Goal: Information Seeking & Learning: Learn about a topic

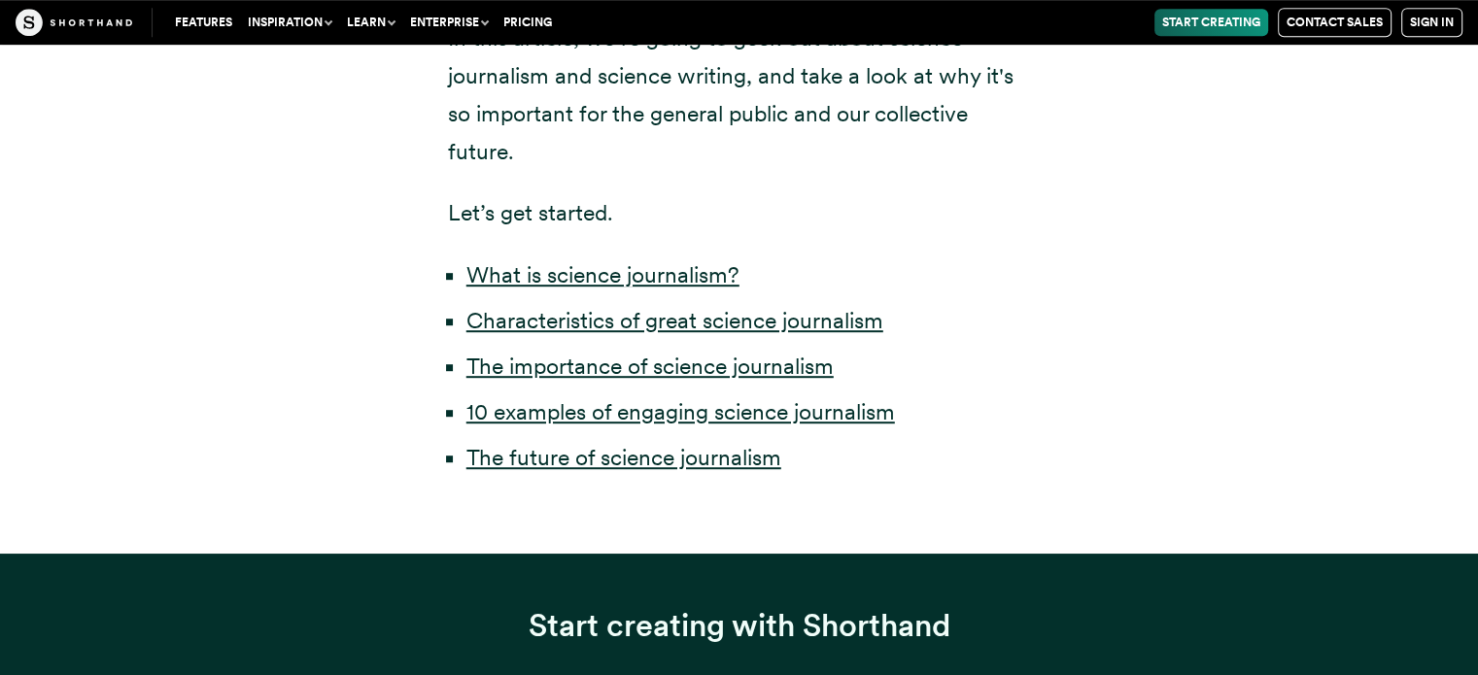
scroll to position [874, 0]
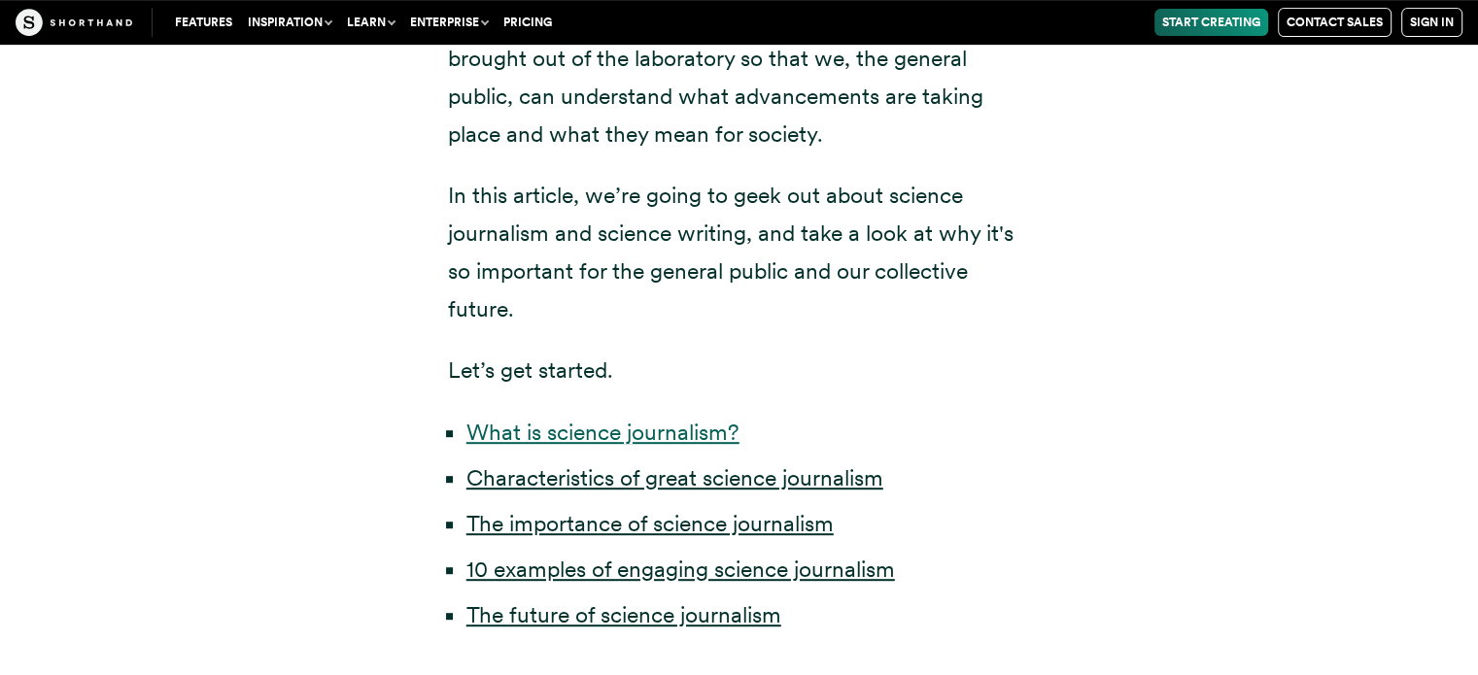
click at [641, 437] on link "What is science journalism?" at bounding box center [602, 432] width 273 height 27
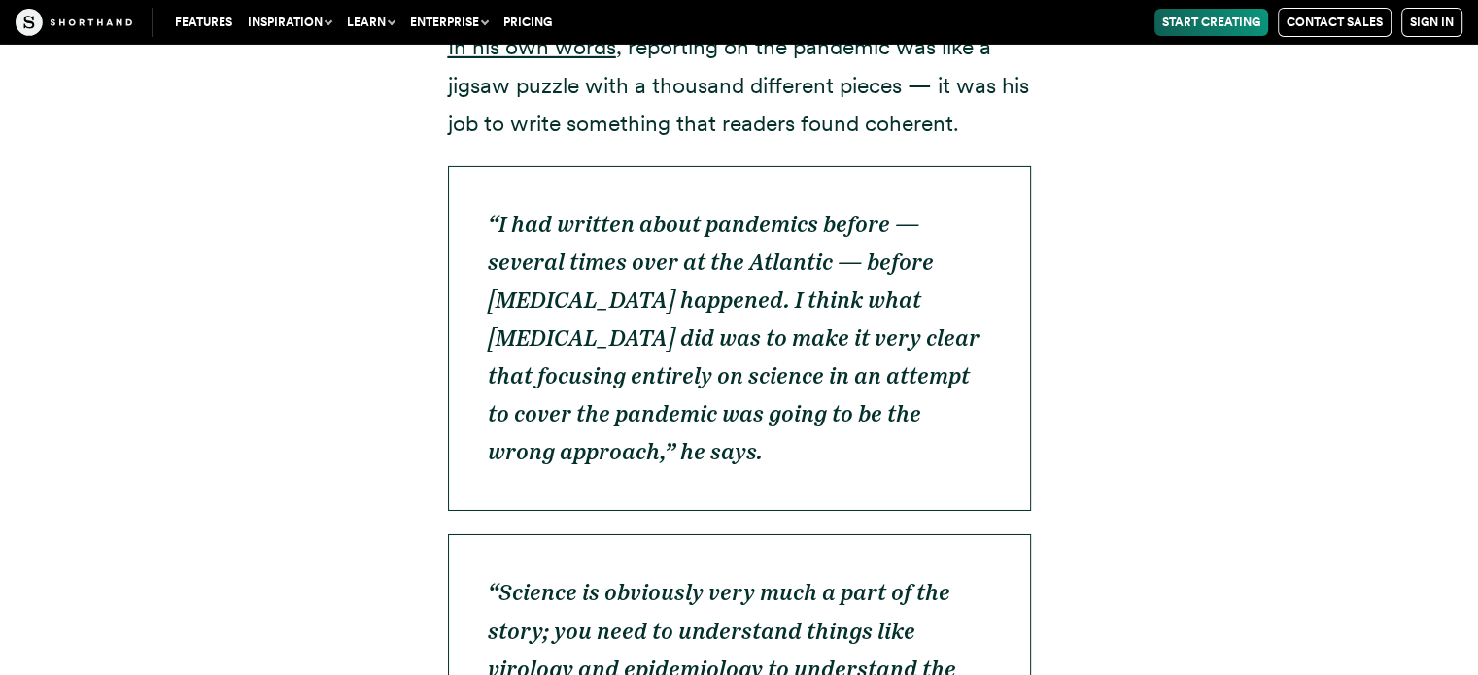
scroll to position [6459, 0]
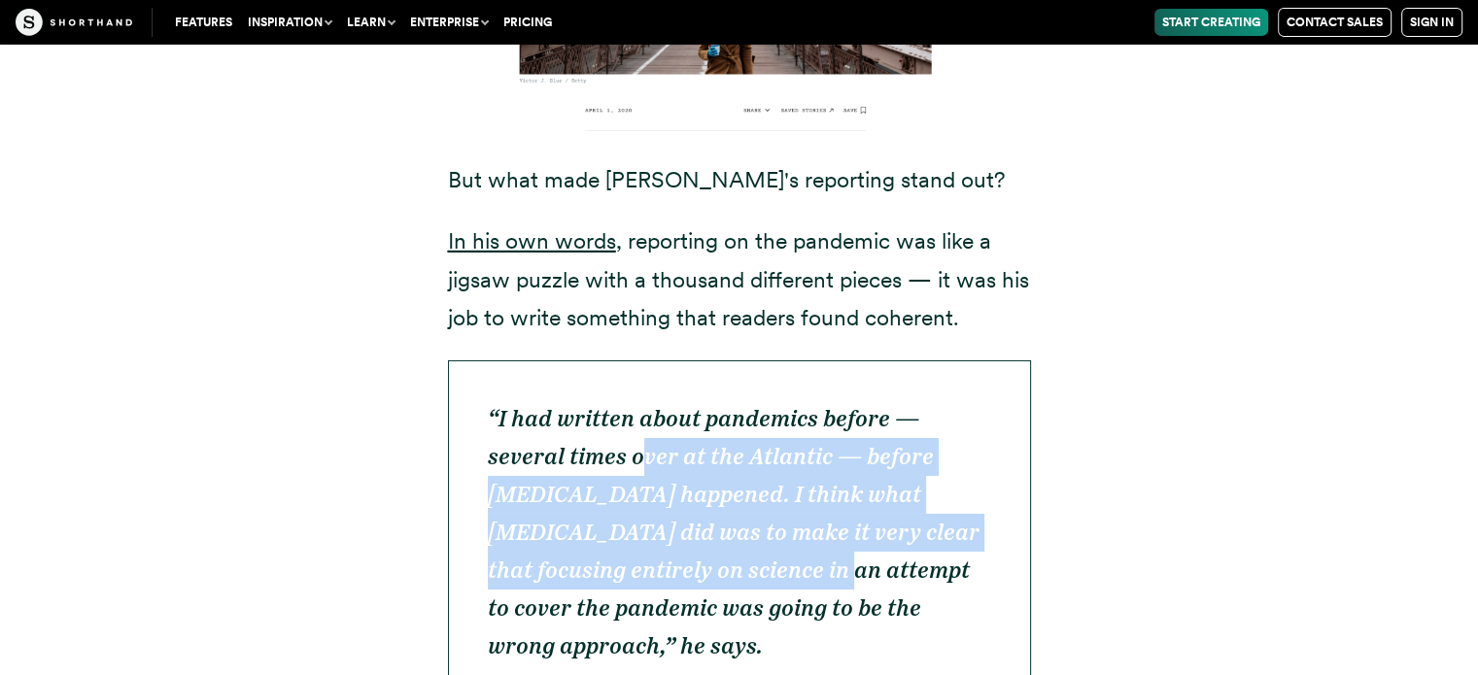
drag, startPoint x: 684, startPoint y: 420, endPoint x: 785, endPoint y: 486, distance: 120.7
click at [785, 486] on em "“I had written about pandemics before — several times over at the Atlantic — be…" at bounding box center [734, 533] width 492 height 256
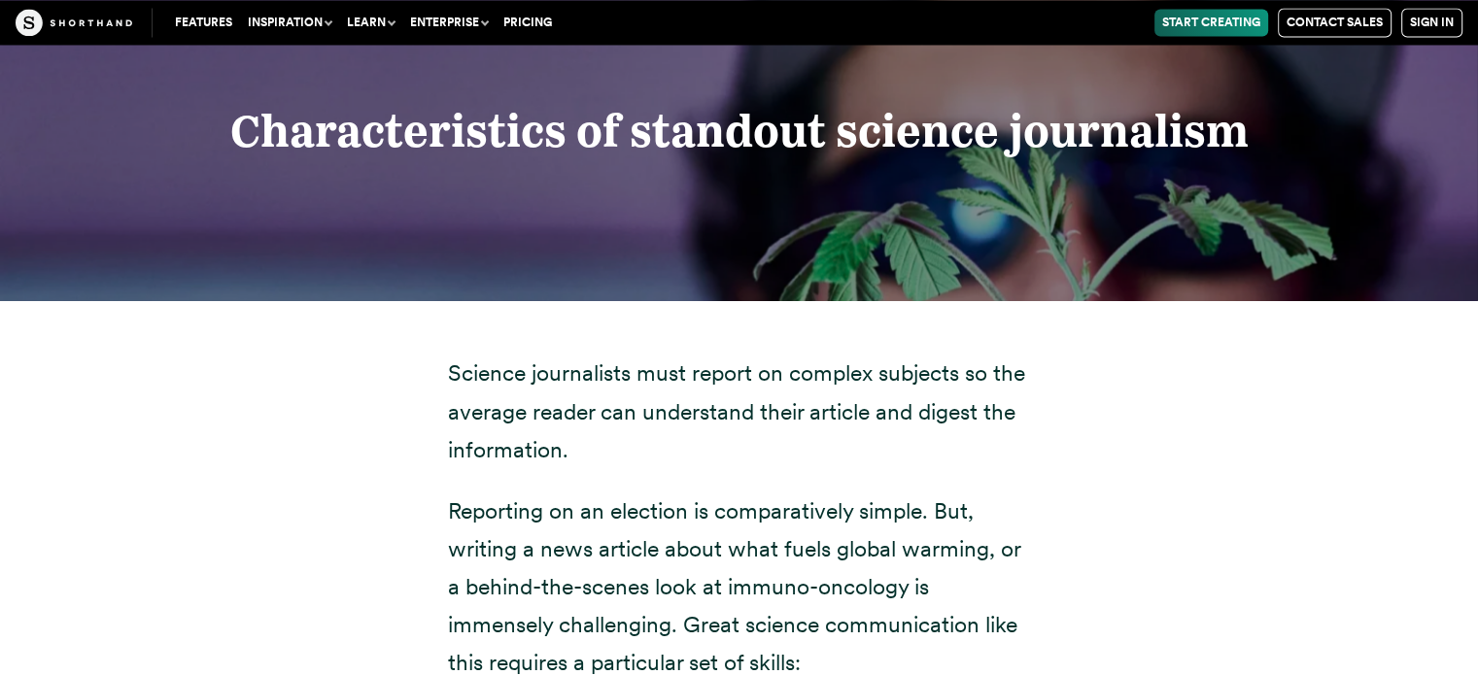
scroll to position [3447, 0]
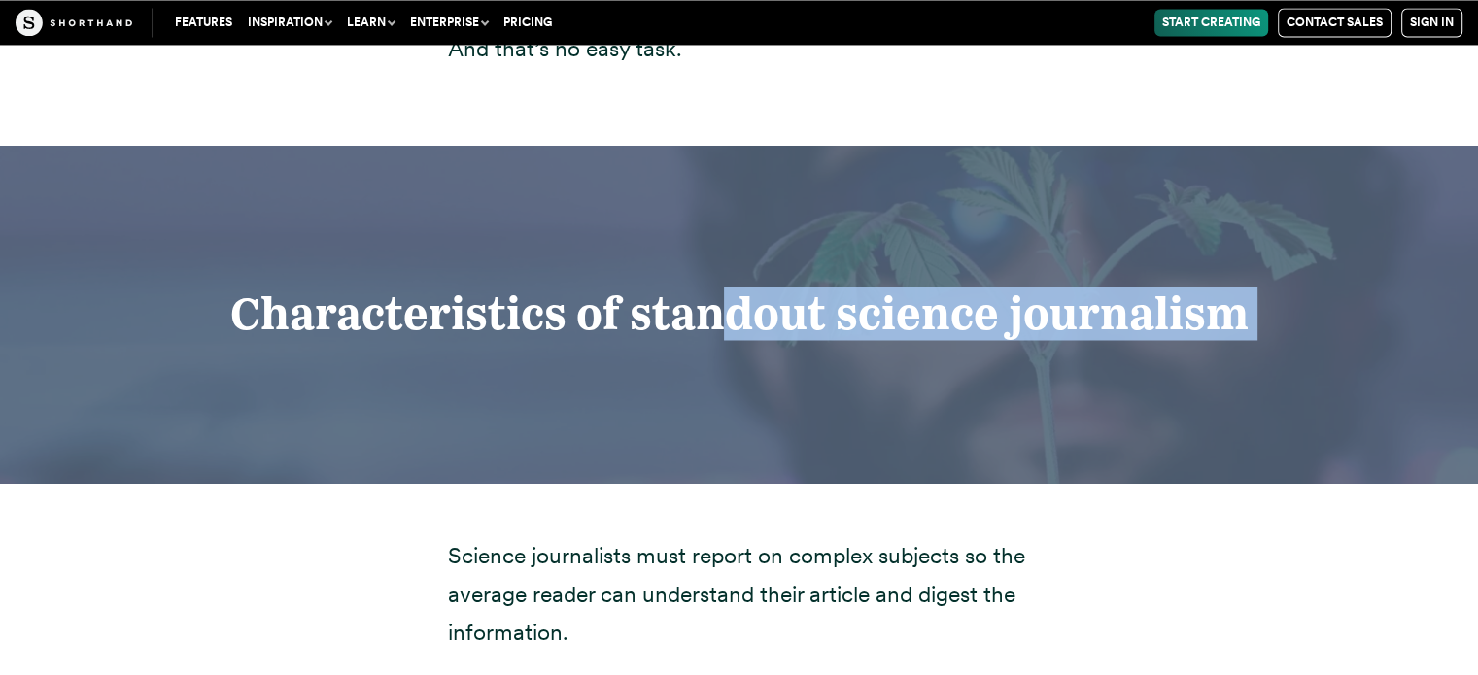
drag, startPoint x: 427, startPoint y: 323, endPoint x: 715, endPoint y: 227, distance: 303.9
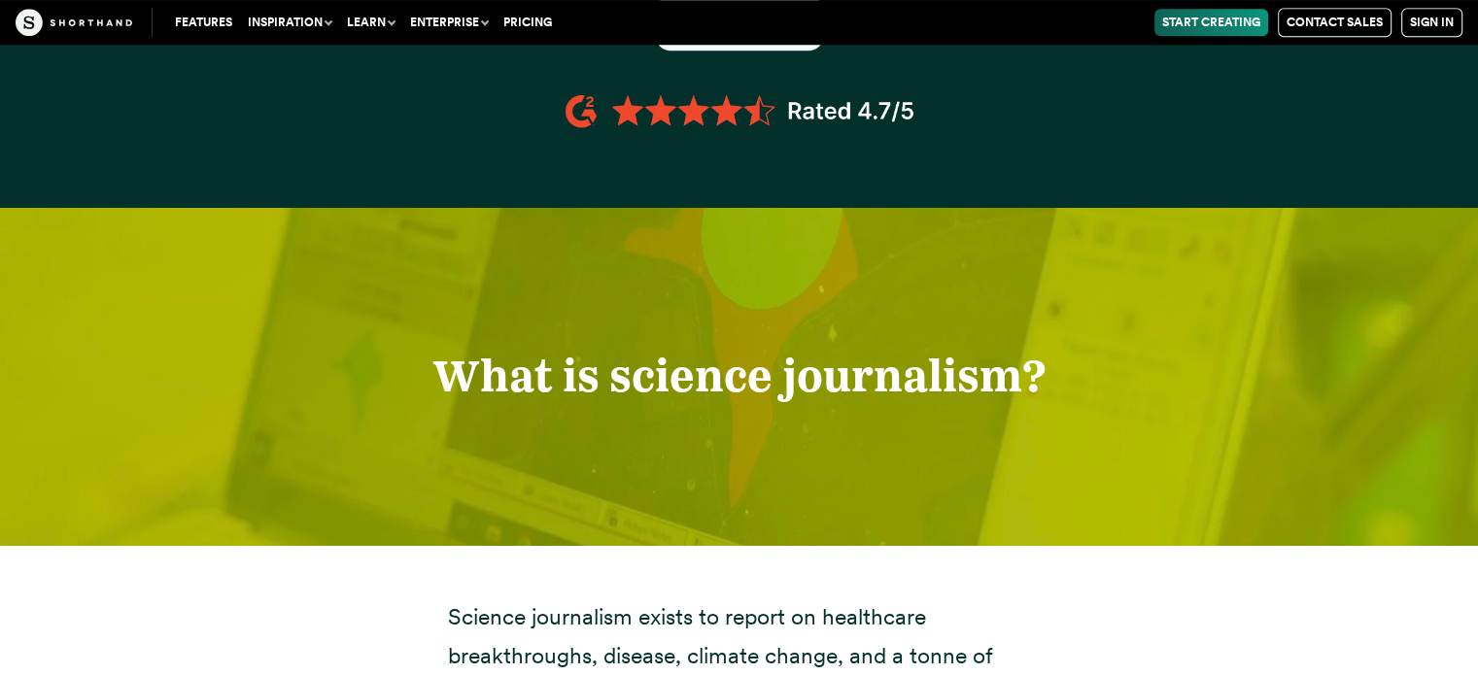
scroll to position [2087, 0]
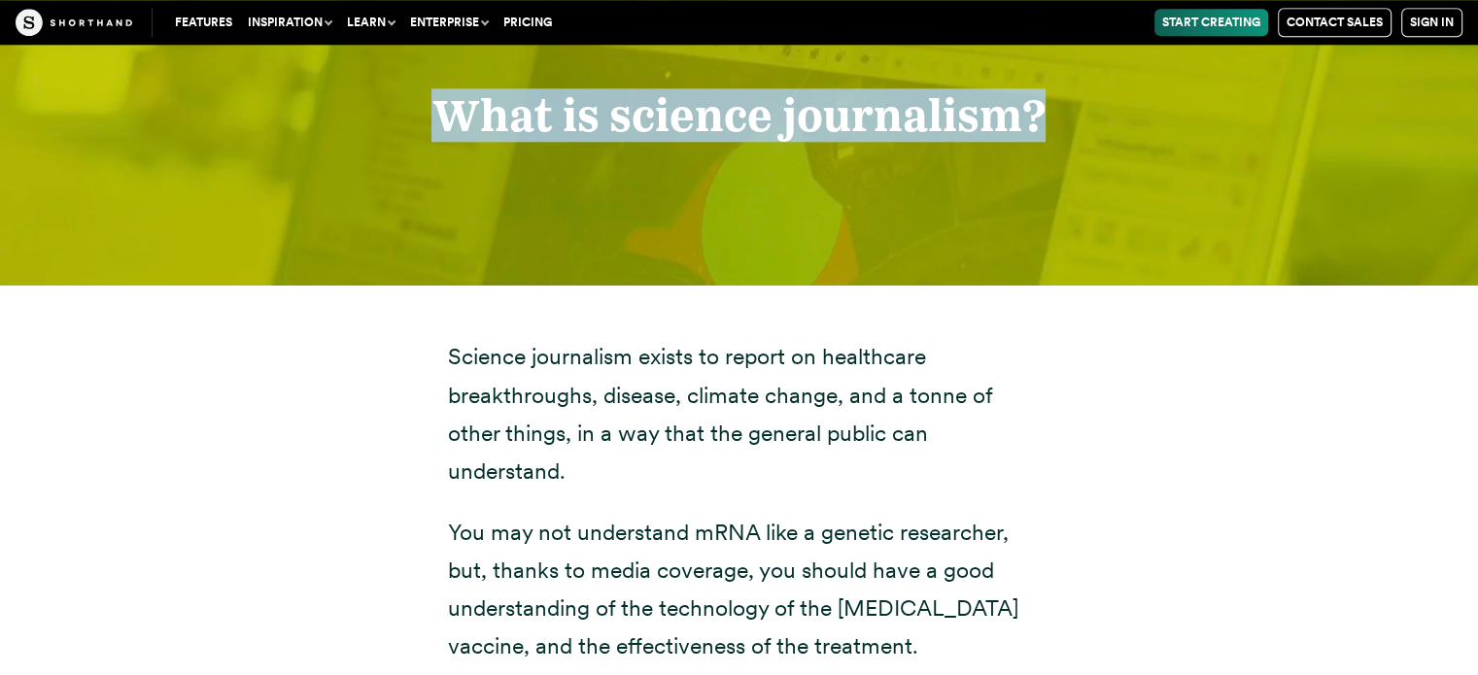
drag, startPoint x: 451, startPoint y: 118, endPoint x: 1049, endPoint y: 104, distance: 598.7
click at [1049, 104] on h2 "What is science journalism?" at bounding box center [738, 116] width 1101 height 50
copy strong "What is science journalism?"
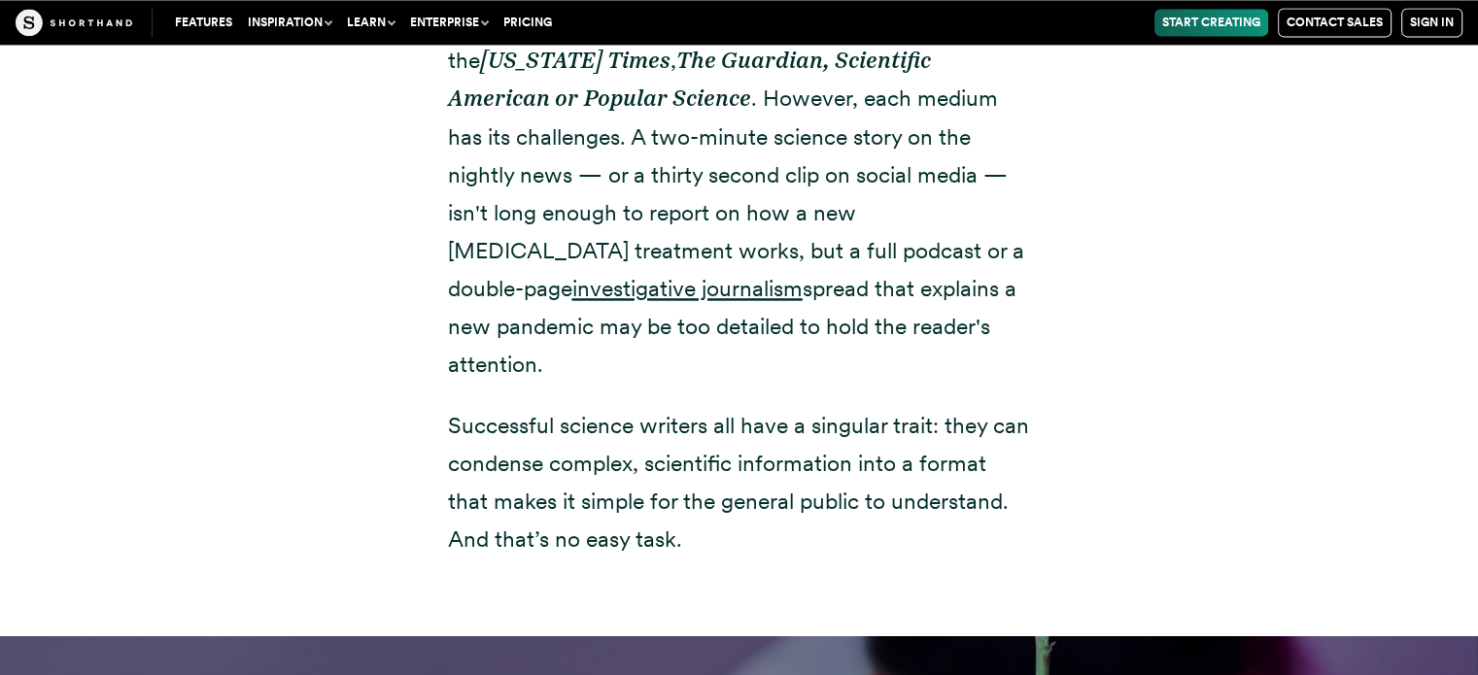
scroll to position [3156, 0]
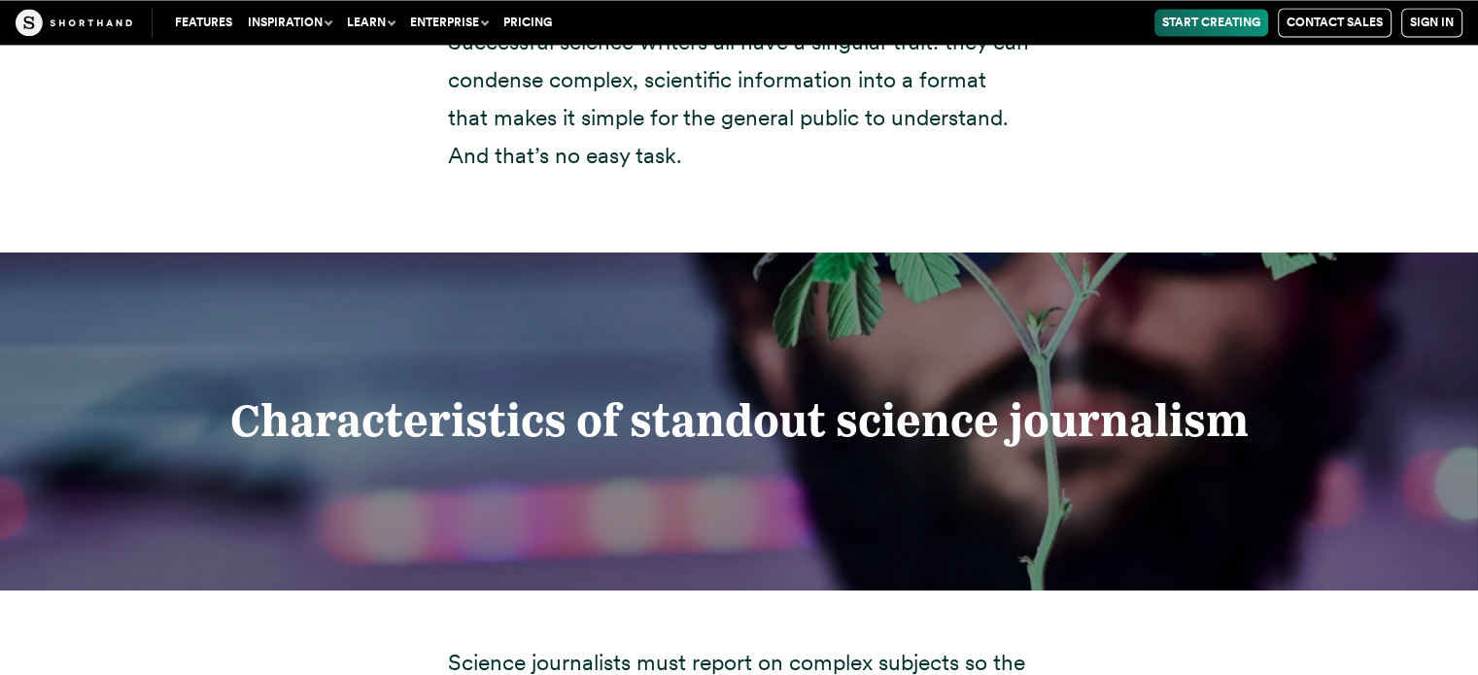
drag, startPoint x: 446, startPoint y: 360, endPoint x: 703, endPoint y: 152, distance: 331.6
copy div "Loremip dolorsitam consec ad elitse do eiusmodtem incididuntutl, etdolor, magna…"
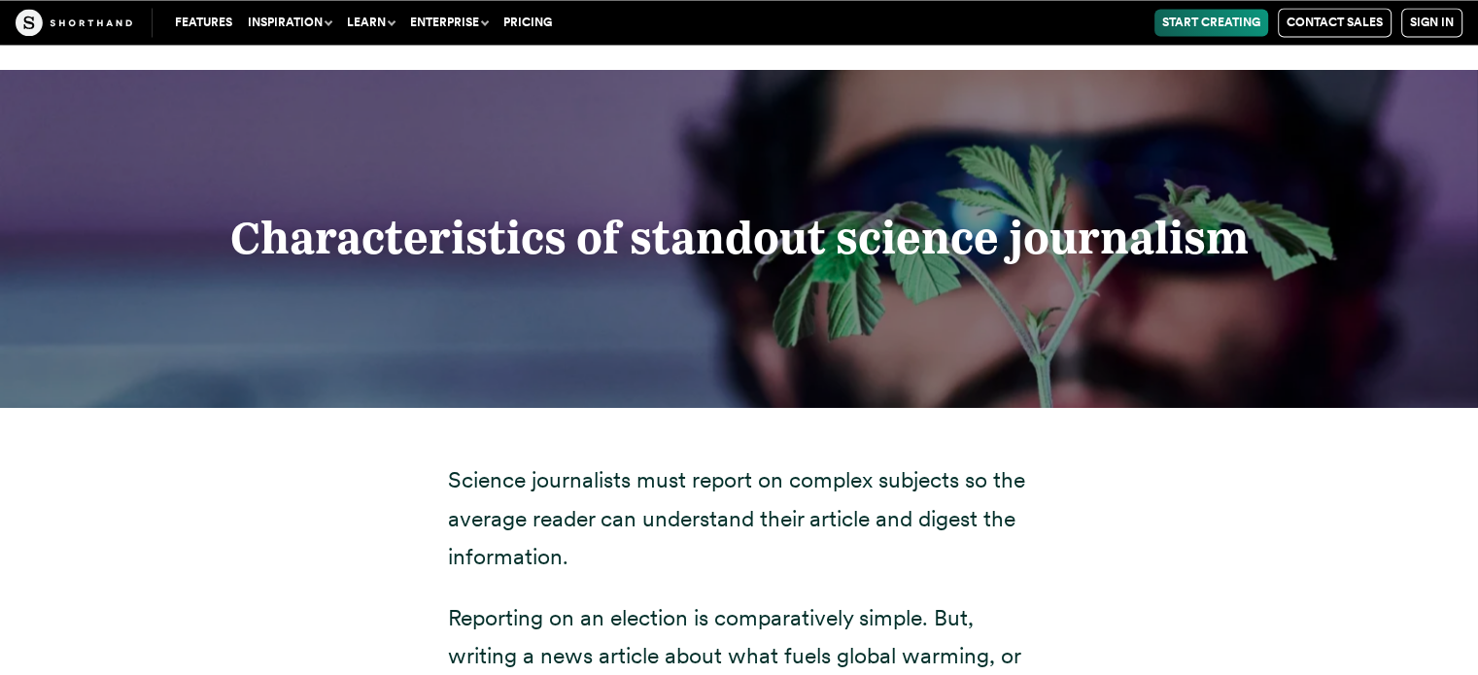
scroll to position [3350, 0]
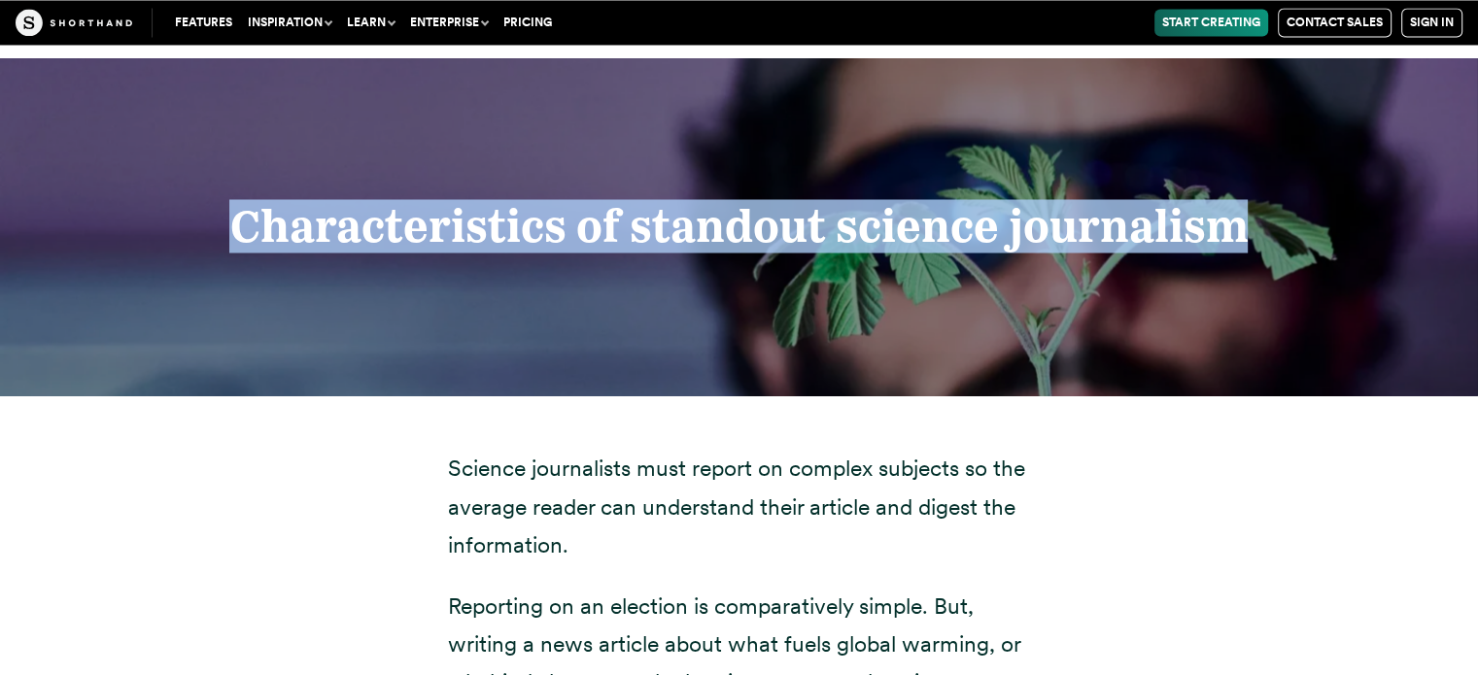
drag, startPoint x: 223, startPoint y: 189, endPoint x: 1249, endPoint y: 175, distance: 1025.2
click at [1249, 202] on h2 "Characteristics of standout science journalism" at bounding box center [738, 227] width 1101 height 50
copy strong "Characteristics of standout science journalism"
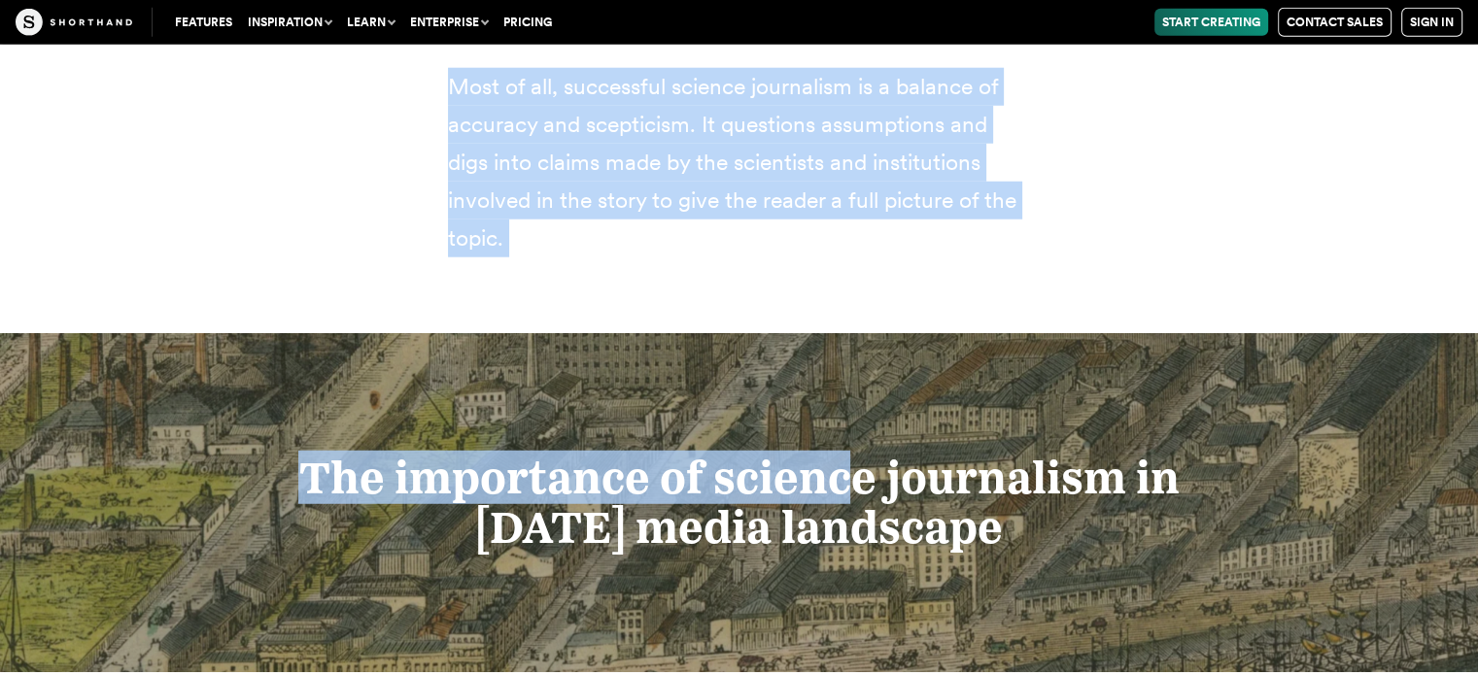
scroll to position [5099, 0]
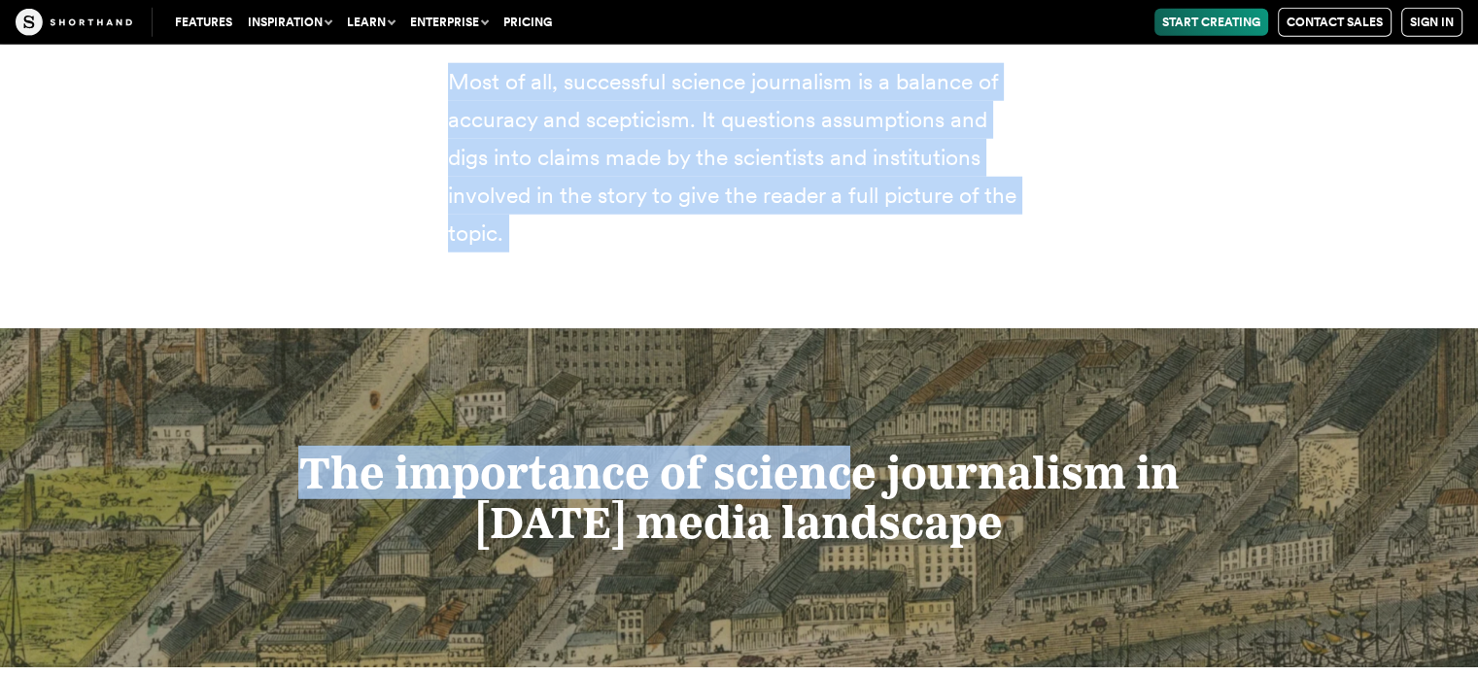
drag, startPoint x: 453, startPoint y: 141, endPoint x: 600, endPoint y: 197, distance: 158.1
copy div "Loremip dolorsitame cons adipis el seddoei temporin ut lab etdolor magnaa eni a…"
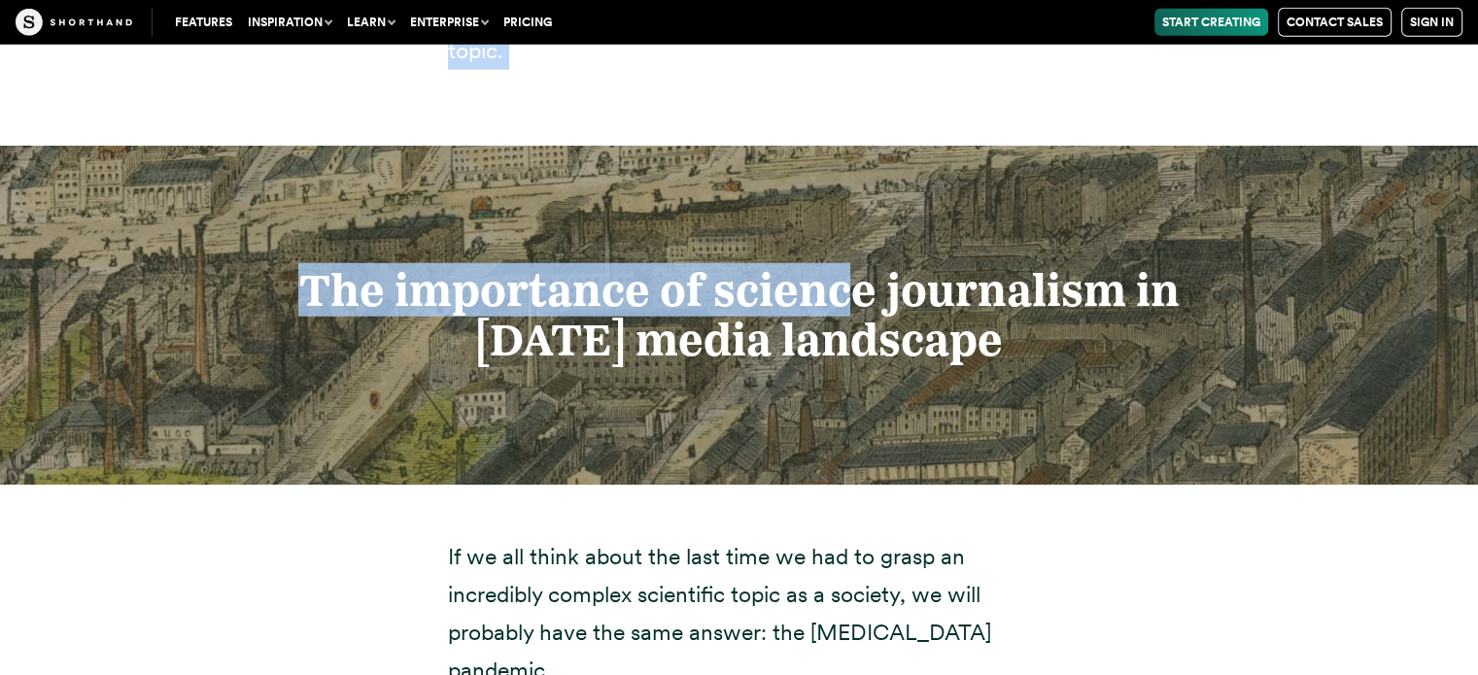
scroll to position [5293, 0]
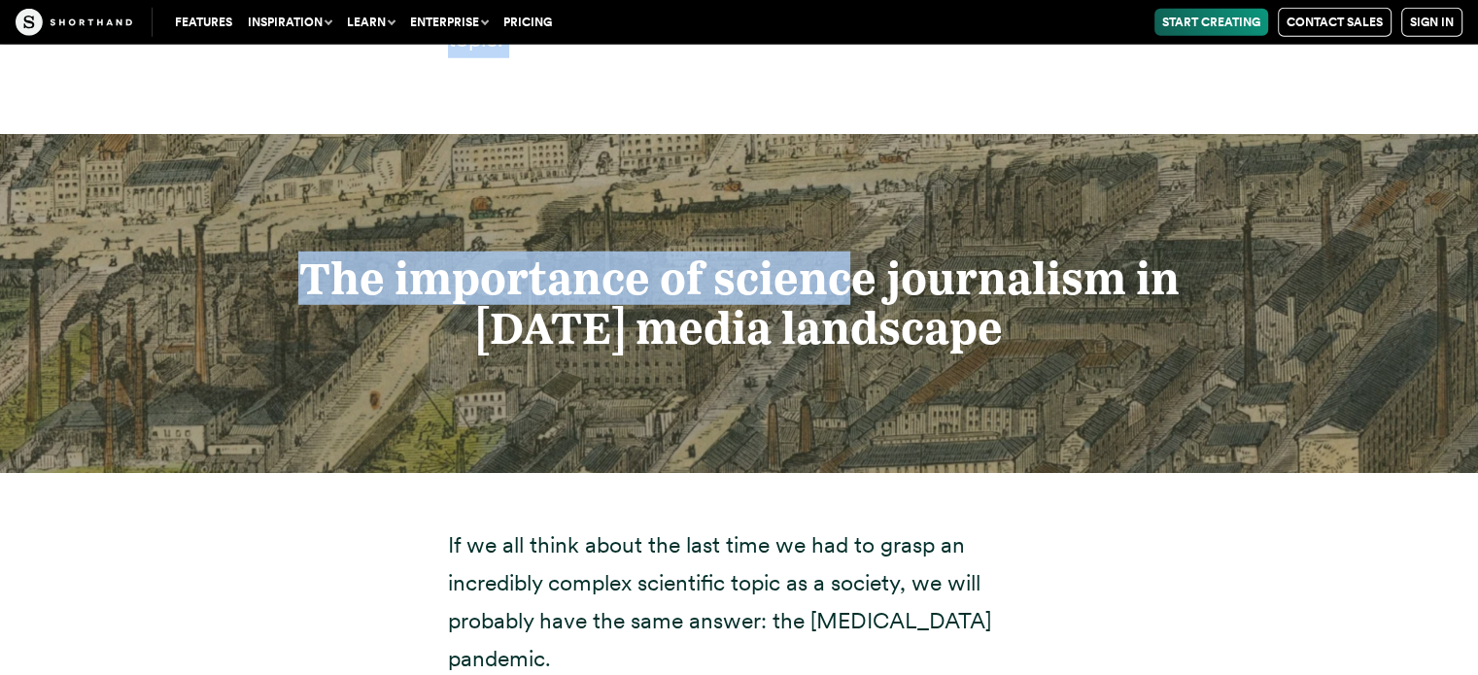
drag, startPoint x: 293, startPoint y: 243, endPoint x: 1040, endPoint y: 316, distance: 749.8
click at [1040, 316] on div "The importance of science journalism in [DATE] media landscape" at bounding box center [739, 304] width 1478 height 338
copy strong "The importance of science journalism in [DATE] media landscape"
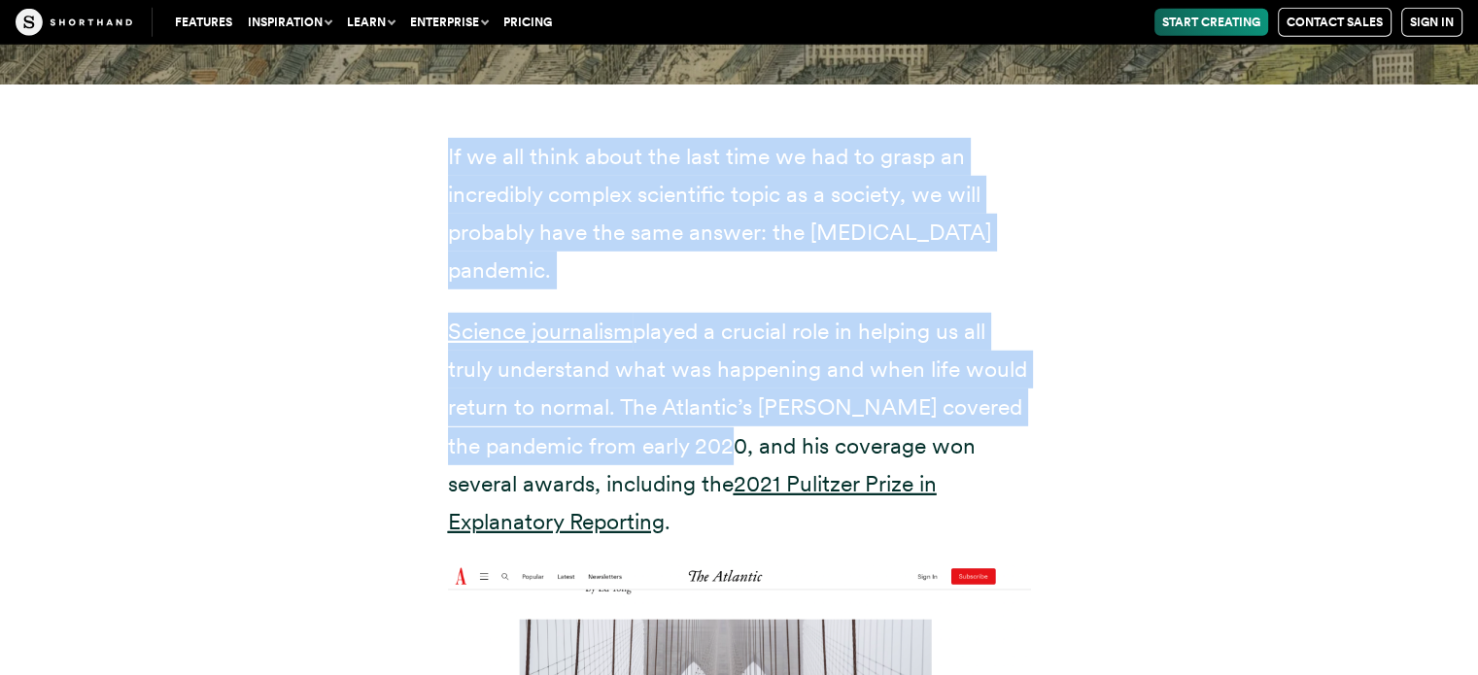
scroll to position [5779, 0]
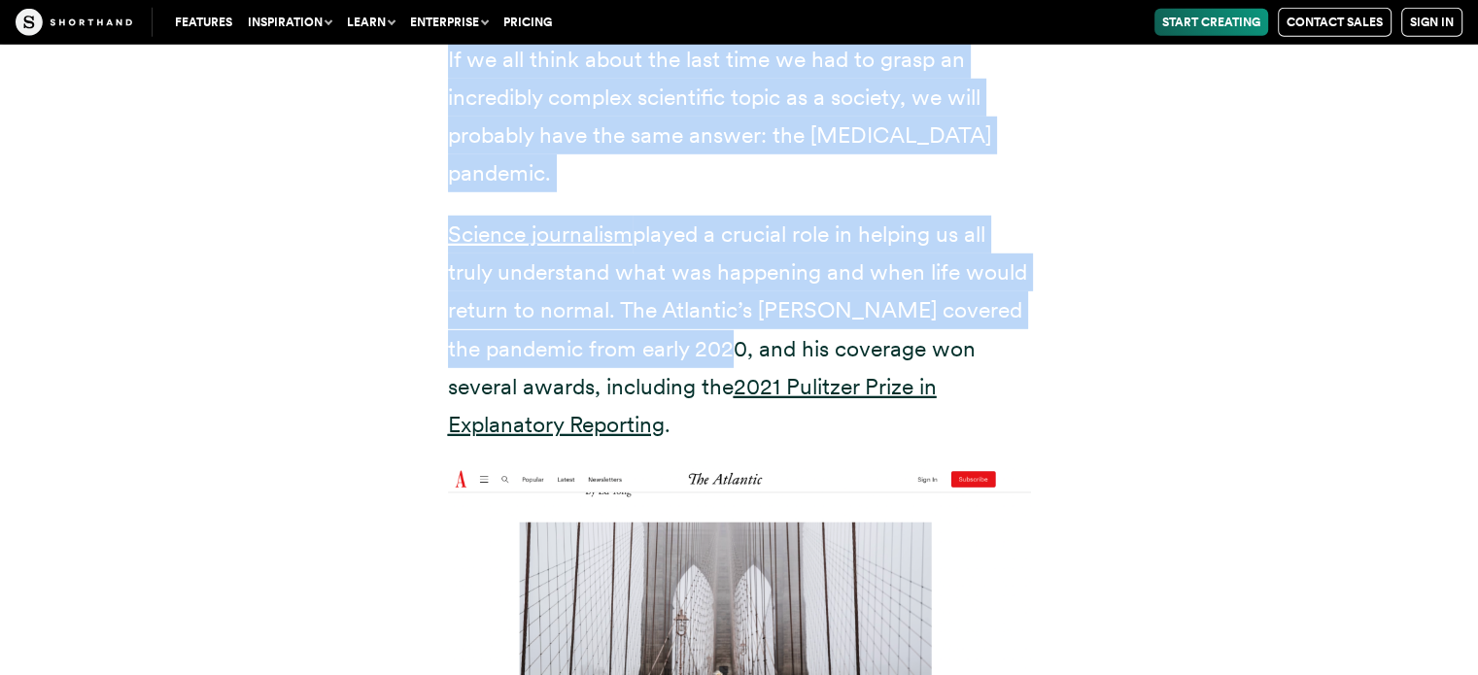
drag, startPoint x: 442, startPoint y: 111, endPoint x: 641, endPoint y: 350, distance: 311.1
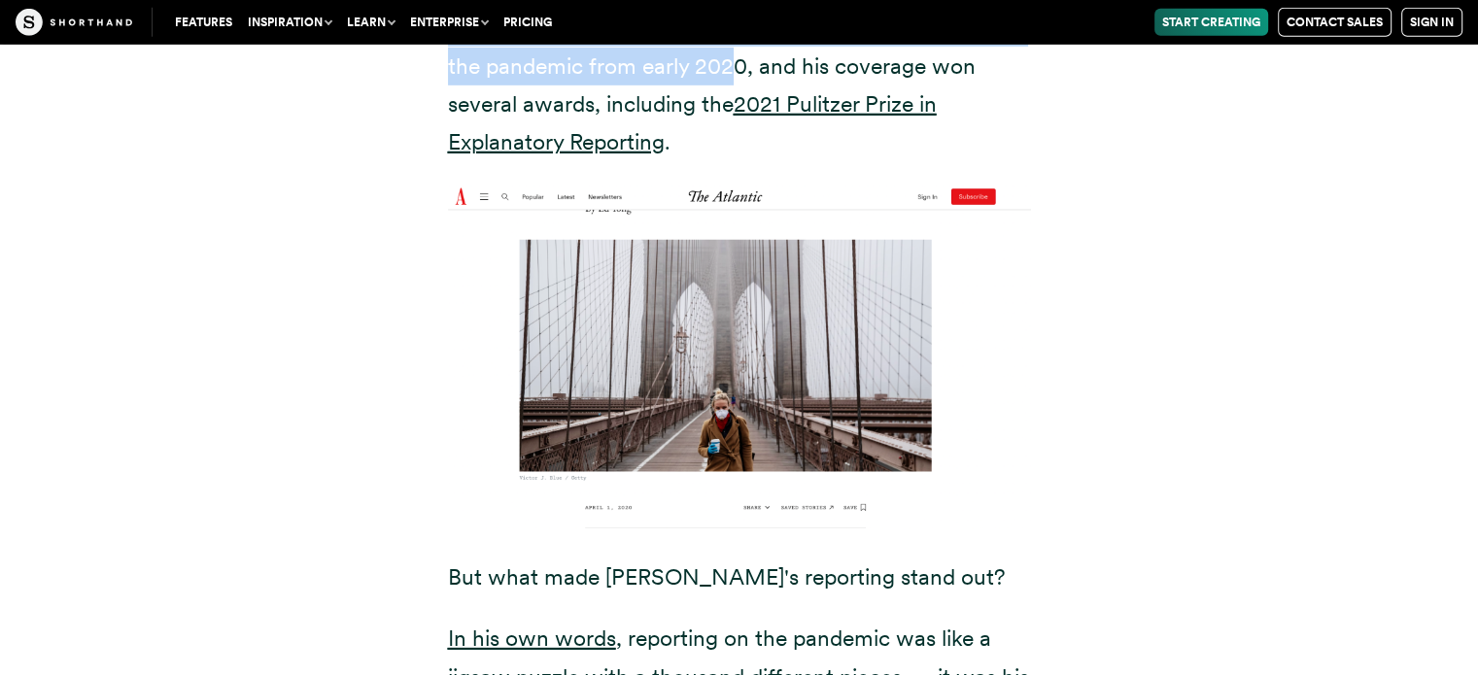
scroll to position [6071, 0]
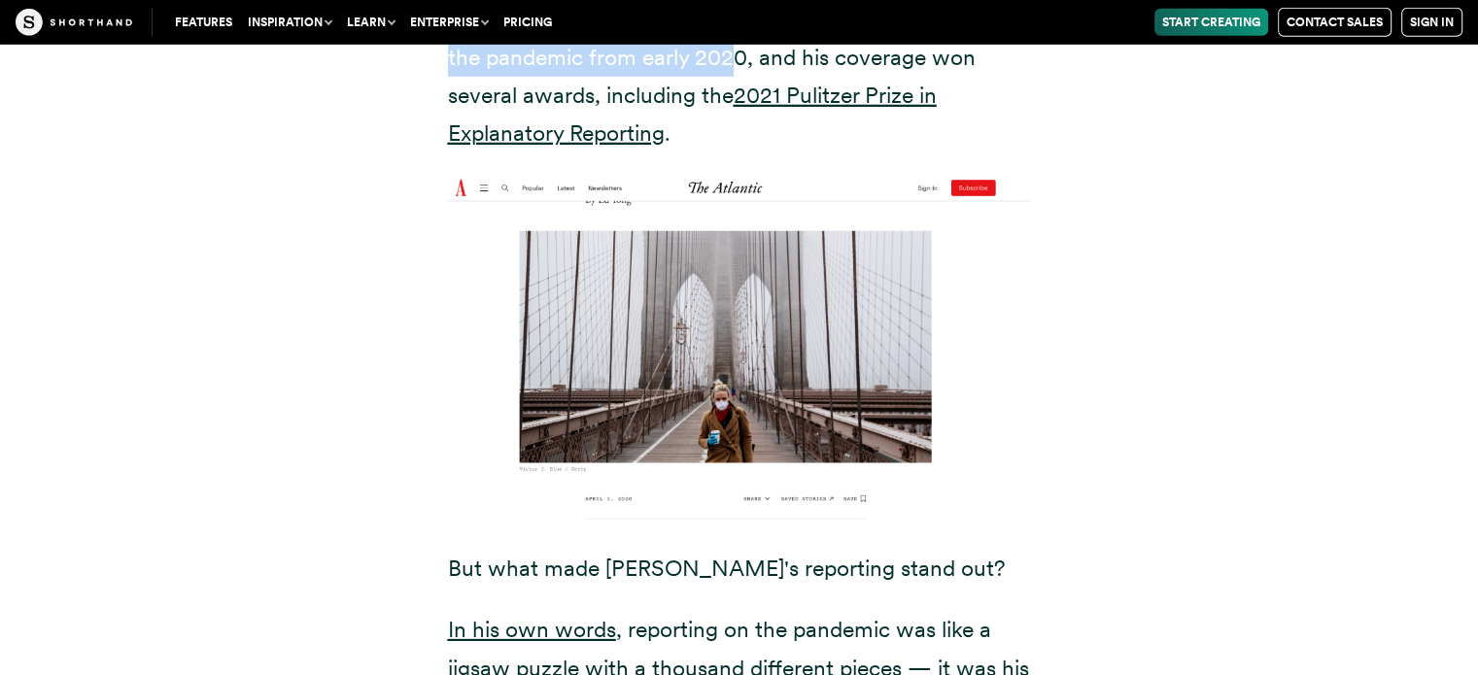
copy div "If we all think about the last time we had to grasp an incredibly complex scien…"
click at [785, 258] on img at bounding box center [739, 349] width 583 height 346
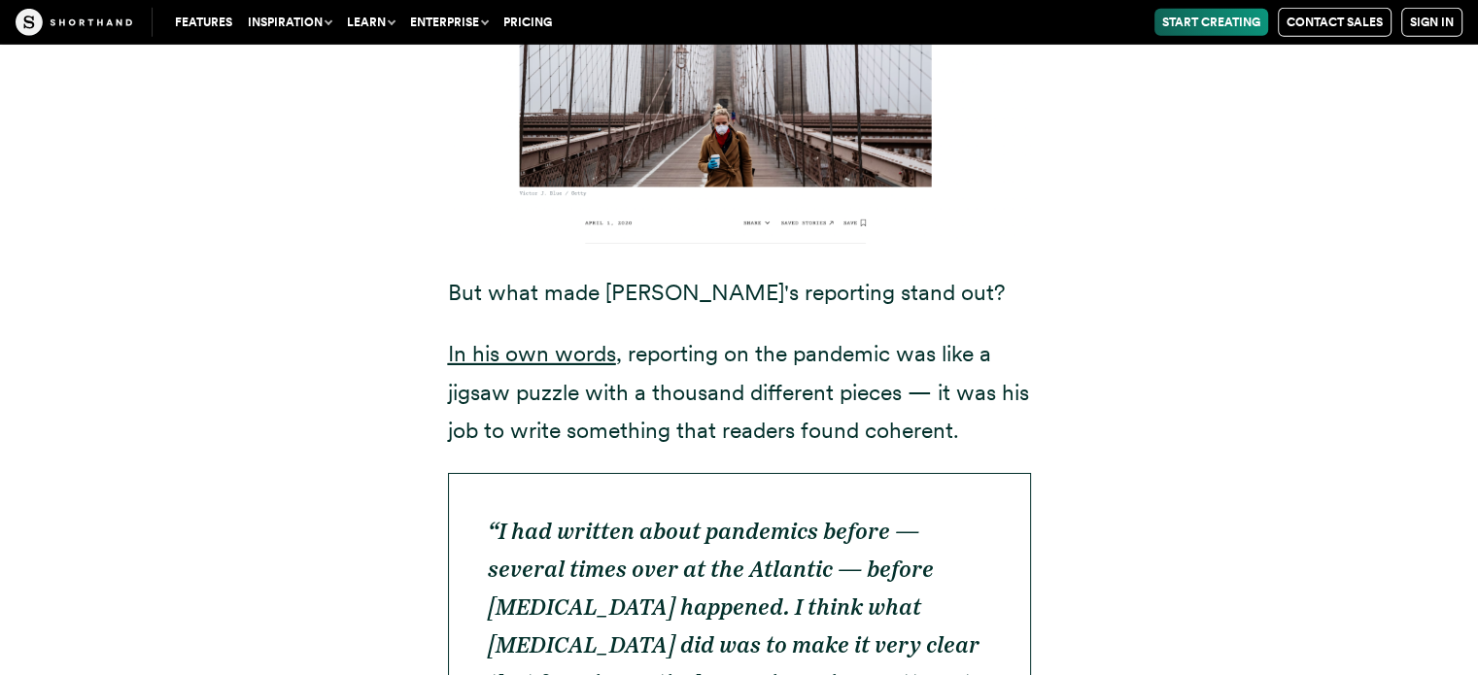
scroll to position [6459, 0]
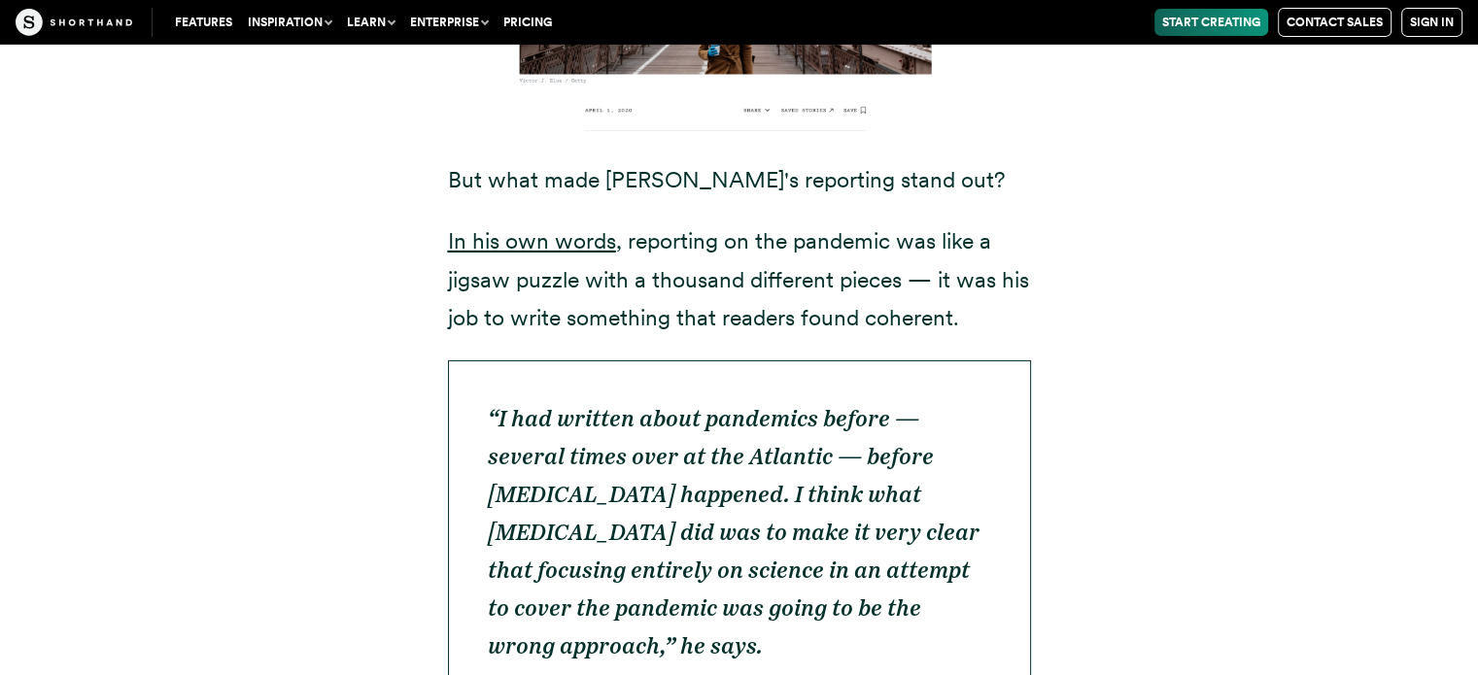
drag, startPoint x: 434, startPoint y: 110, endPoint x: 963, endPoint y: 232, distance: 542.6
copy div "But what made [PERSON_NAME]'s reporting stand out? In his own words , reporting…"
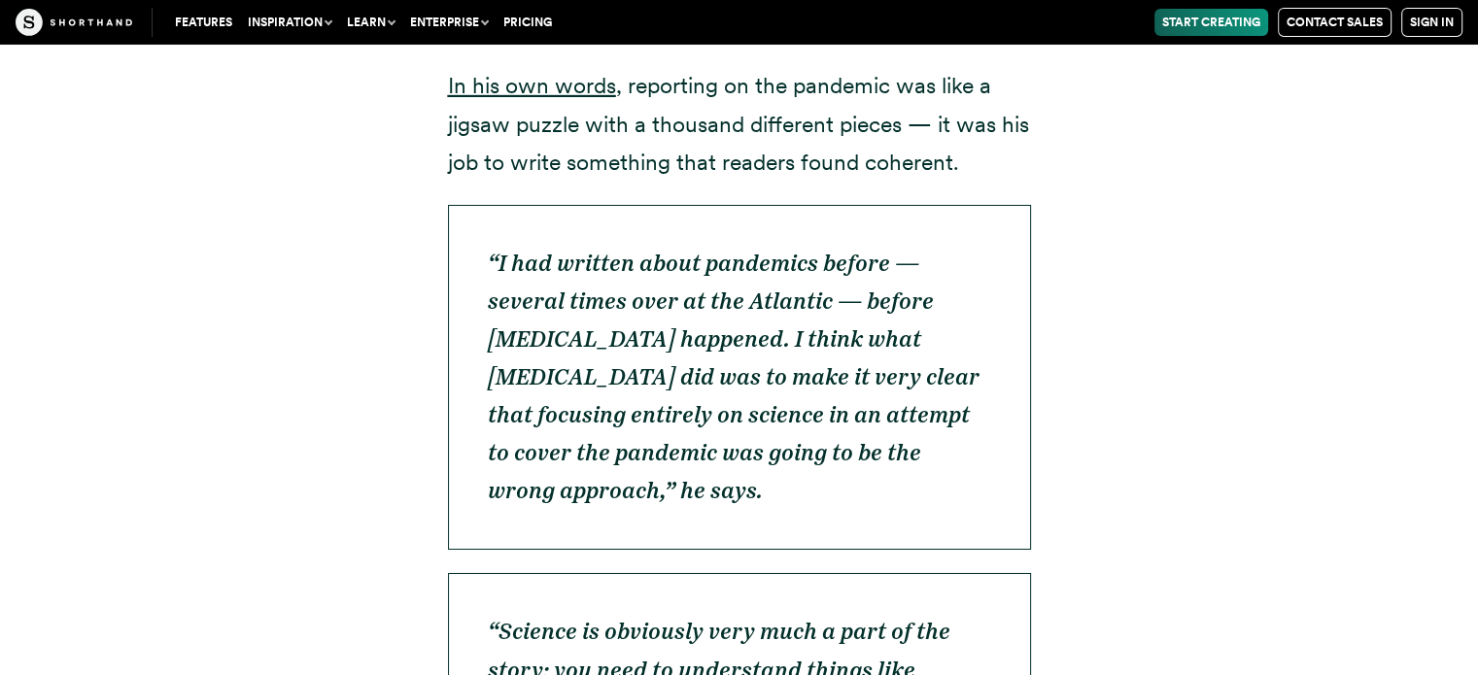
scroll to position [6654, 0]
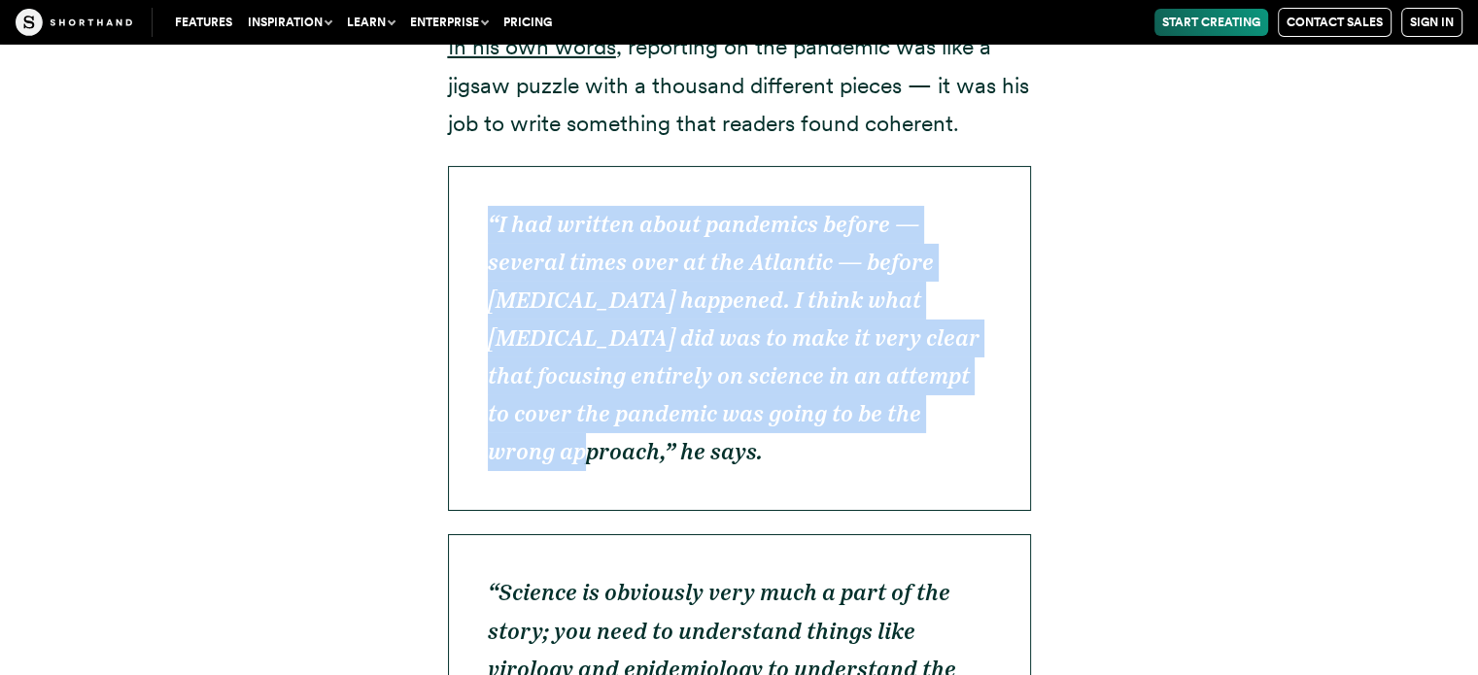
drag, startPoint x: 490, startPoint y: 143, endPoint x: 930, endPoint y: 334, distance: 480.0
click at [930, 334] on p "“I had written about pandemics before — several times over at the Atlantic — be…" at bounding box center [739, 339] width 583 height 346
copy em "“I had written about pandemics before — several times over at the Atlantic — be…"
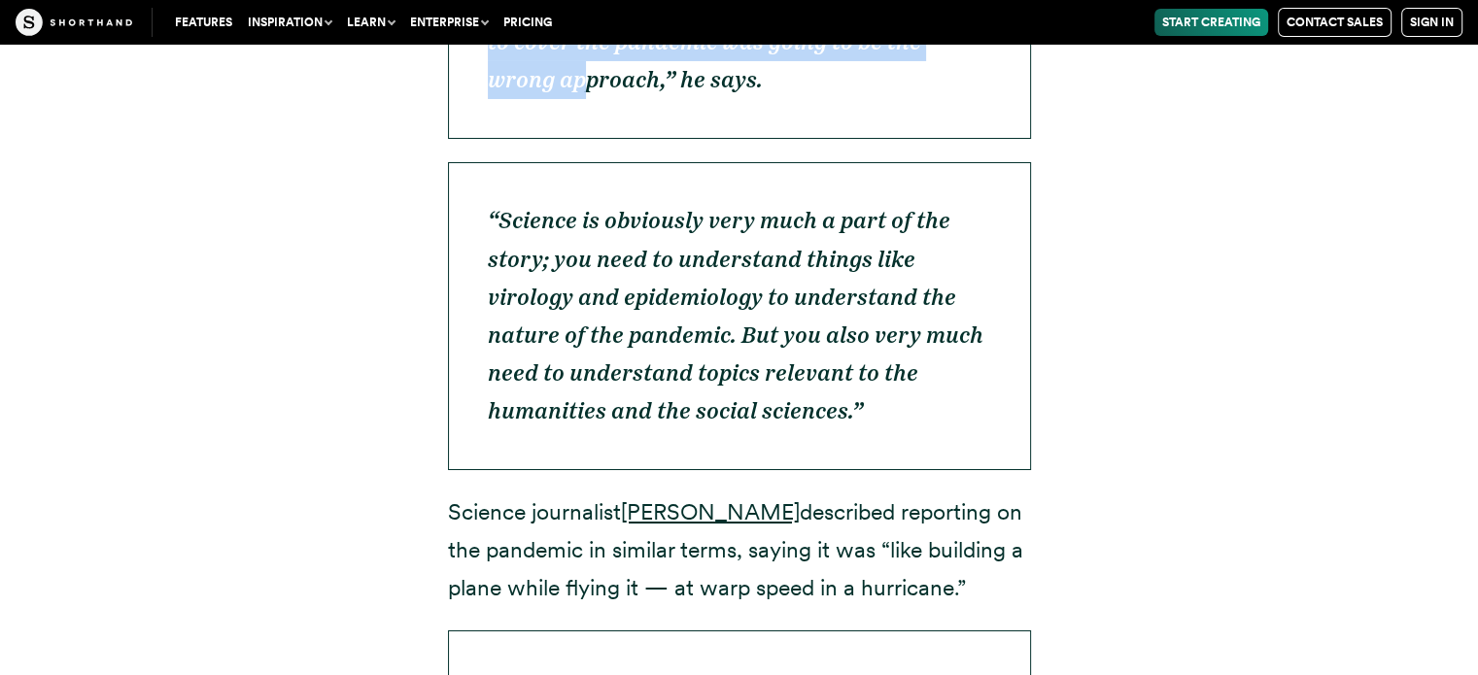
scroll to position [7042, 0]
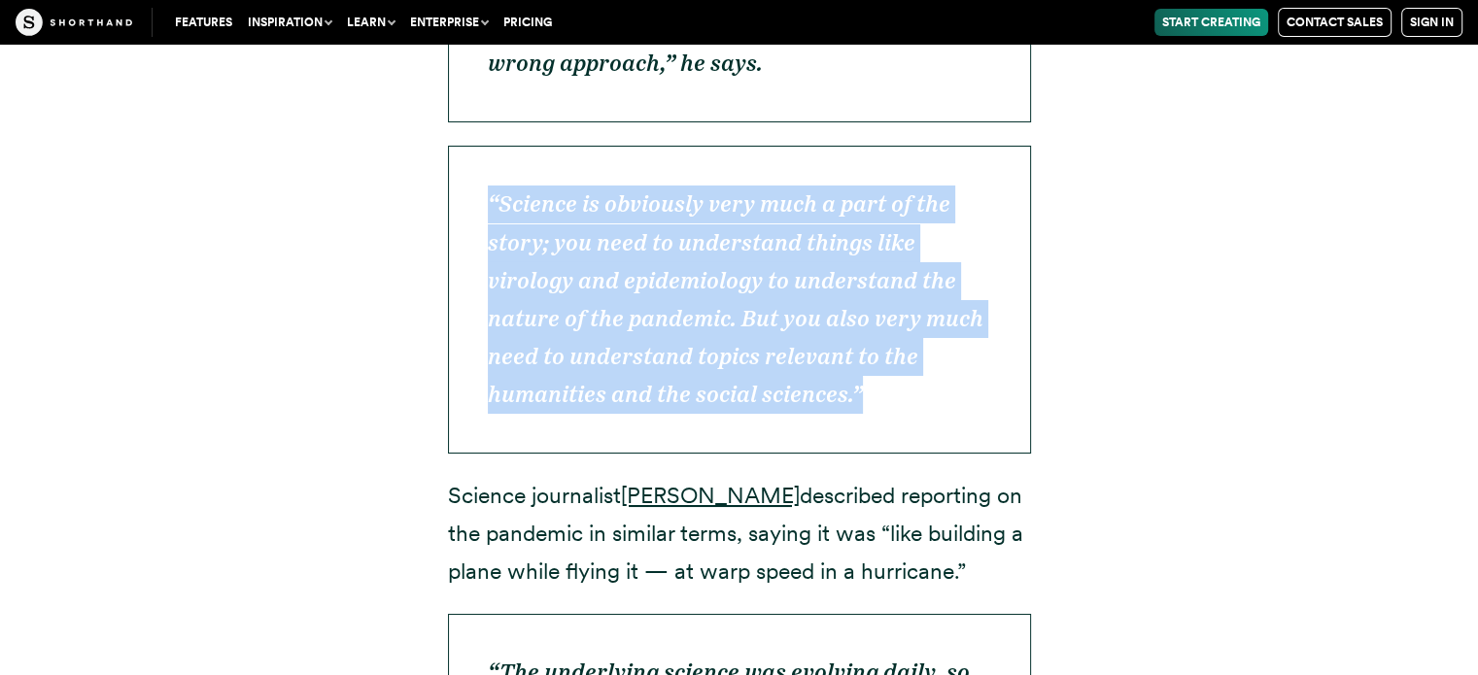
drag, startPoint x: 479, startPoint y: 86, endPoint x: 871, endPoint y: 280, distance: 437.1
click at [871, 280] on p "“Science is obviously very much a part of the story; you need to understand thi…" at bounding box center [739, 300] width 583 height 308
copy em "“Science is obviously very much a part of the story; you need to understand thi…"
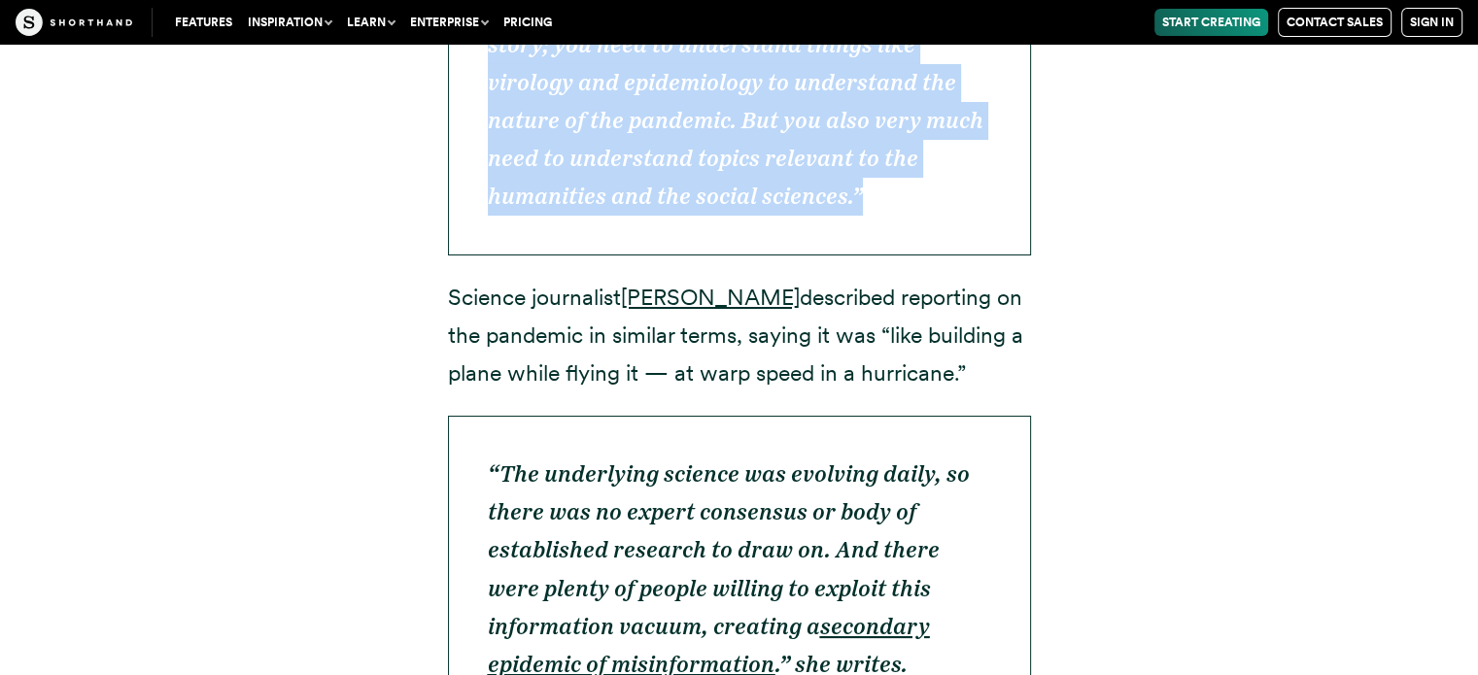
scroll to position [7334, 0]
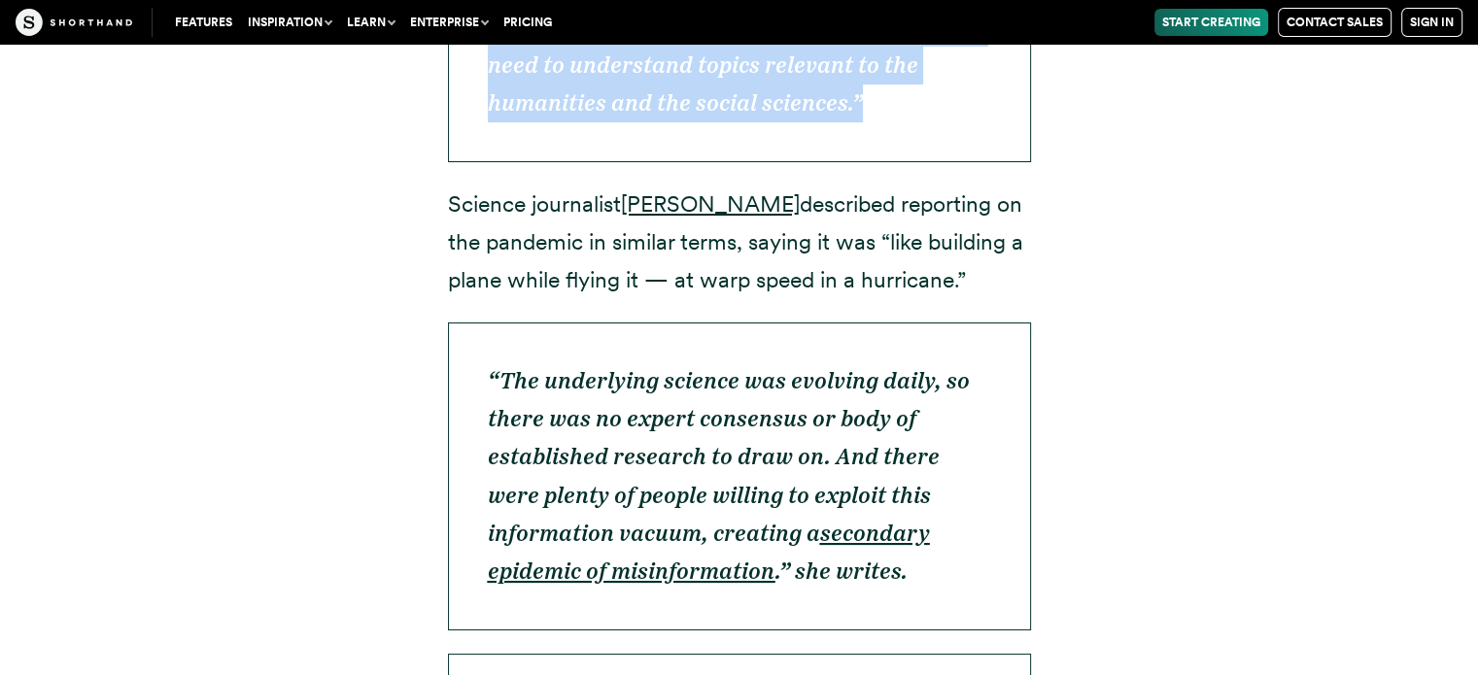
drag, startPoint x: 442, startPoint y: 82, endPoint x: 972, endPoint y: 157, distance: 534.9
copy p "Science journalist [PERSON_NAME] described reporting on the pandemic in similar…"
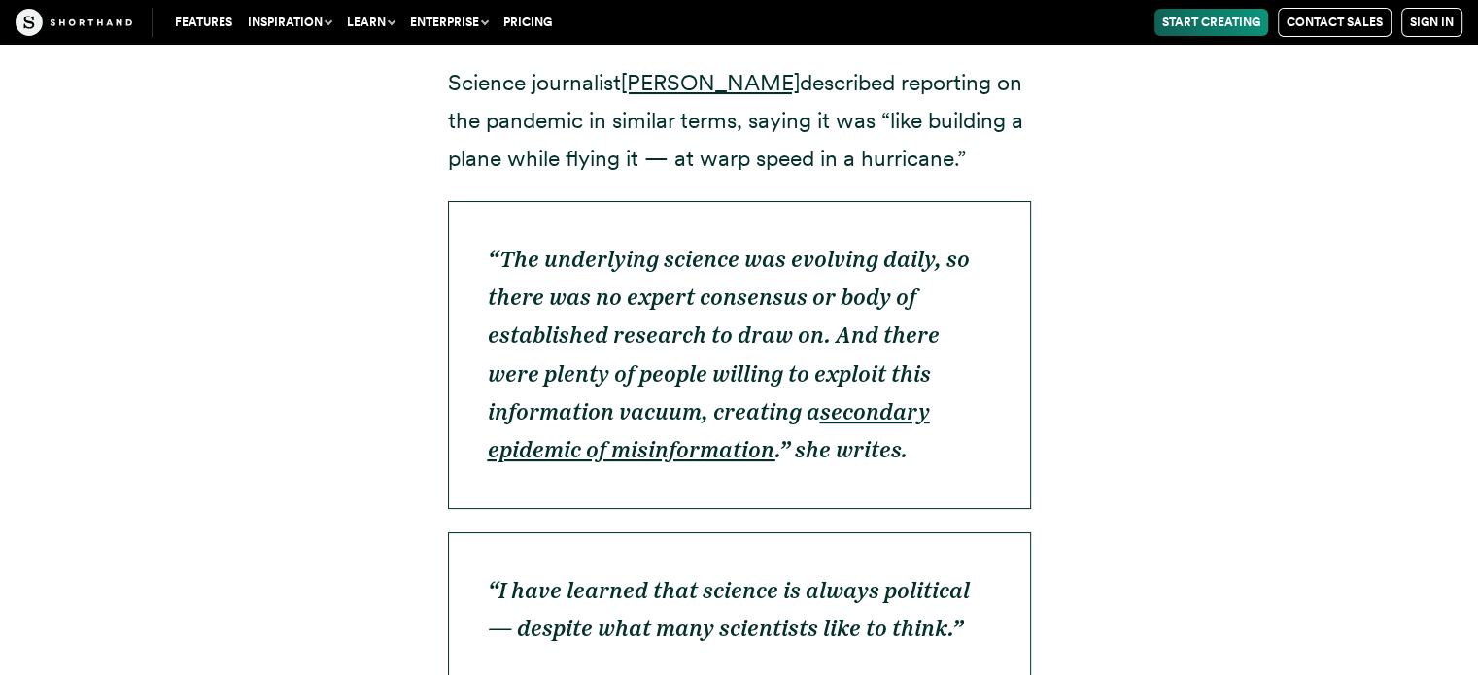
scroll to position [7528, 0]
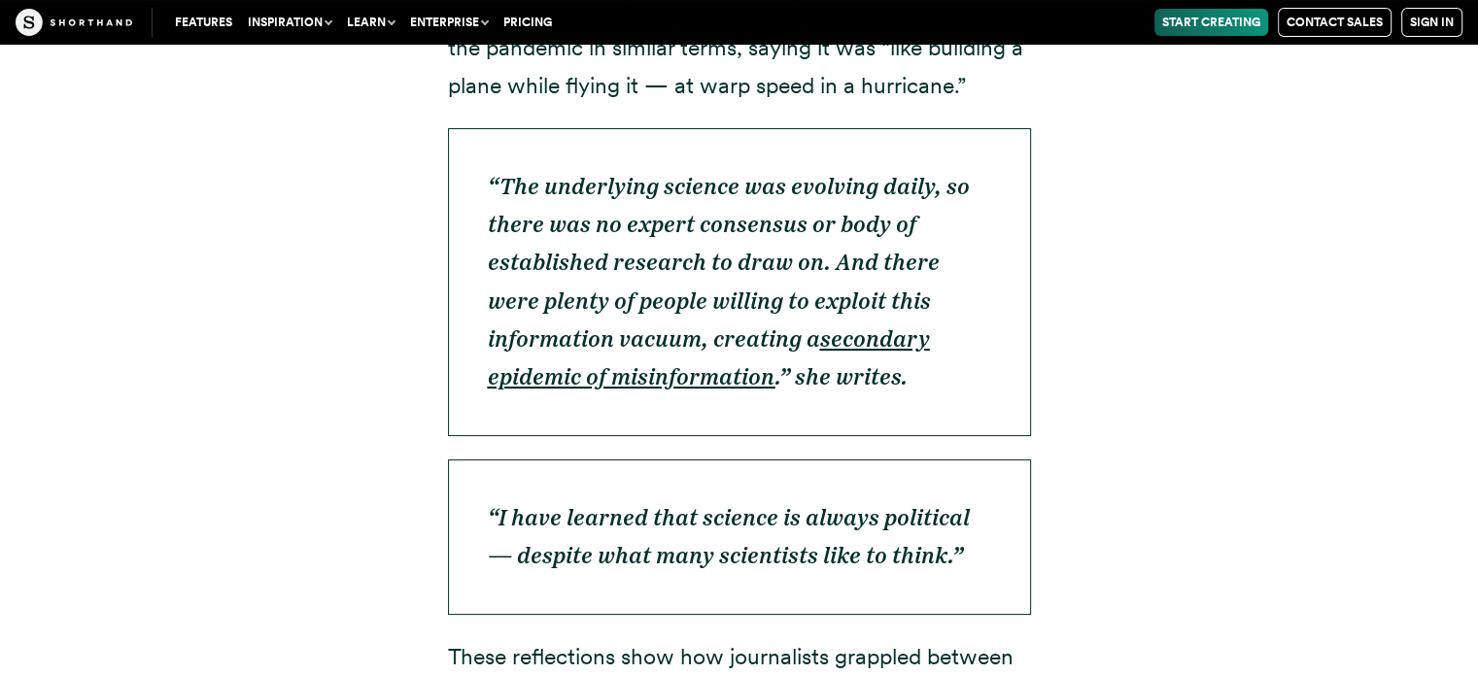
drag, startPoint x: 490, startPoint y: 69, endPoint x: 910, endPoint y: 257, distance: 460.6
click at [910, 257] on p "“The underlying science was evolving daily, so there was no expert consensus or…" at bounding box center [739, 282] width 583 height 308
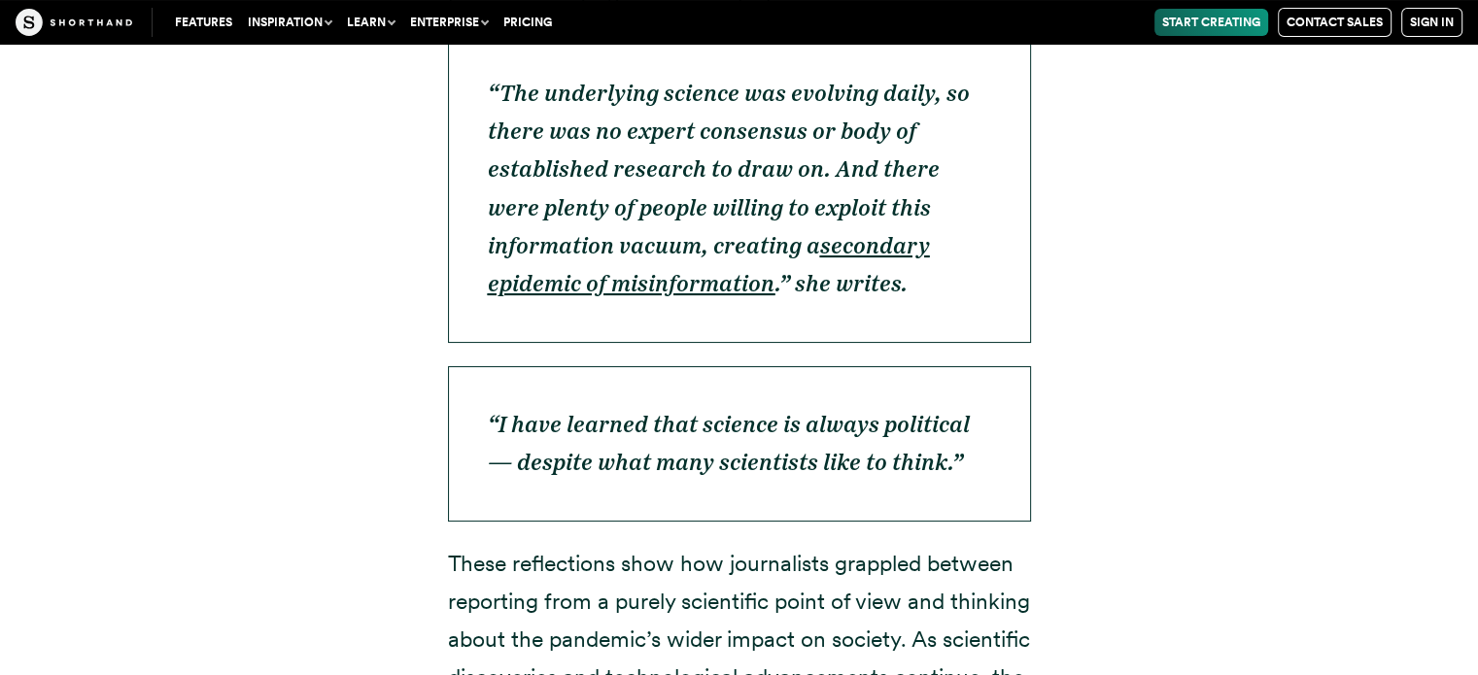
scroll to position [7625, 0]
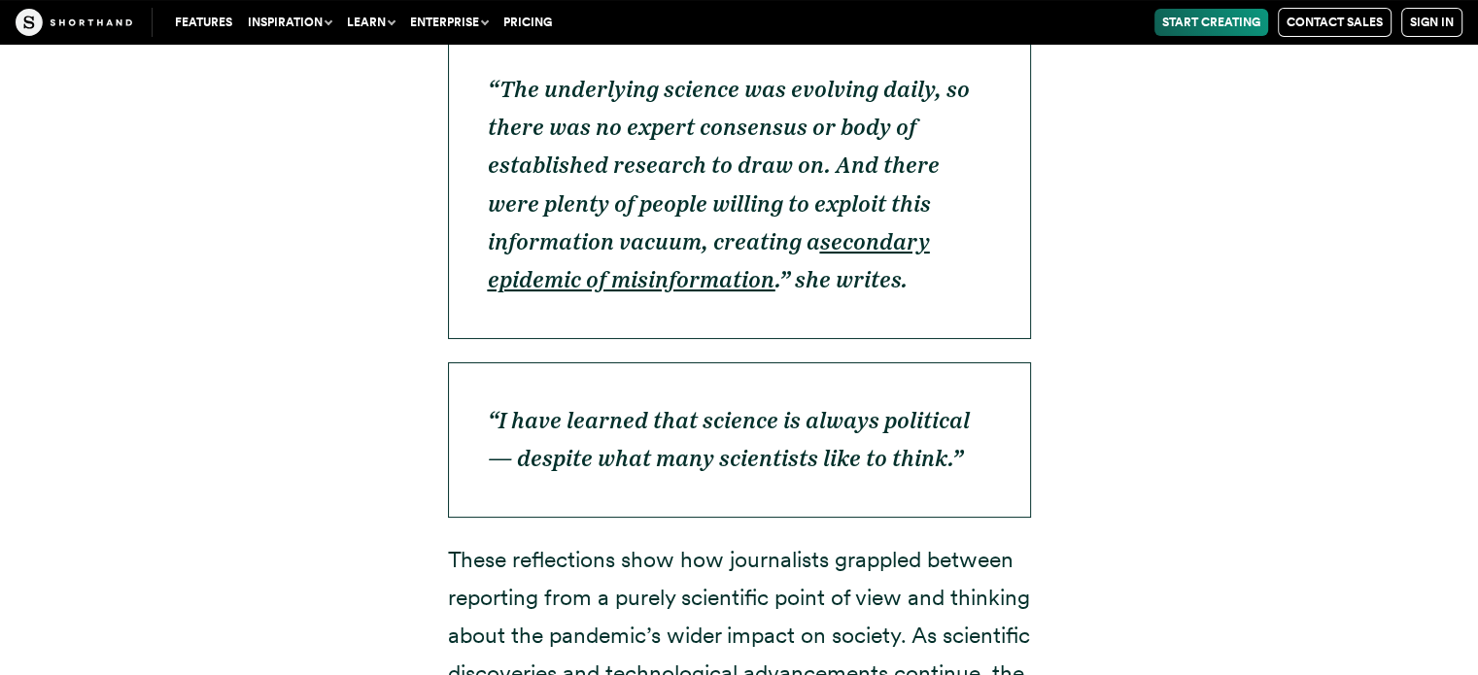
drag, startPoint x: 482, startPoint y: 292, endPoint x: 944, endPoint y: 357, distance: 466.9
click at [944, 362] on p "“I have learned that science is always political — despite what many scientists…" at bounding box center [739, 439] width 583 height 155
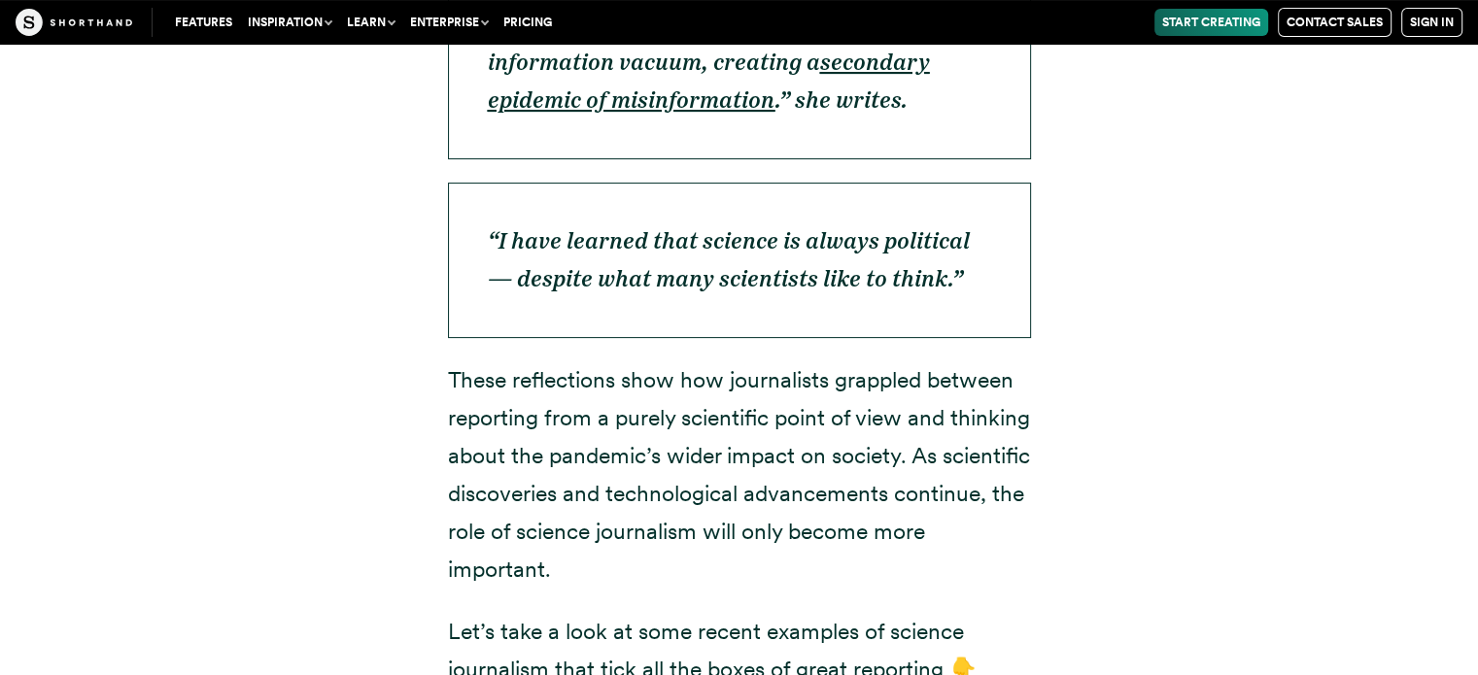
scroll to position [7917, 0]
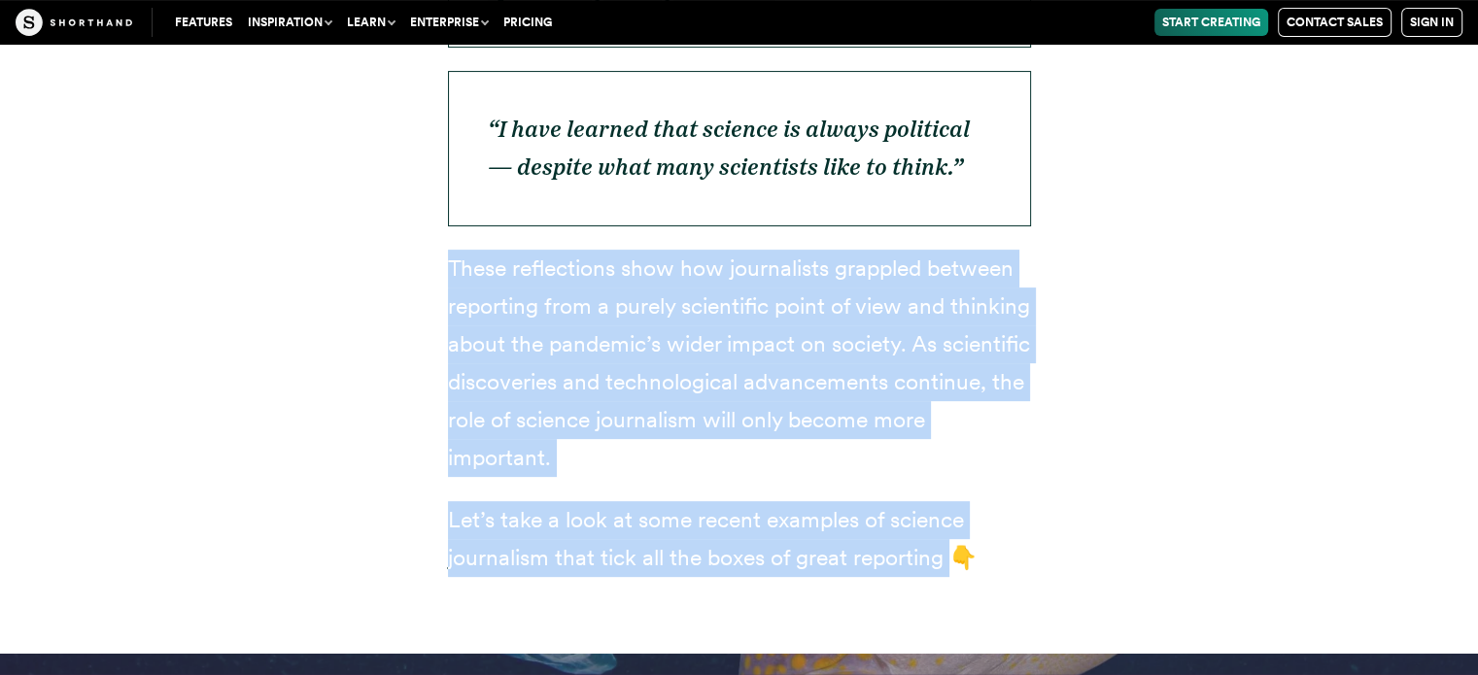
drag, startPoint x: 445, startPoint y: 145, endPoint x: 953, endPoint y: 435, distance: 585.3
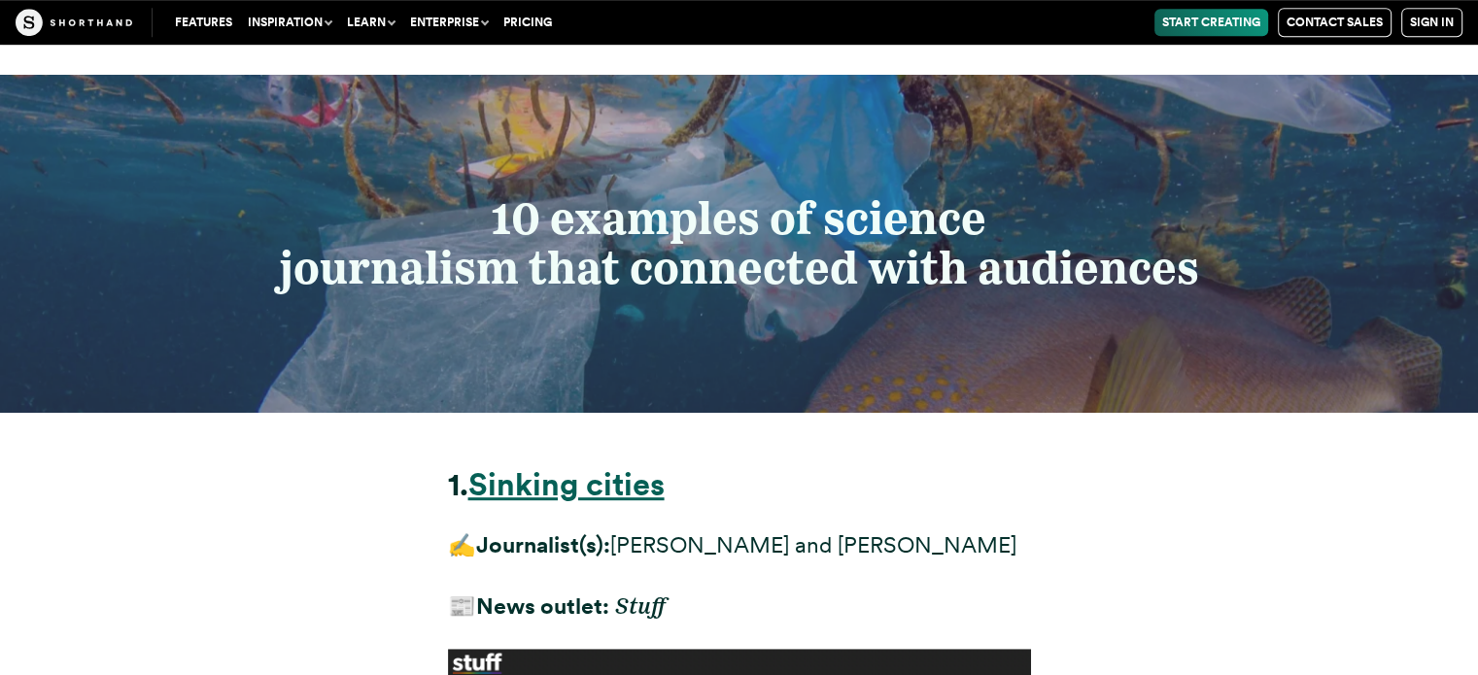
scroll to position [8500, 0]
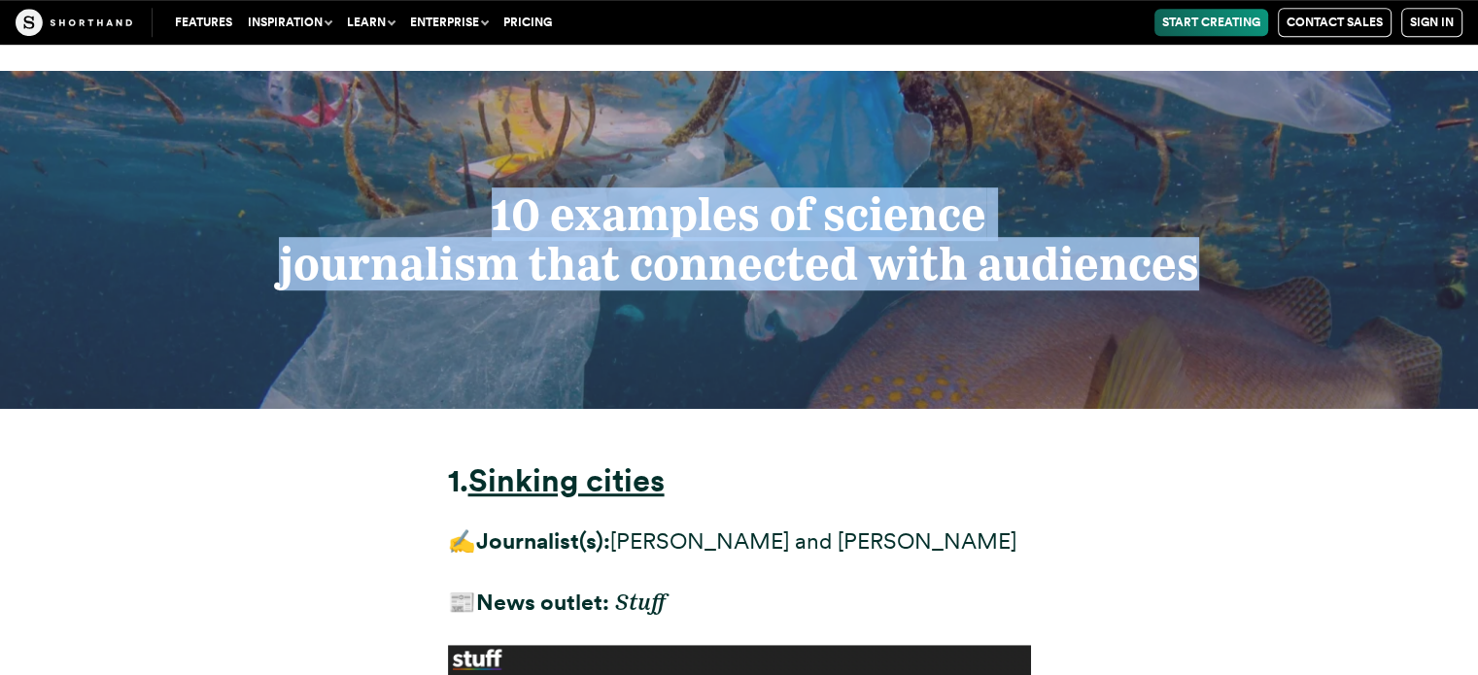
drag, startPoint x: 491, startPoint y: 88, endPoint x: 1224, endPoint y: 150, distance: 736.1
click at [1224, 190] on h2 "10 examples of science journalism that connected with audiences" at bounding box center [738, 239] width 1101 height 98
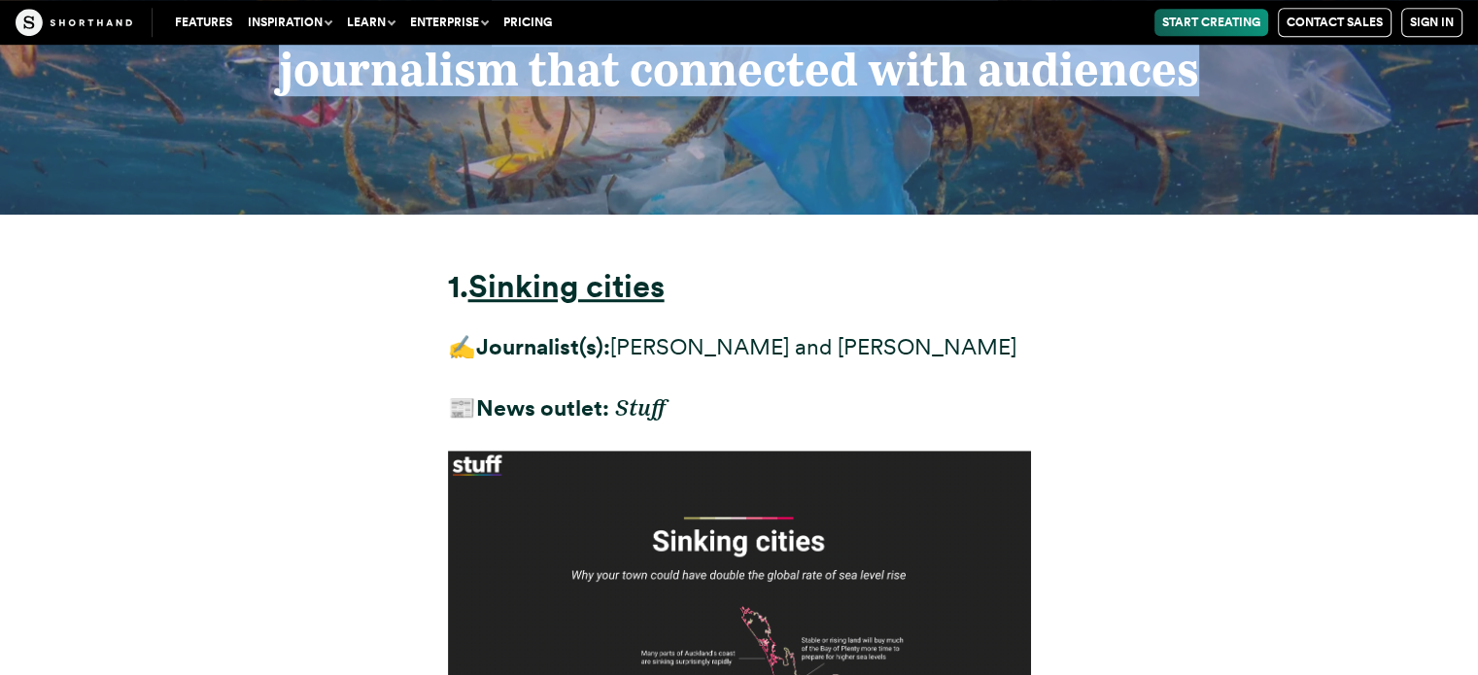
scroll to position [8694, 0]
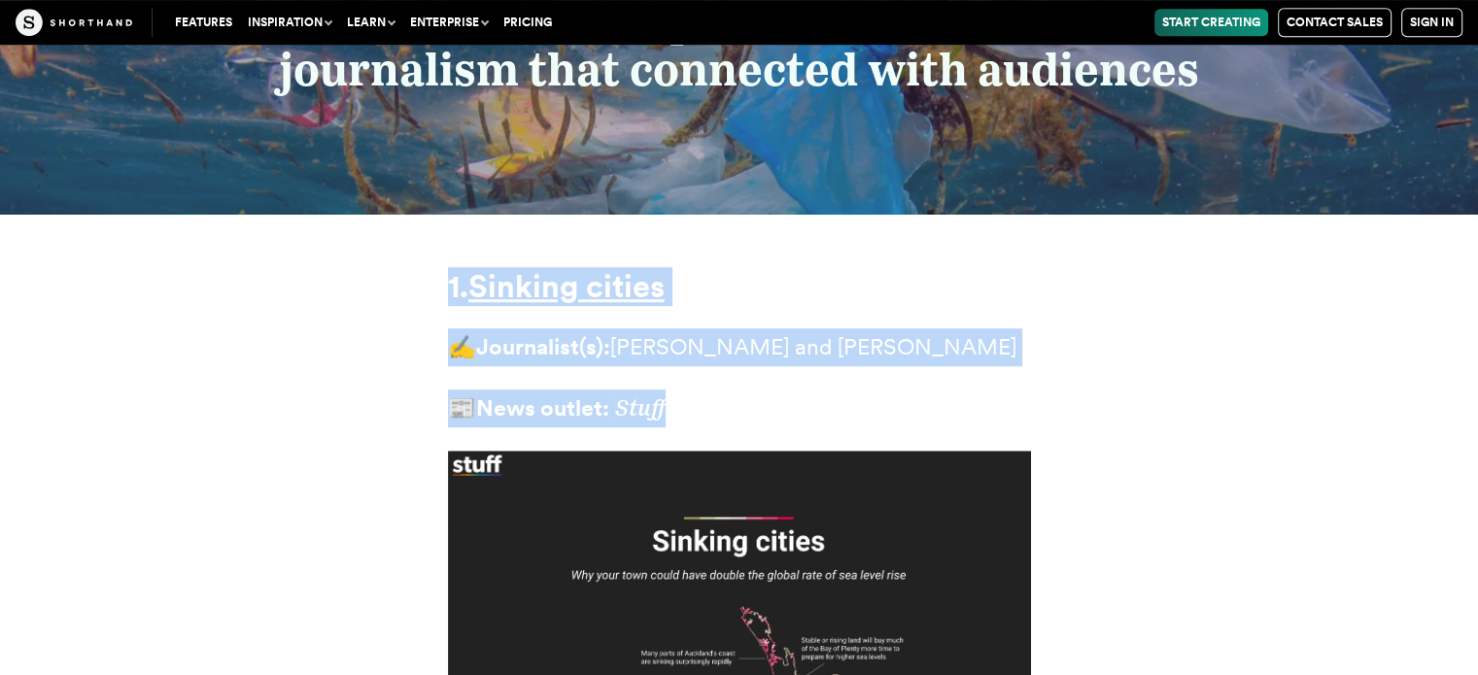
drag, startPoint x: 436, startPoint y: 168, endPoint x: 761, endPoint y: 258, distance: 336.9
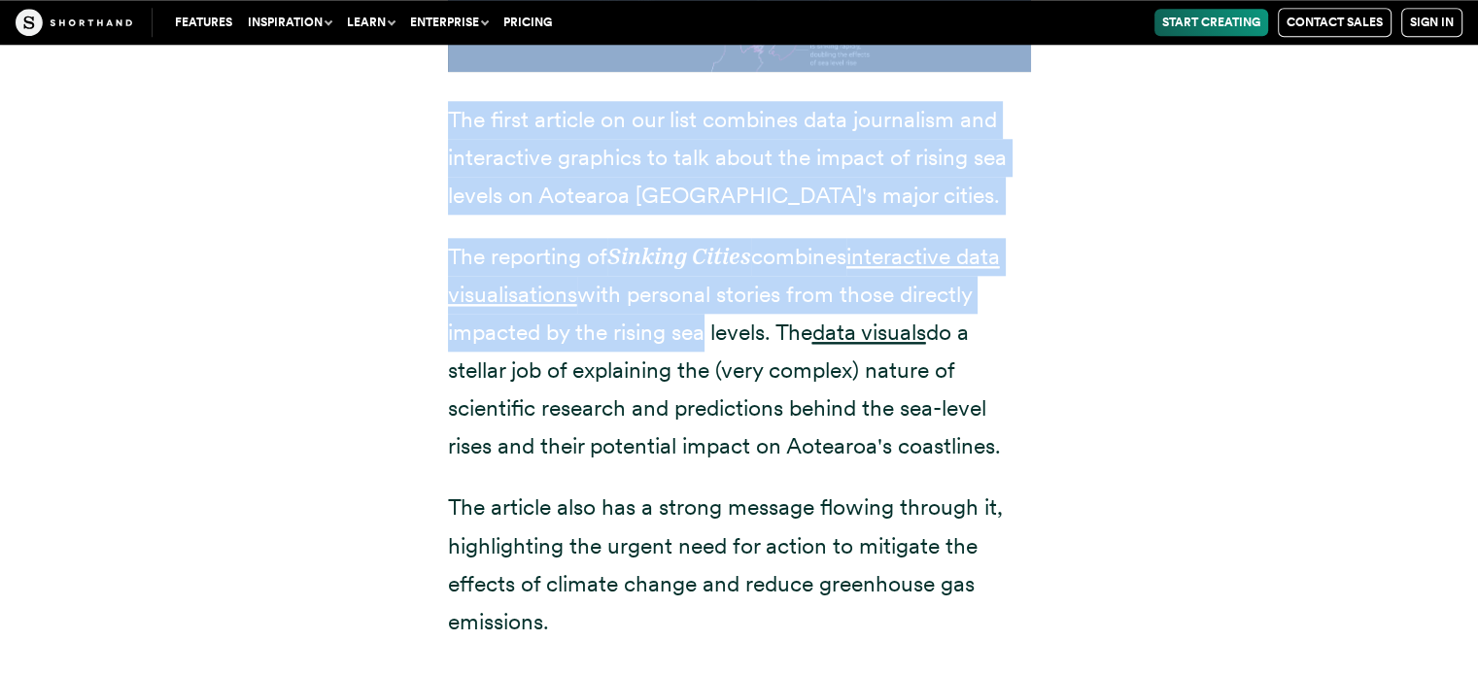
scroll to position [9374, 0]
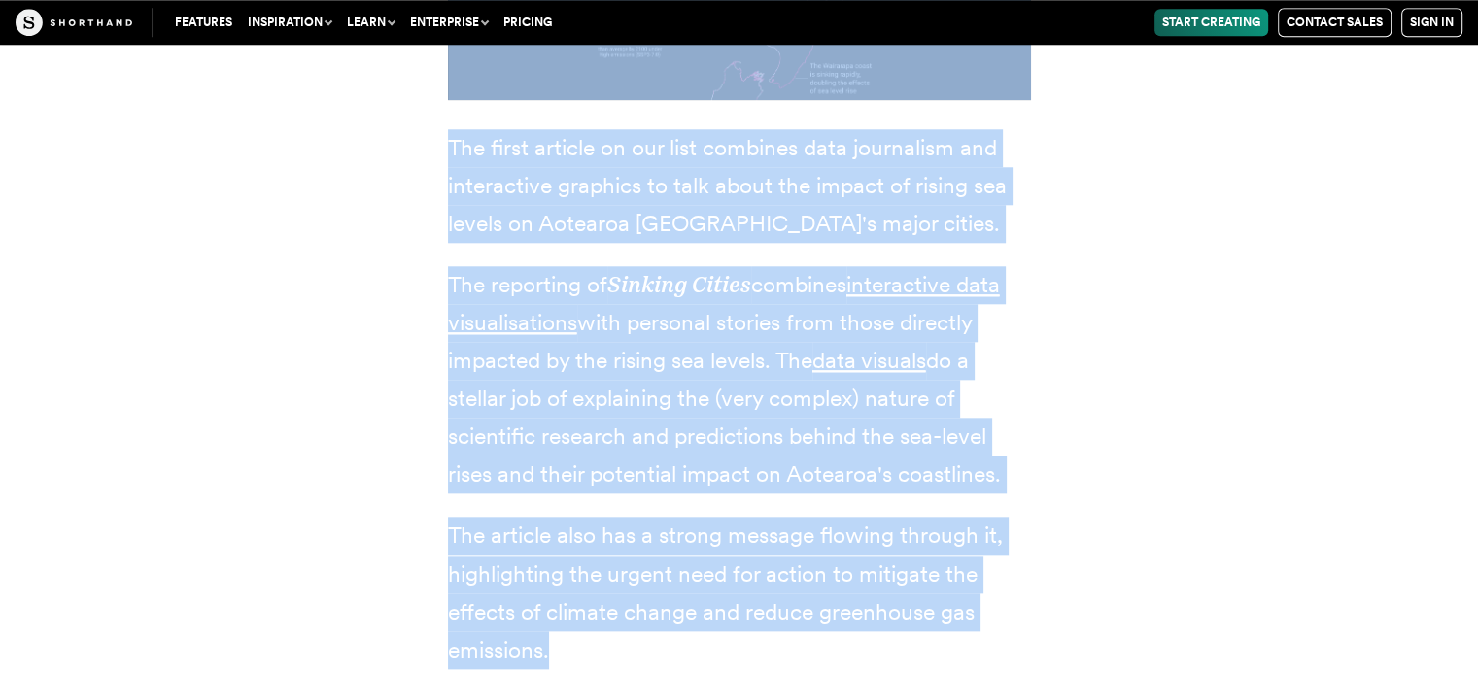
drag, startPoint x: 446, startPoint y: 70, endPoint x: 602, endPoint y: 529, distance: 484.6
click at [602, 529] on div "1. Sinking cities ✍️ Journalist(s): [PERSON_NAME] and [PERSON_NAME] 📰 News outl…" at bounding box center [739, 140] width 661 height 1213
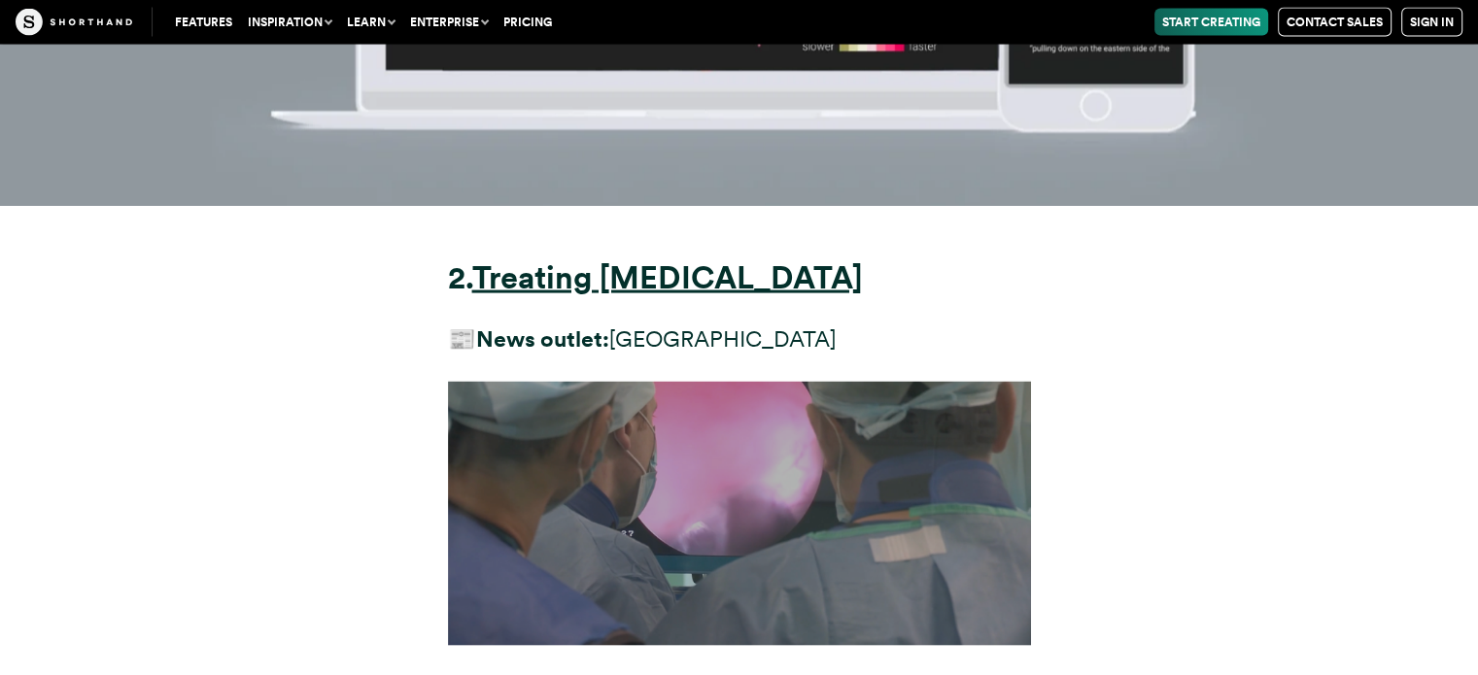
scroll to position [11317, 0]
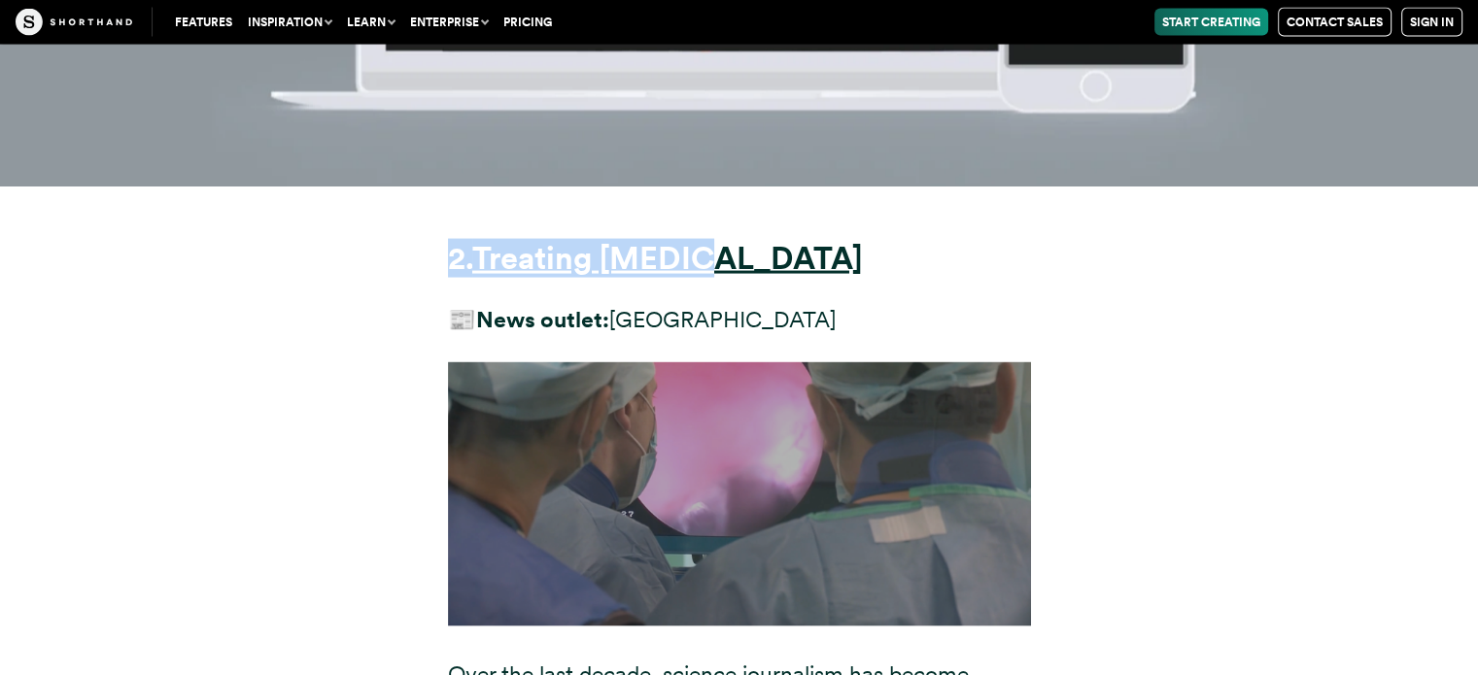
drag, startPoint x: 436, startPoint y: 135, endPoint x: 738, endPoint y: 141, distance: 302.2
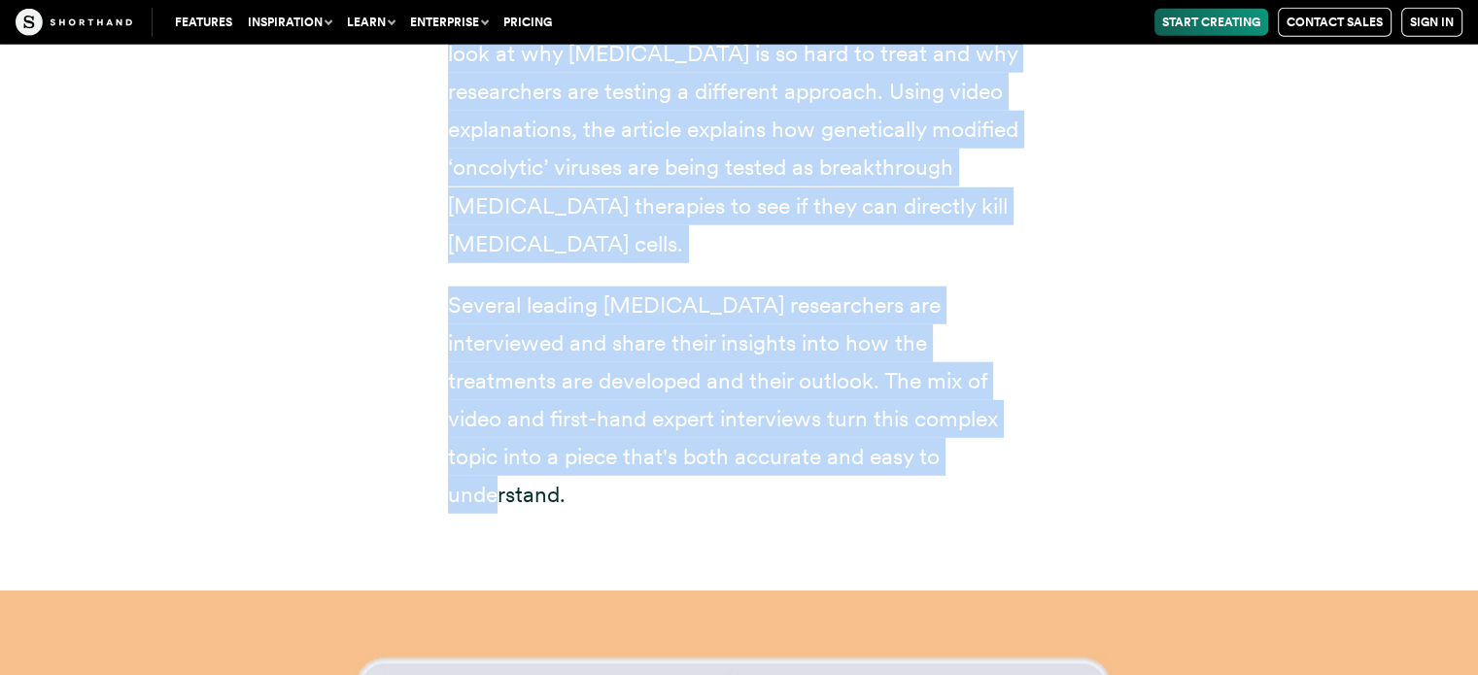
scroll to position [12483, 0]
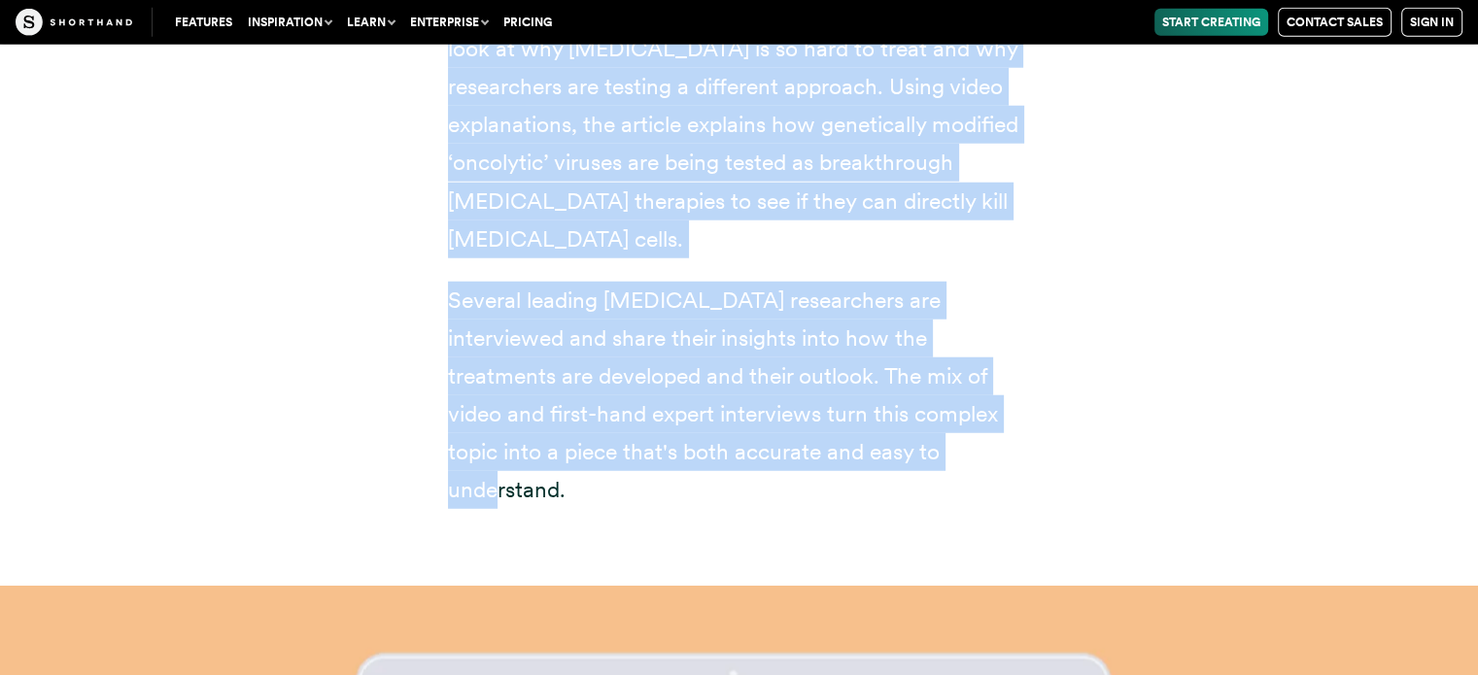
drag, startPoint x: 434, startPoint y: 143, endPoint x: 886, endPoint y: 310, distance: 481.7
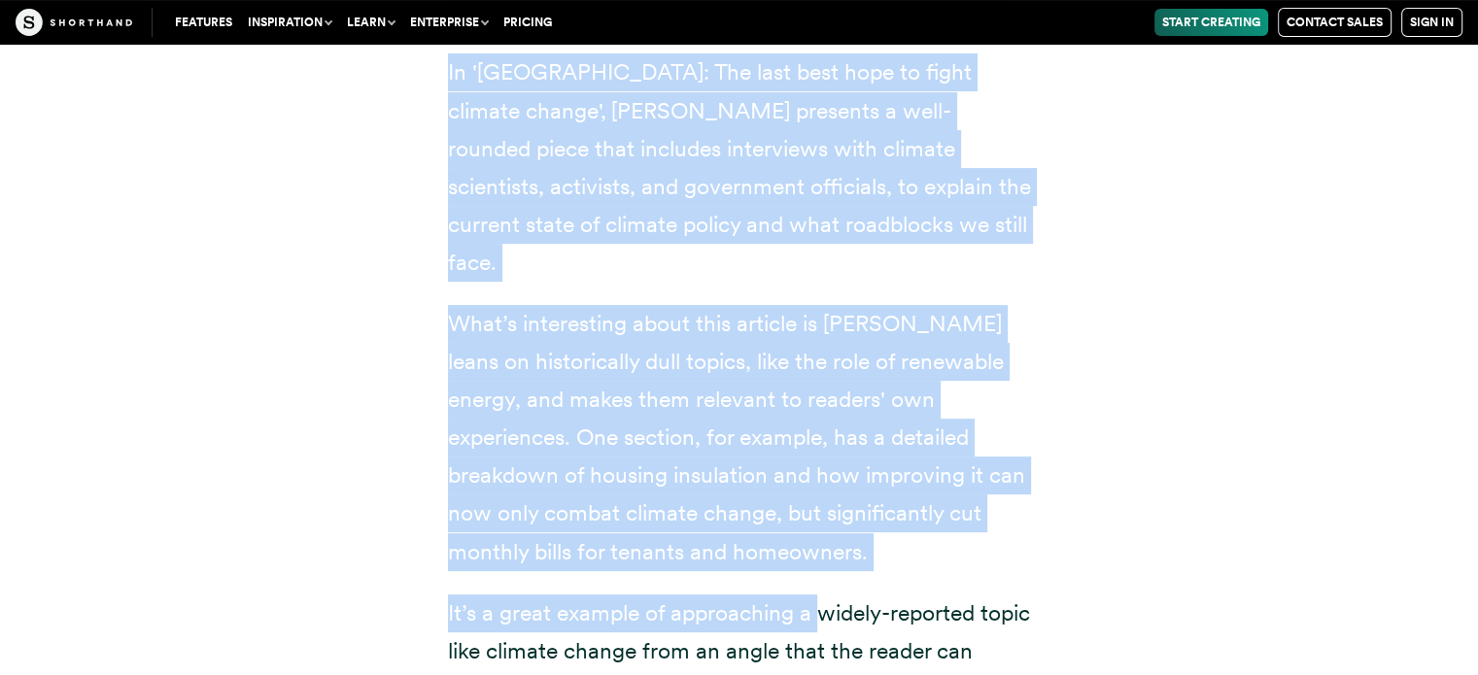
scroll to position [15398, 0]
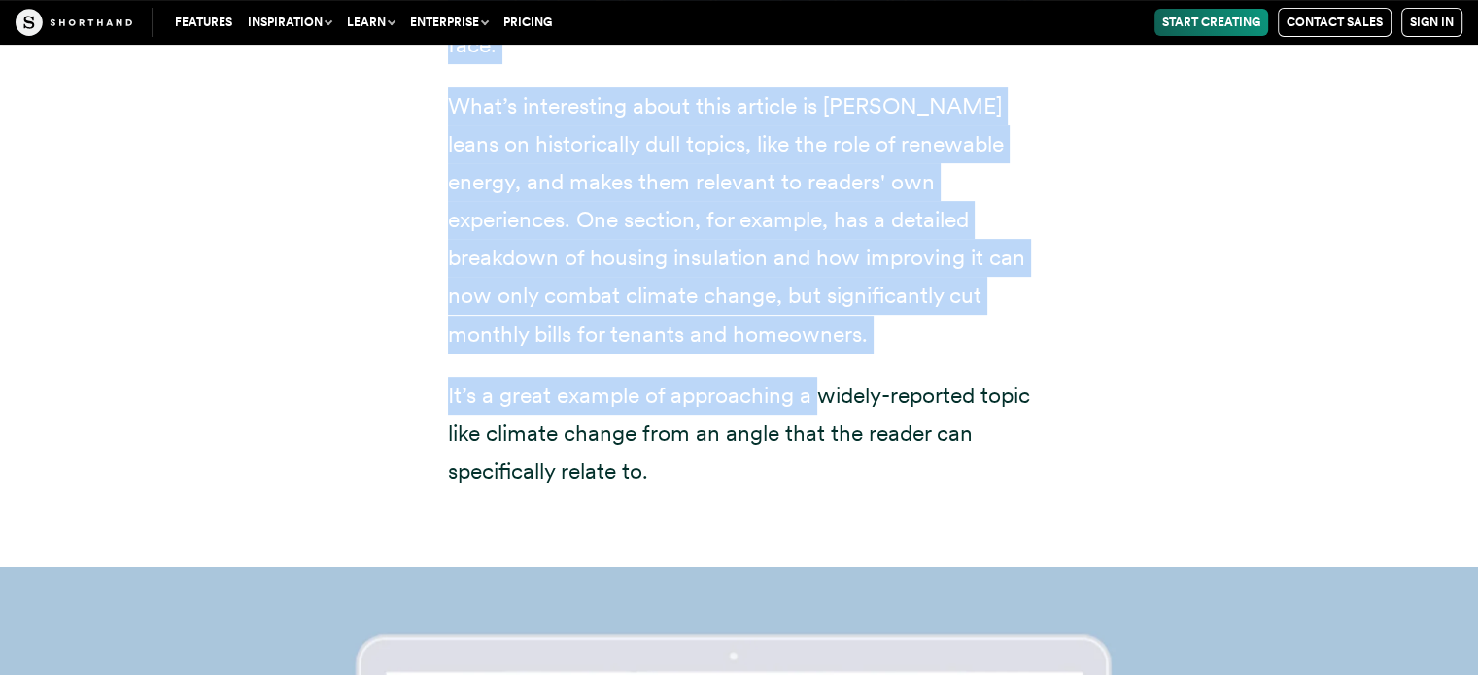
drag, startPoint x: 437, startPoint y: 57, endPoint x: 695, endPoint y: 218, distance: 303.3
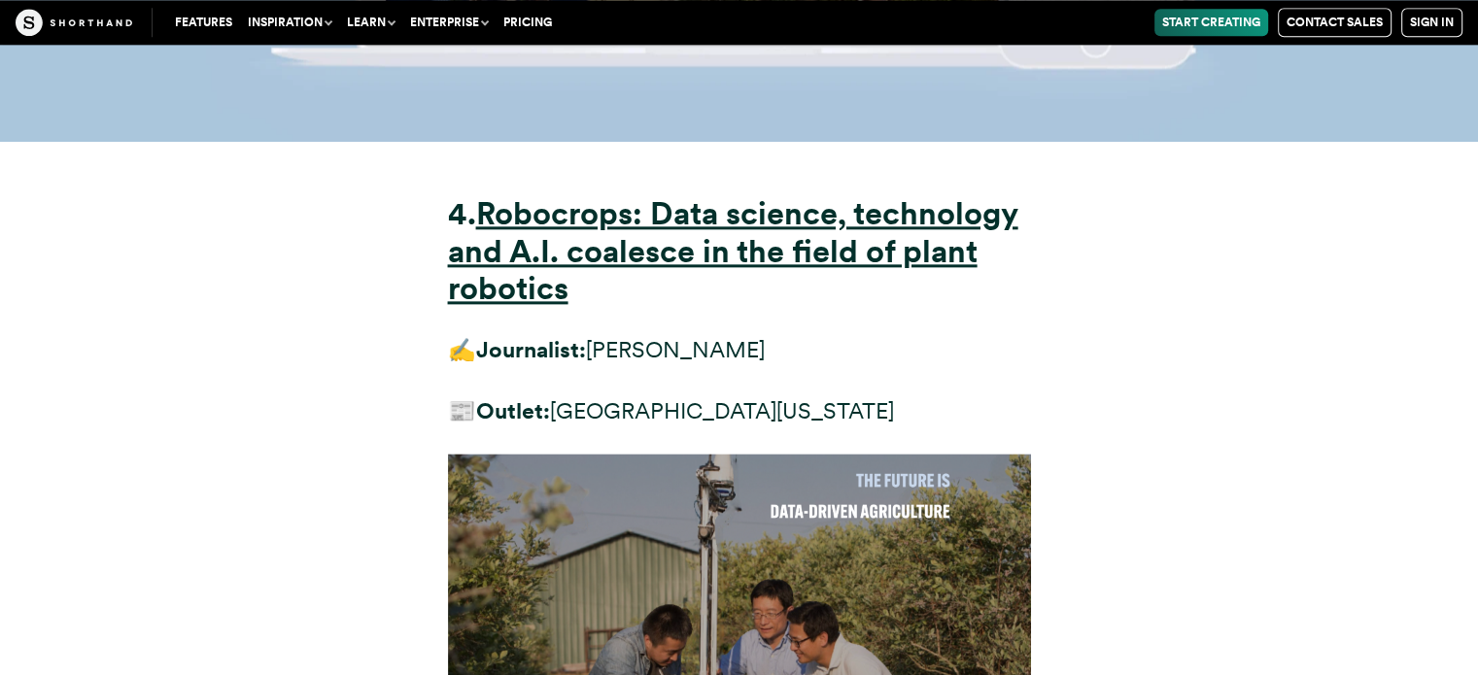
scroll to position [17244, 0]
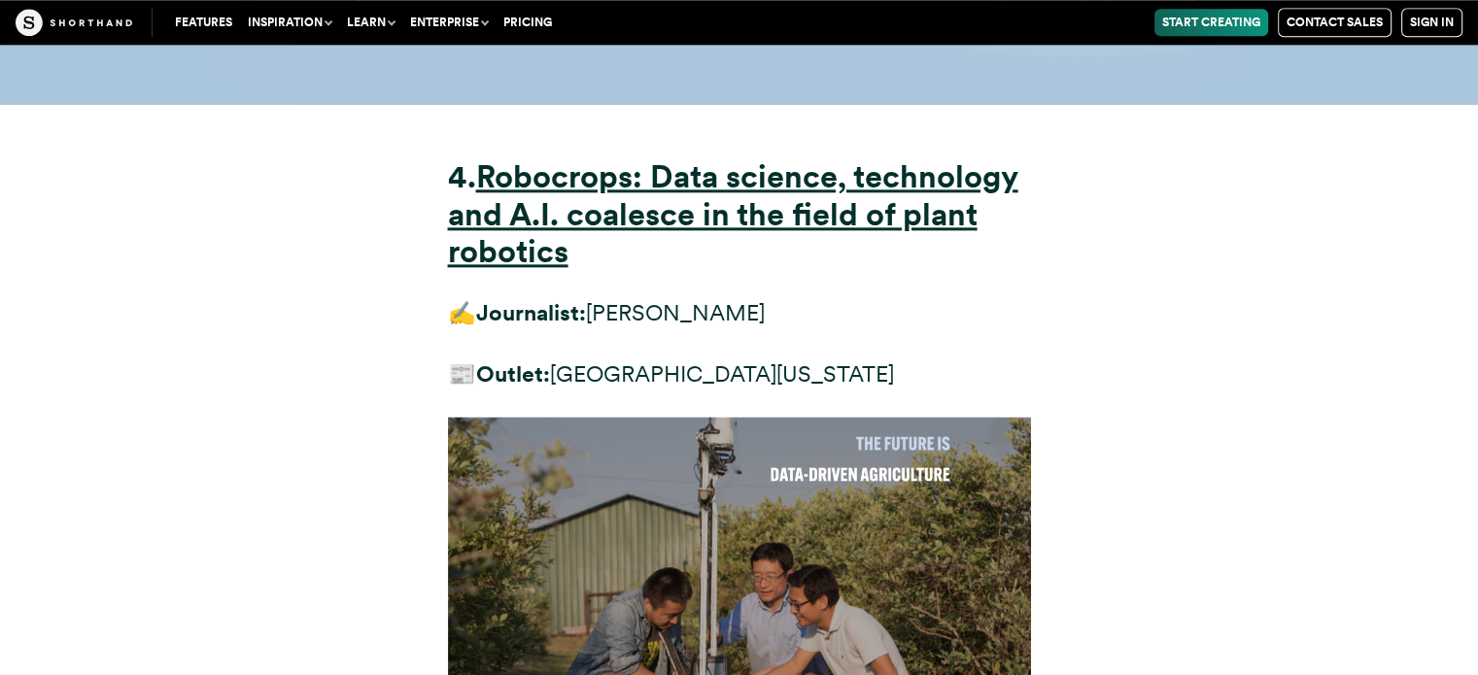
drag, startPoint x: 840, startPoint y: 350, endPoint x: 1197, endPoint y: 381, distance: 357.9
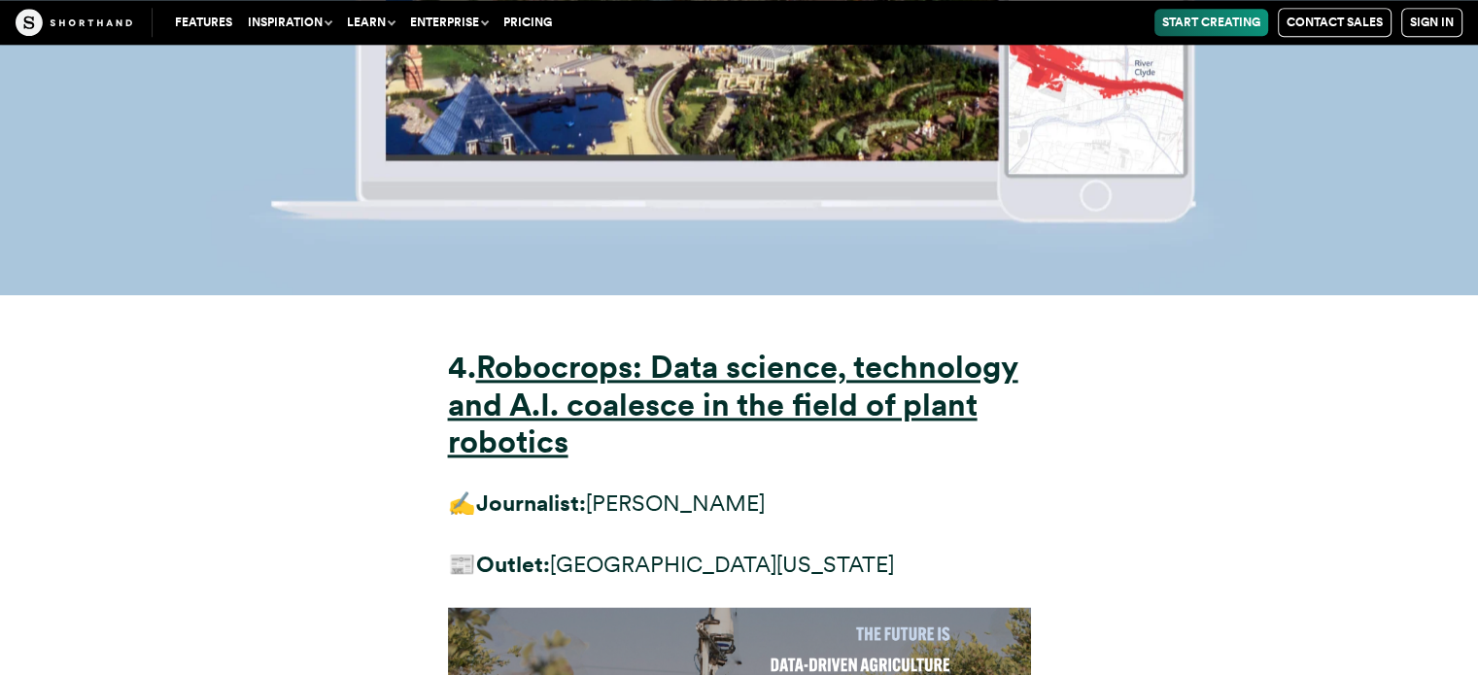
scroll to position [17050, 0]
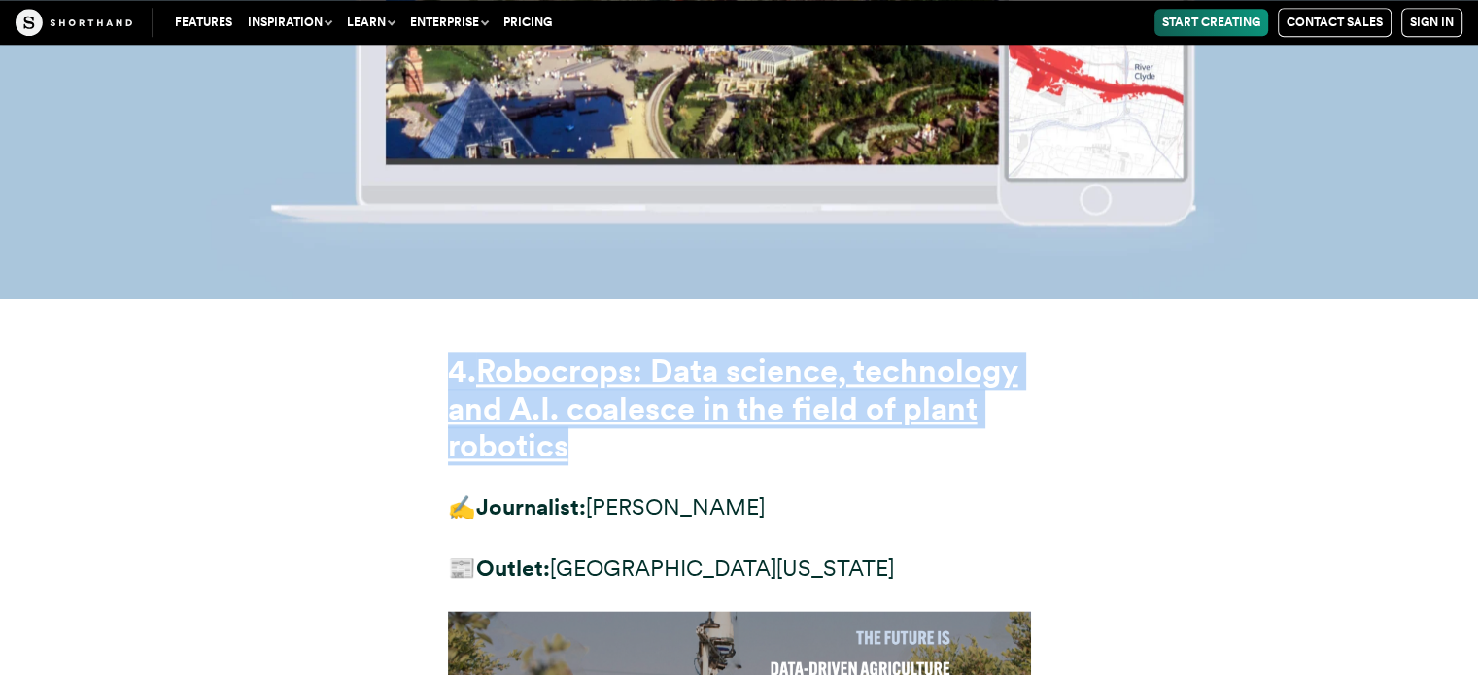
drag, startPoint x: 428, startPoint y: 102, endPoint x: 599, endPoint y: 189, distance: 191.2
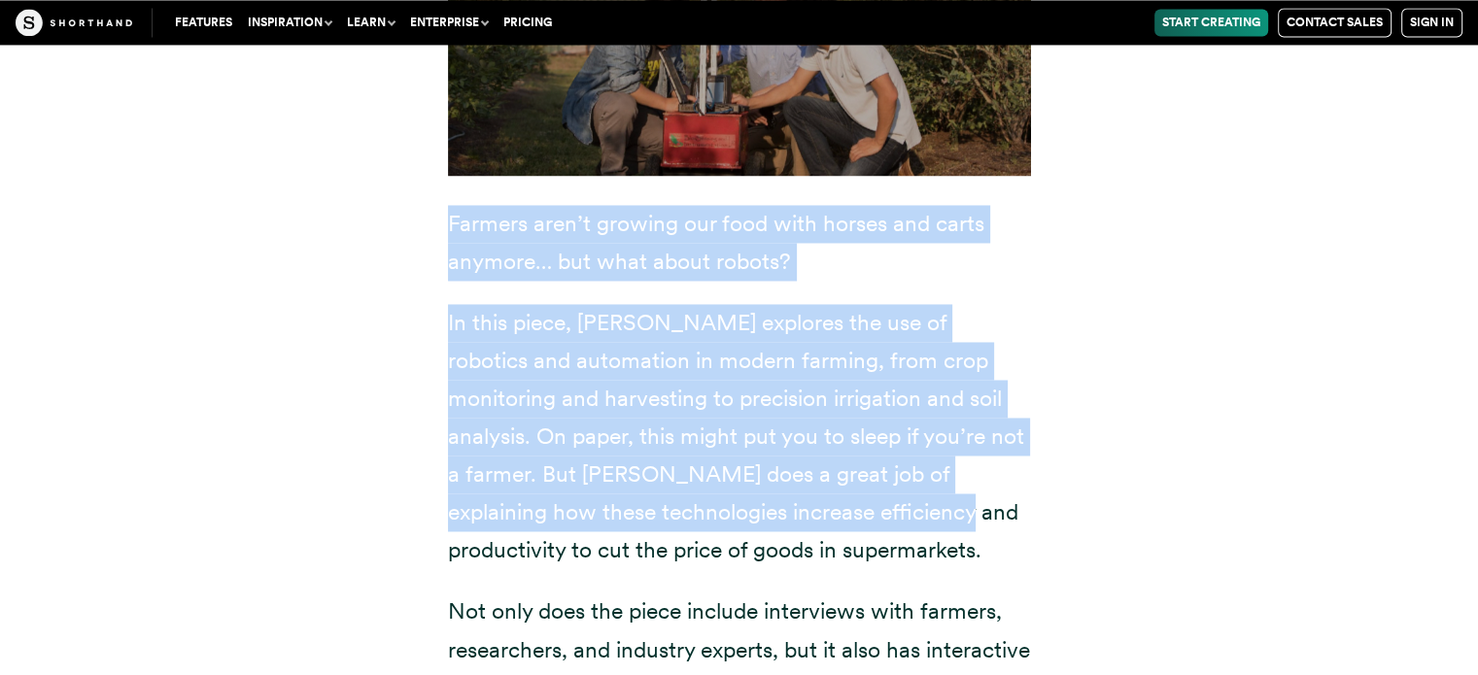
scroll to position [18022, 0]
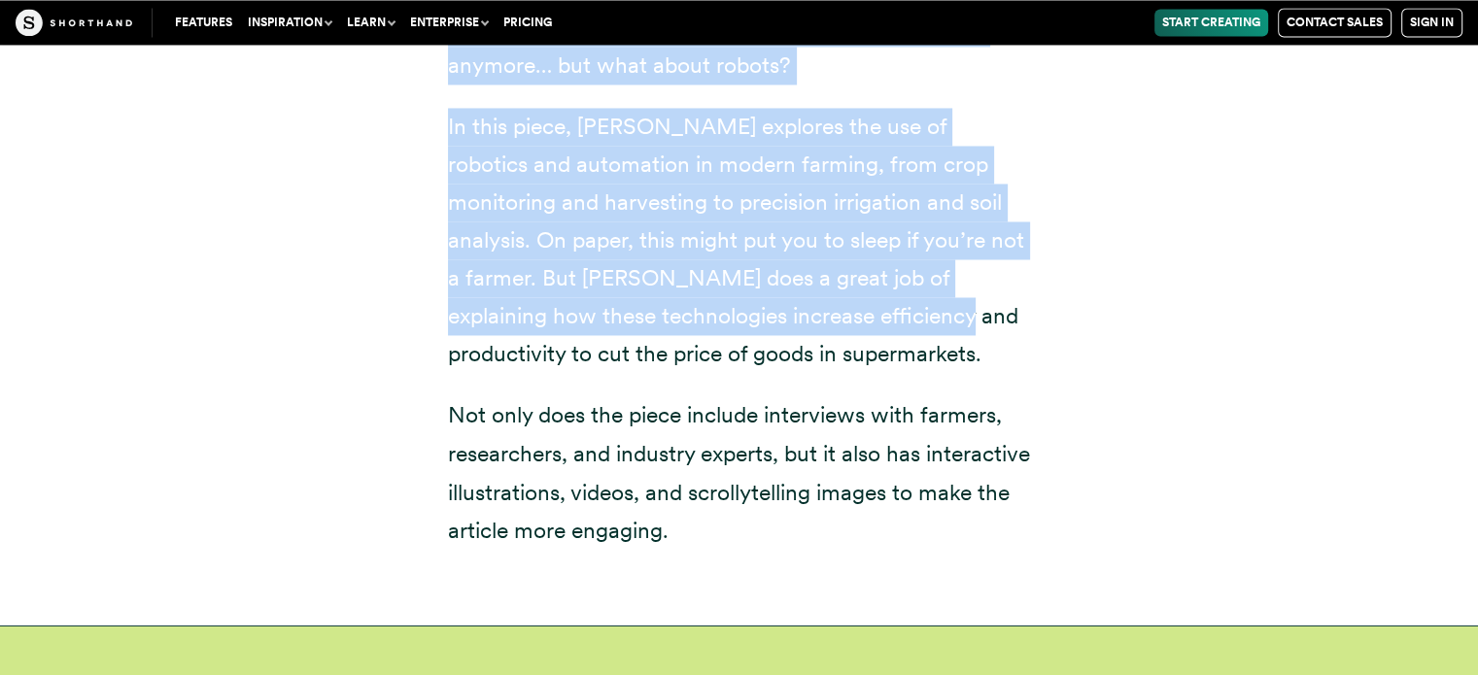
drag, startPoint x: 447, startPoint y: 145, endPoint x: 798, endPoint y: 256, distance: 367.8
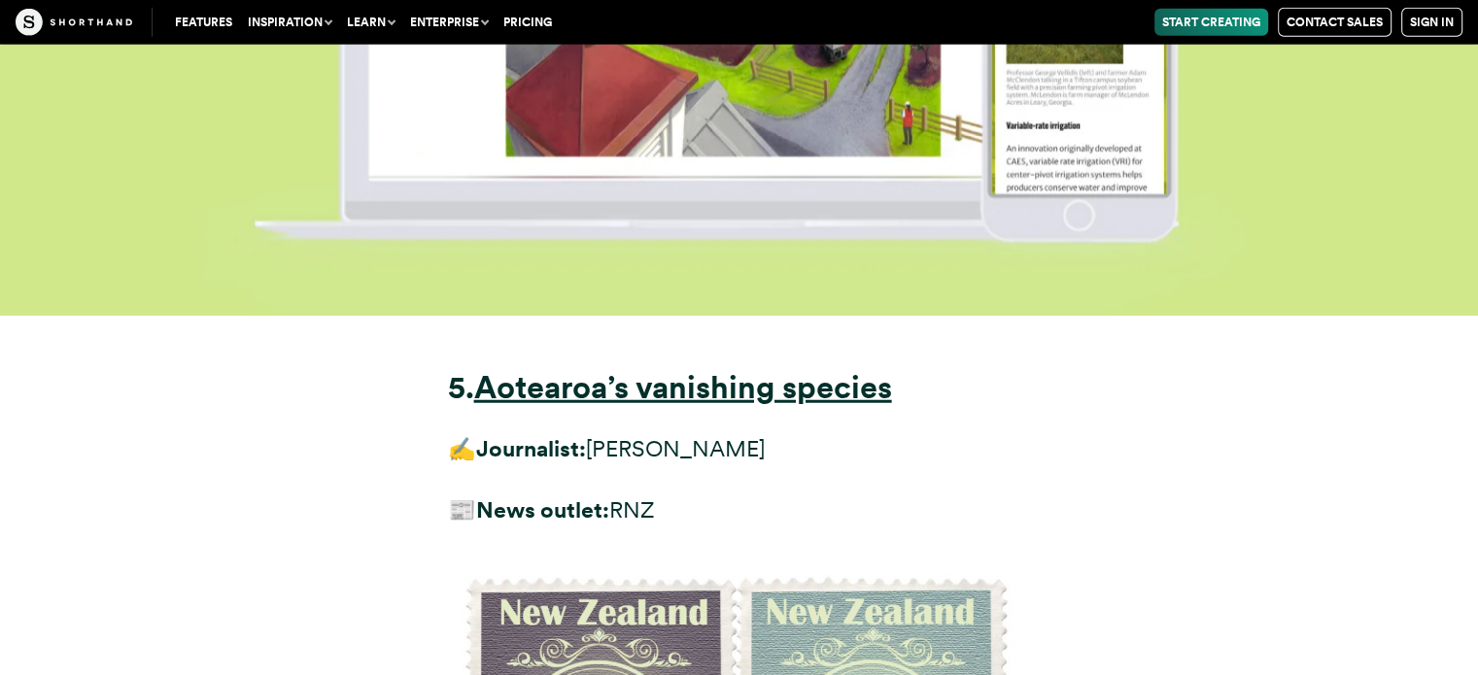
scroll to position [19673, 0]
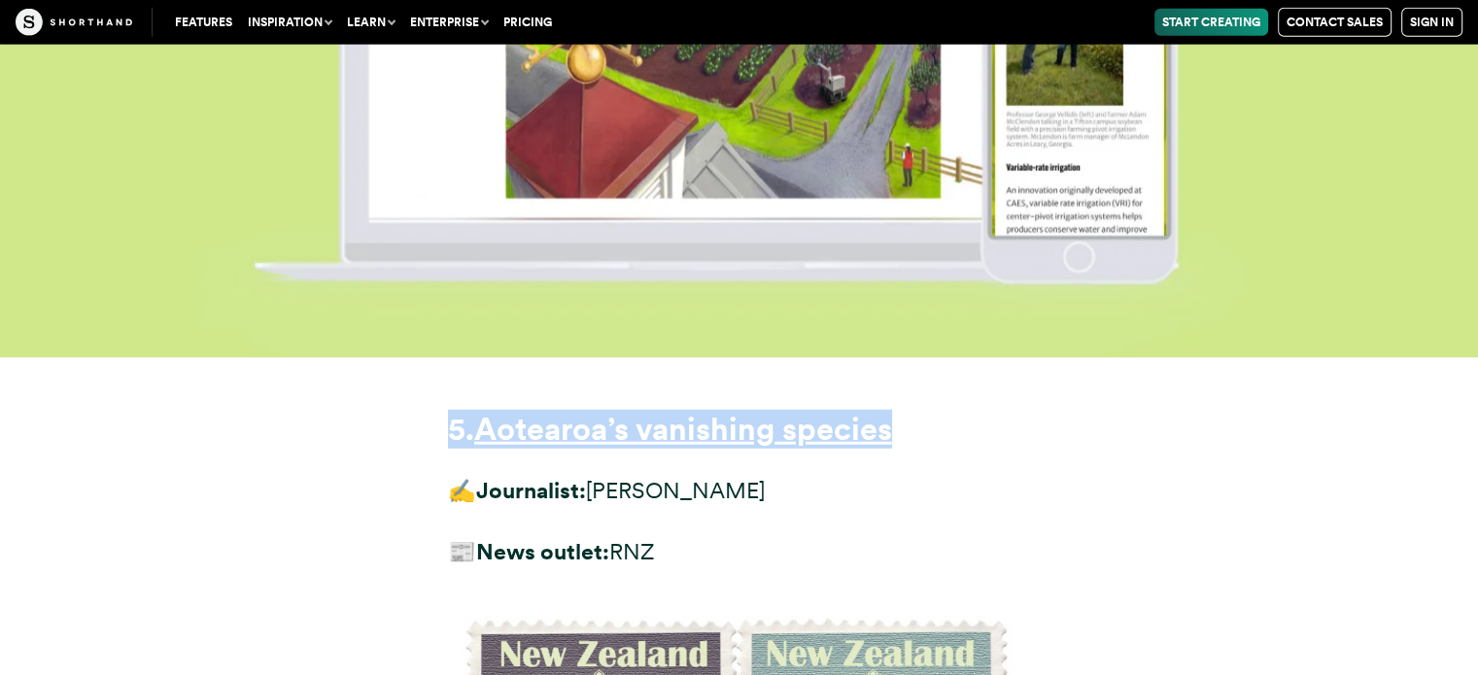
drag, startPoint x: 919, startPoint y: 161, endPoint x: 439, endPoint y: 170, distance: 480.1
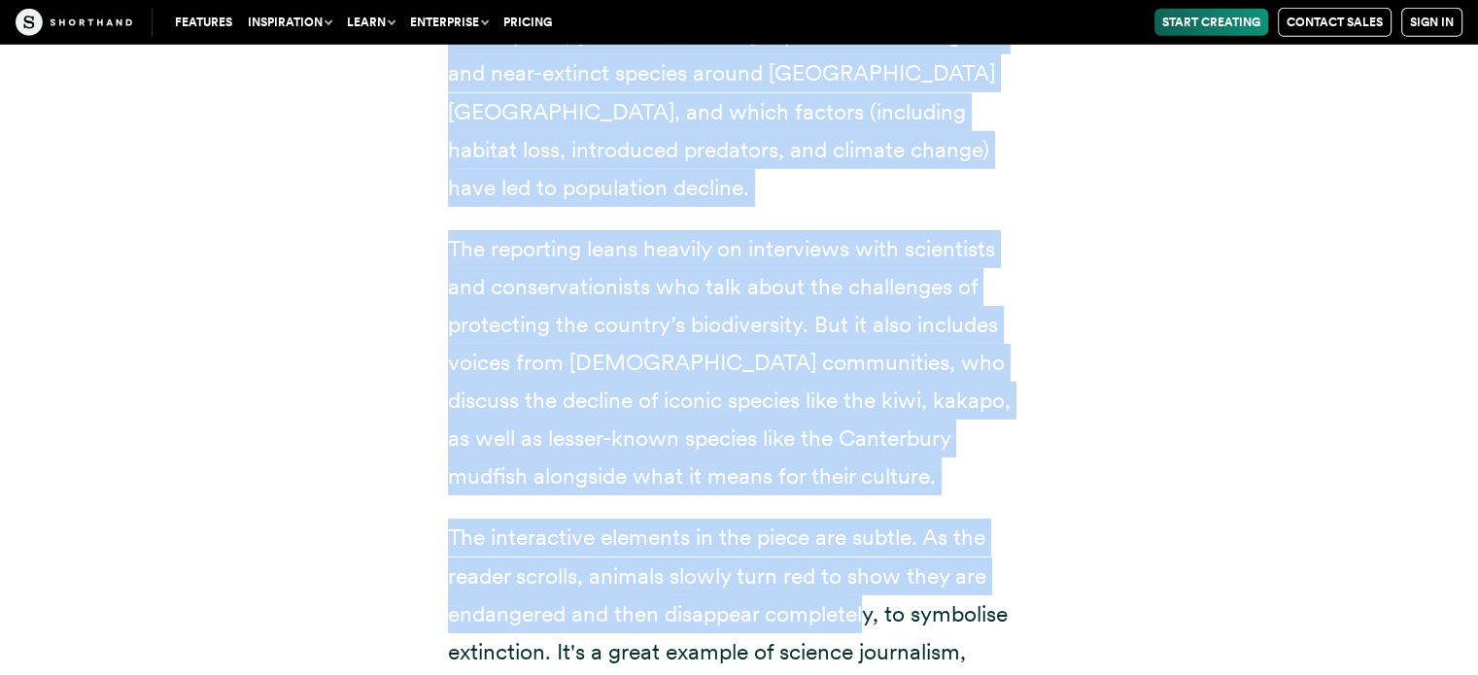
scroll to position [21131, 0]
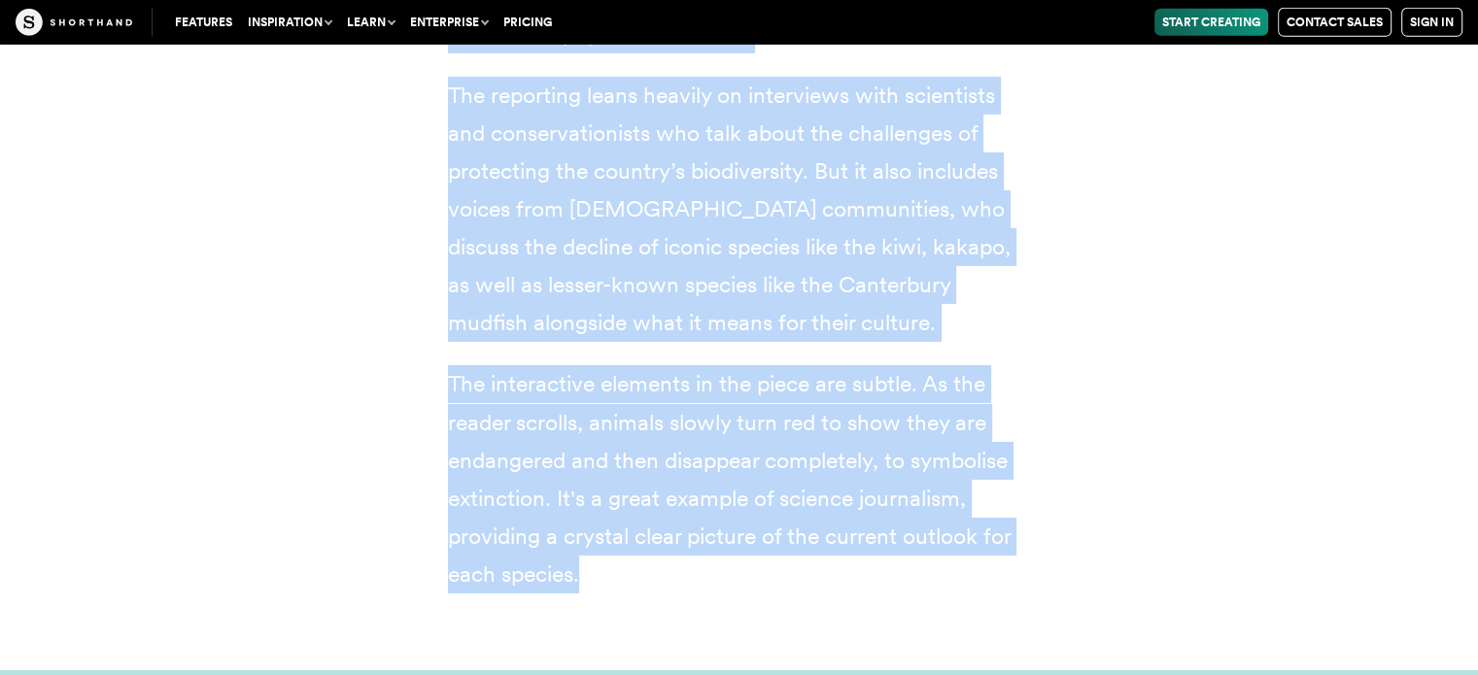
drag, startPoint x: 443, startPoint y: 198, endPoint x: 679, endPoint y: 300, distance: 257.2
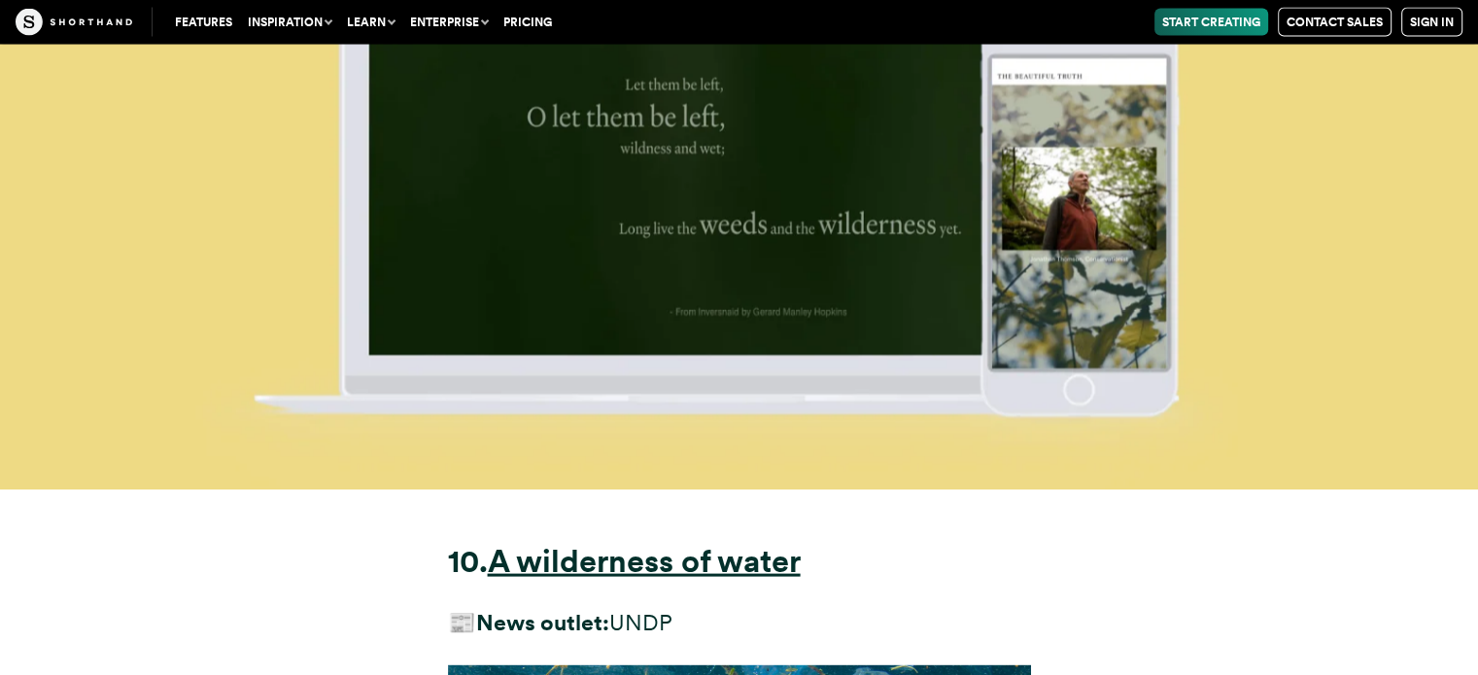
scroll to position [33373, 0]
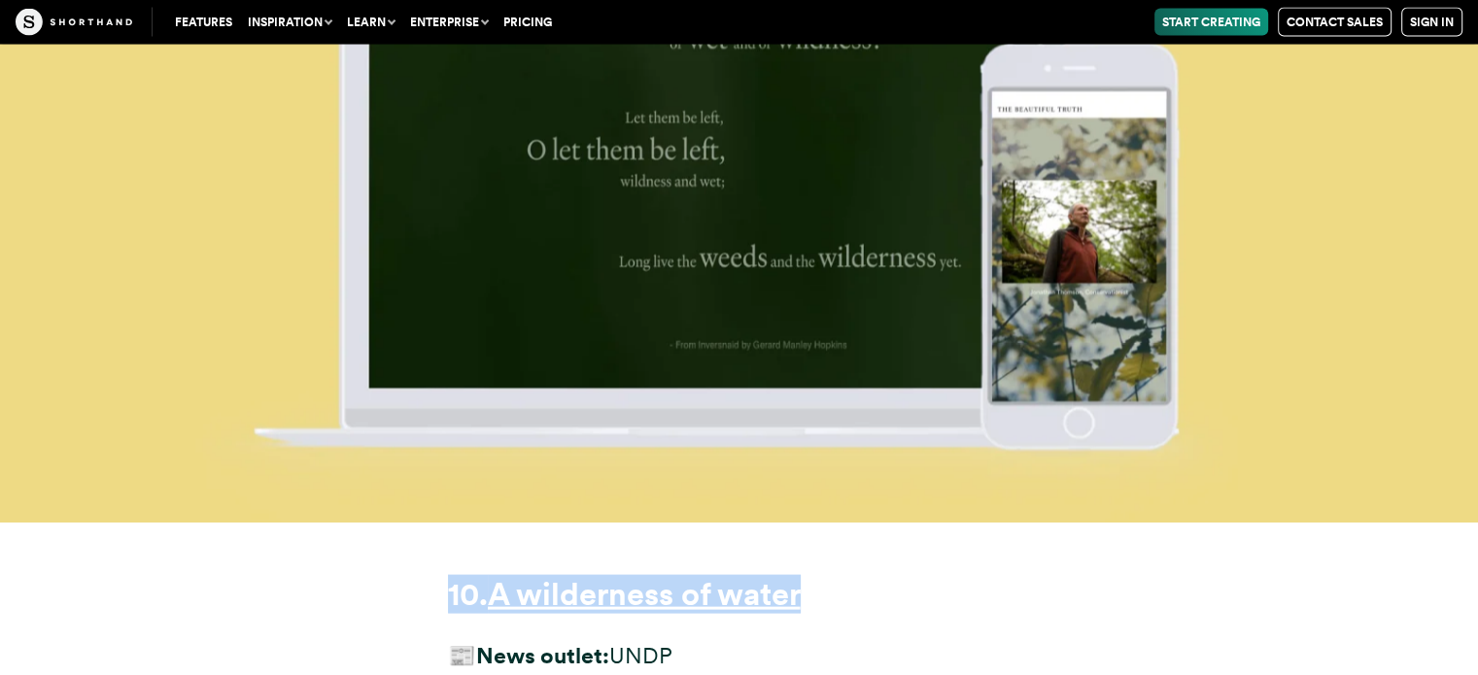
drag, startPoint x: 424, startPoint y: 205, endPoint x: 847, endPoint y: 203, distance: 423.6
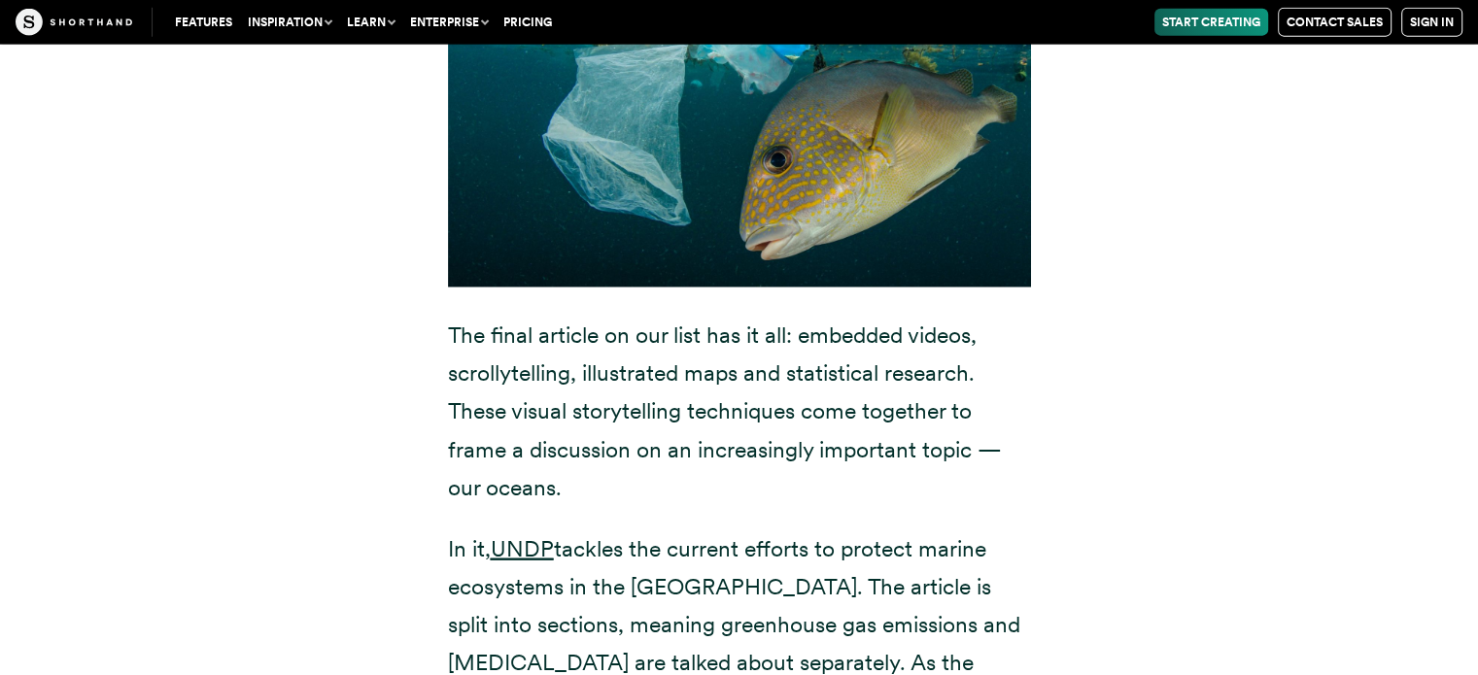
scroll to position [34442, 0]
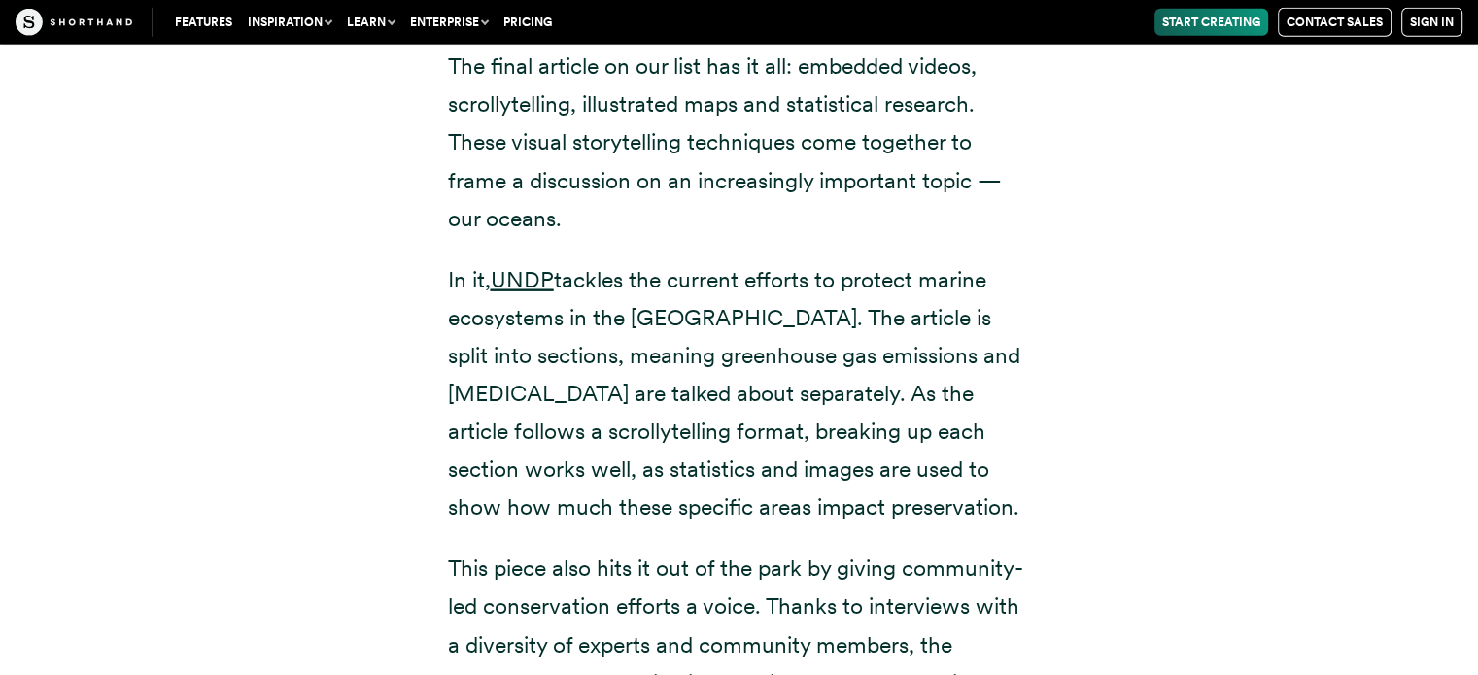
drag, startPoint x: 439, startPoint y: 162, endPoint x: 920, endPoint y: 409, distance: 540.6
click at [920, 409] on div "10. A wilderness of water 📰 News outlet: UNDP The final article on our list has…" at bounding box center [739, 154] width 661 height 1401
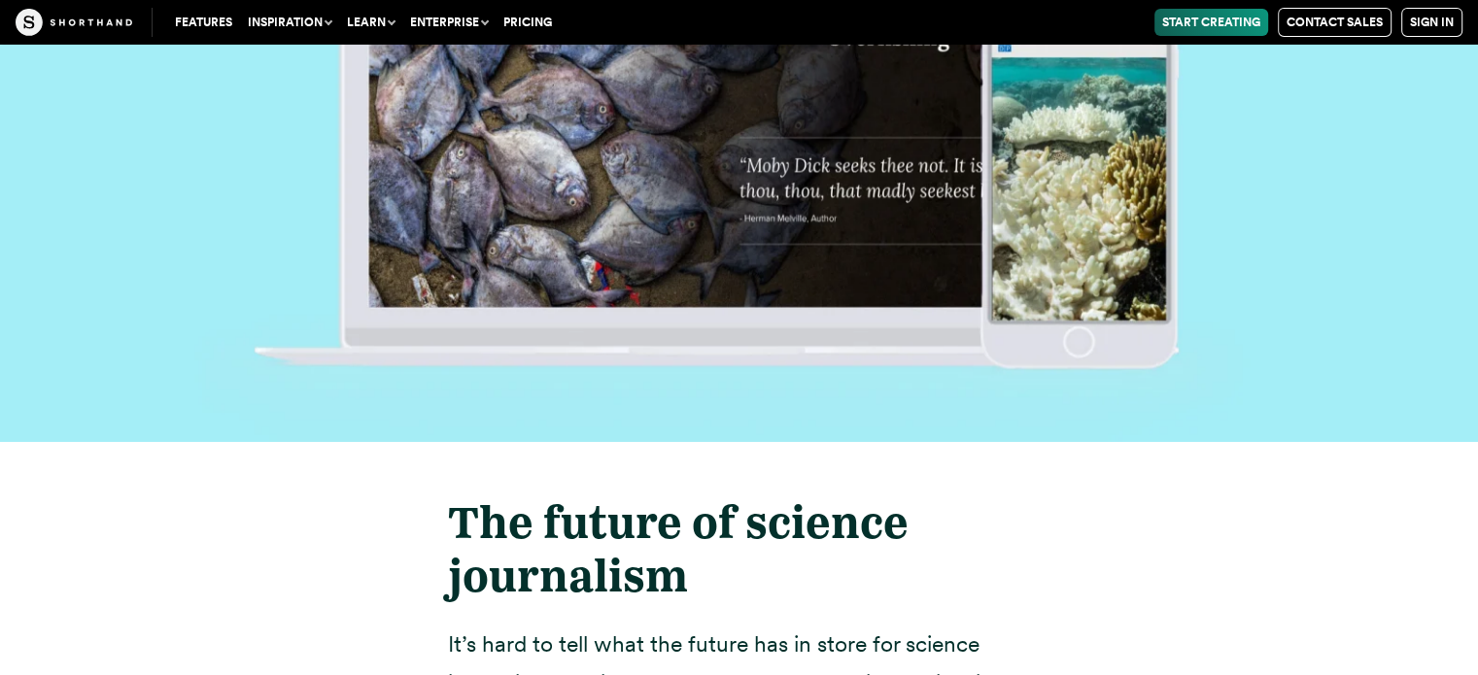
scroll to position [36246, 0]
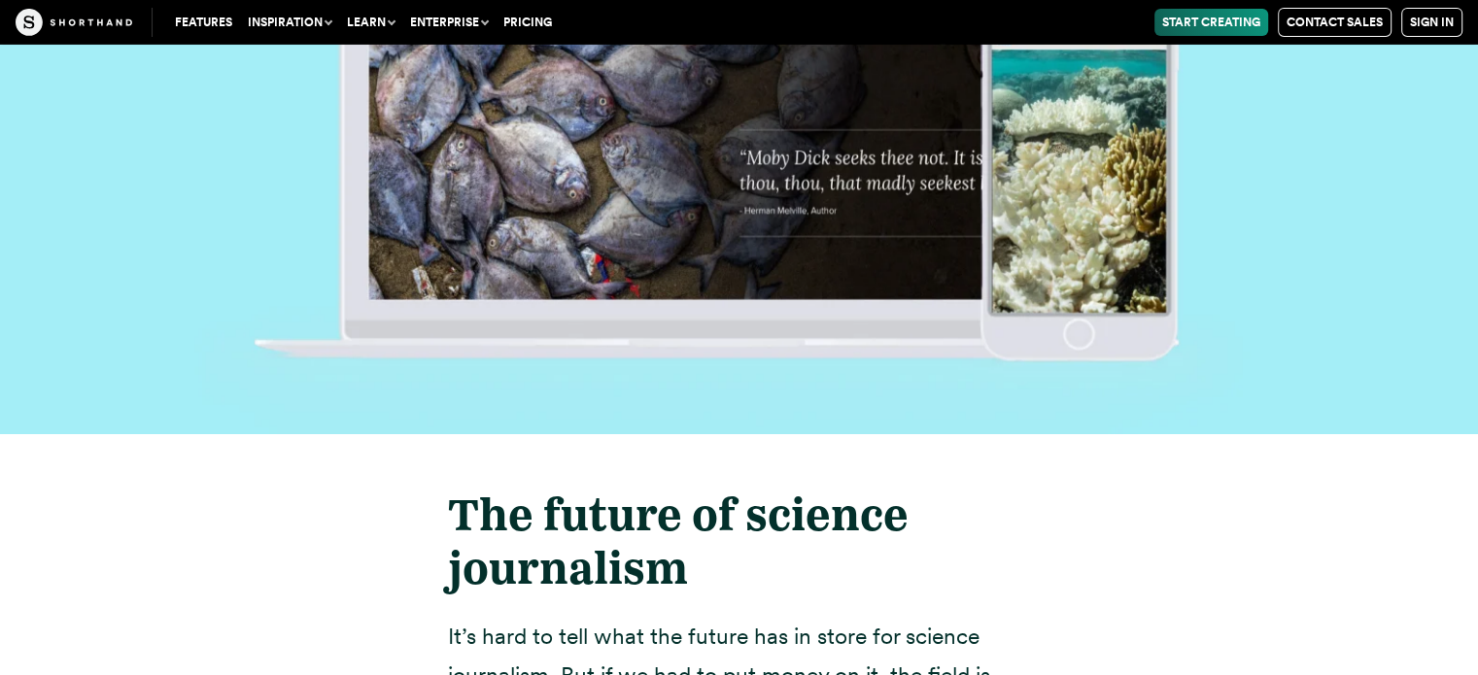
click at [626, 618] on p "It’s hard to tell what the future has in store for science journalism. But if w…" at bounding box center [739, 675] width 583 height 114
click at [635, 488] on strong "The future of science journalism" at bounding box center [678, 541] width 461 height 107
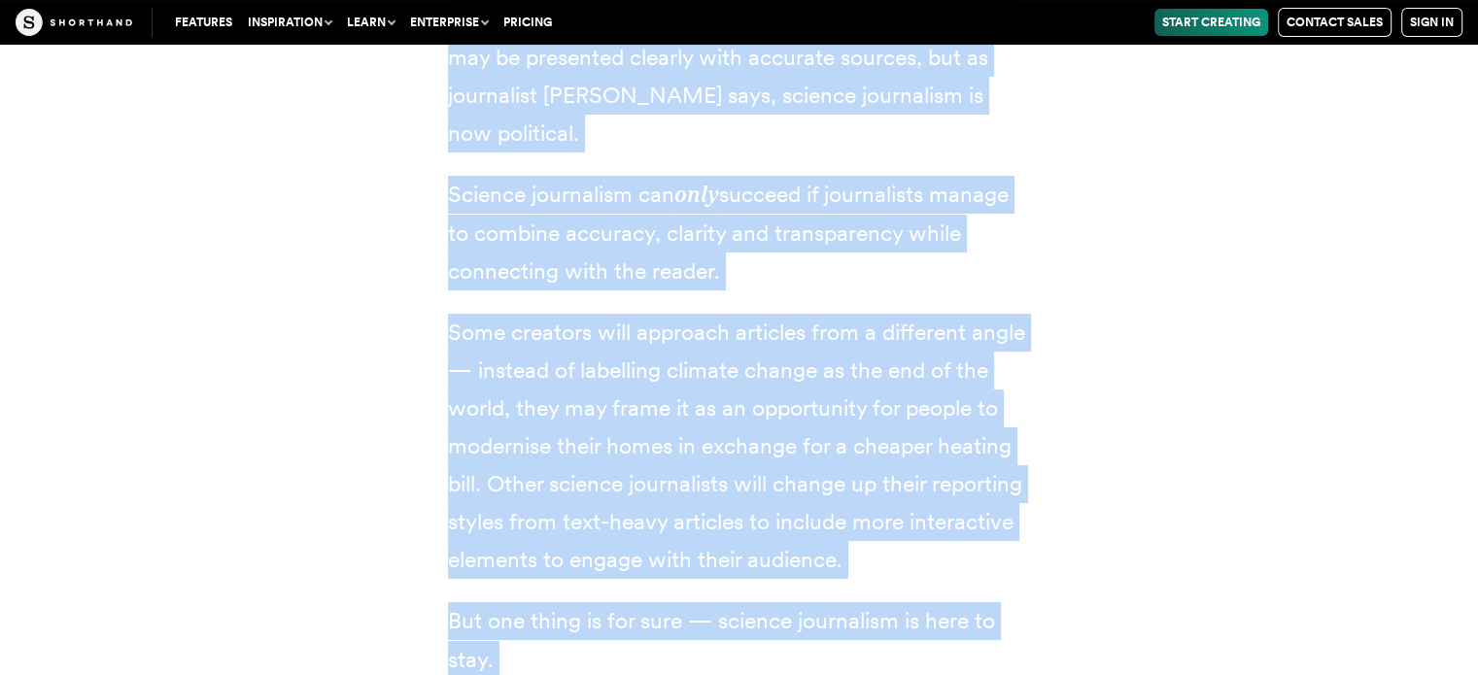
scroll to position [37218, 0]
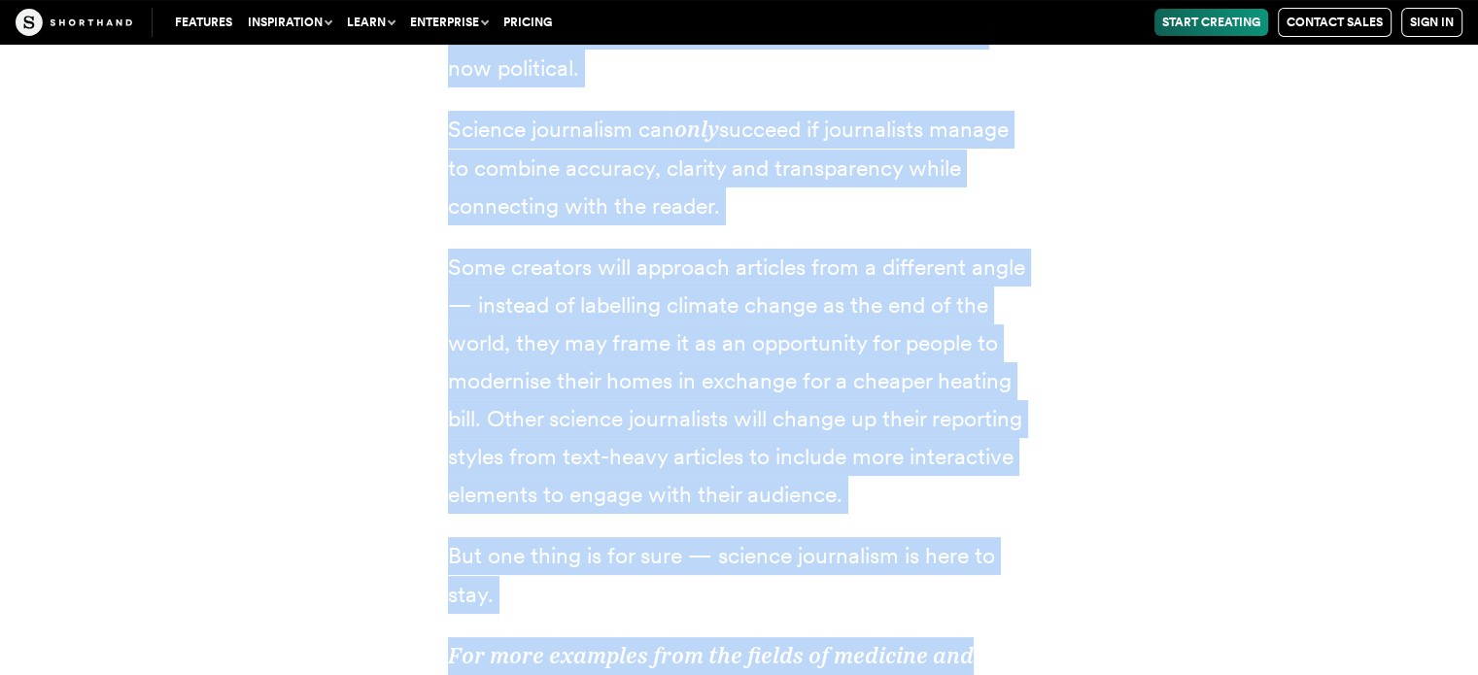
drag, startPoint x: 437, startPoint y: 128, endPoint x: 878, endPoint y: 216, distance: 449.7
click at [878, 216] on div "The future of science journalism It’s hard to tell what the future has in store…" at bounding box center [739, 183] width 661 height 1441
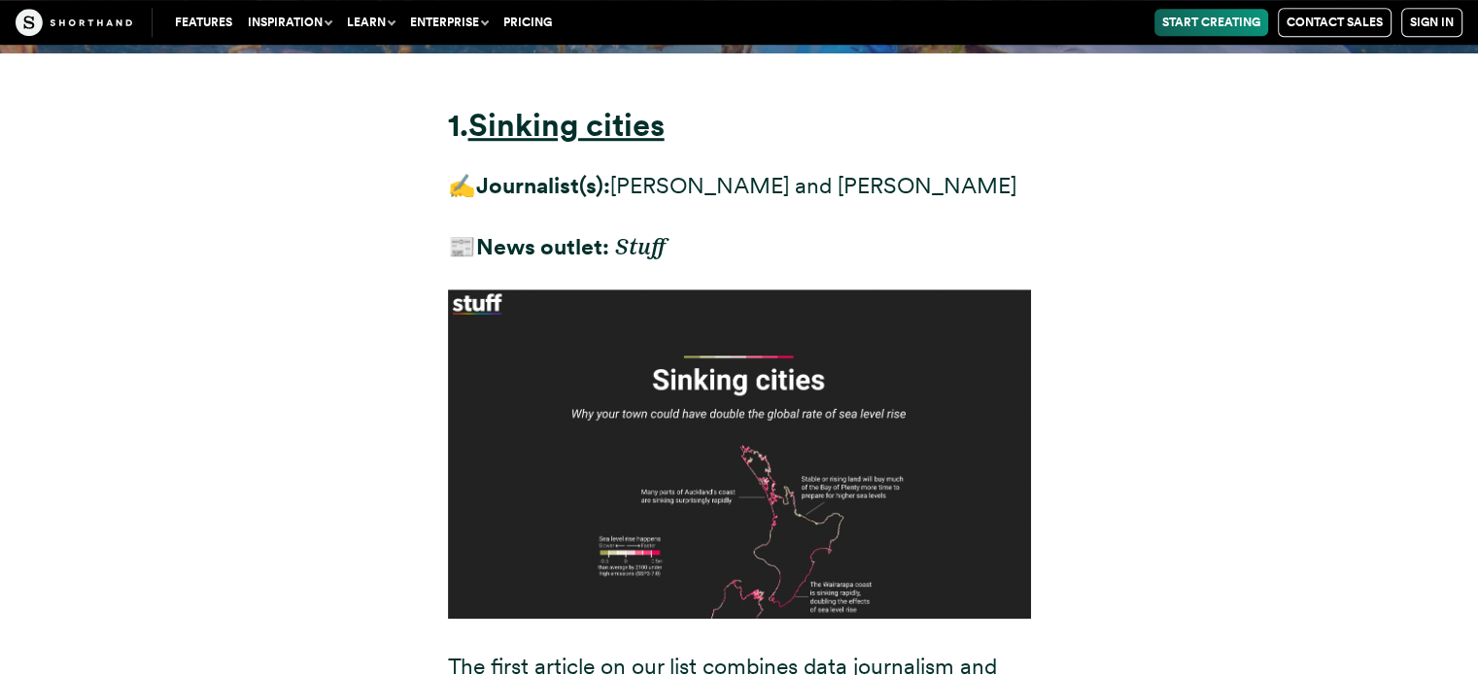
scroll to position [8873, 0]
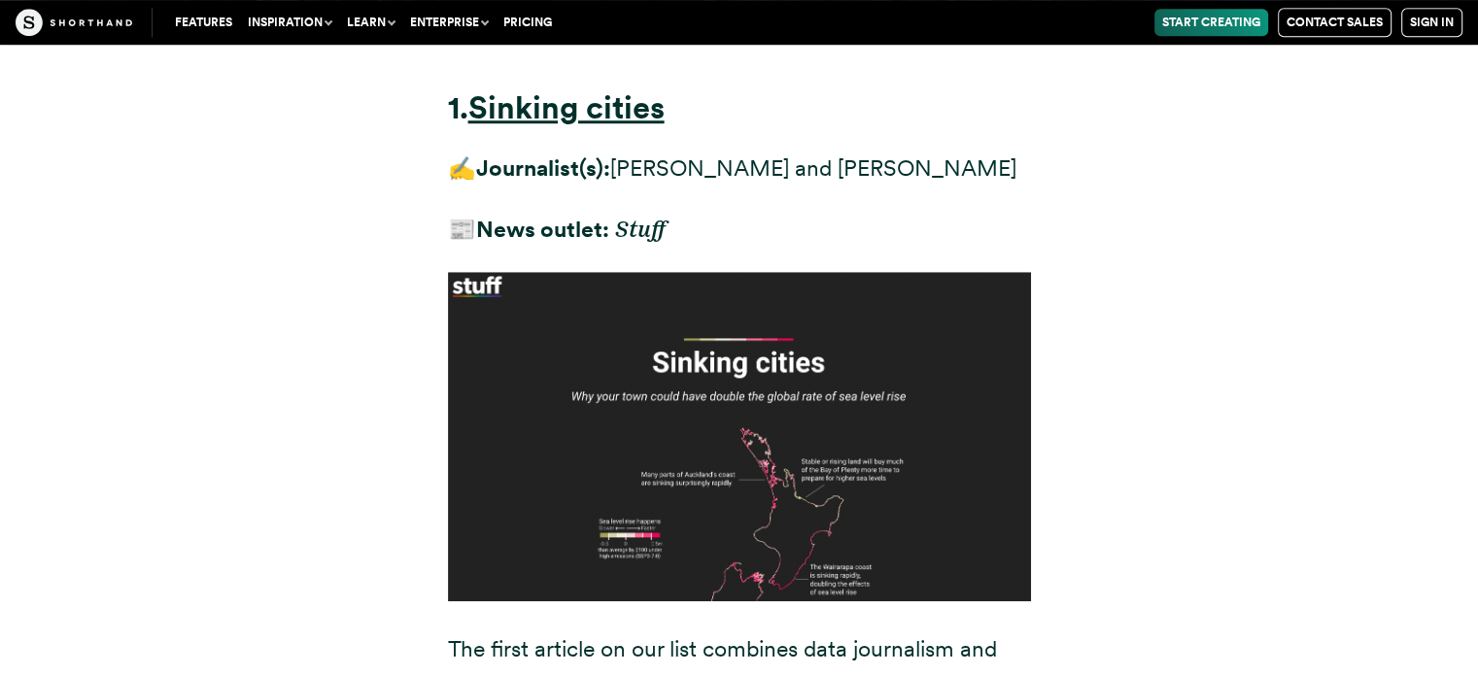
click at [649, 376] on img at bounding box center [739, 436] width 583 height 328
drag, startPoint x: 649, startPoint y: 376, endPoint x: 1152, endPoint y: 392, distance: 503.5
click at [1148, 392] on div "1. Sinking cities ✍️ Journalist(s): [PERSON_NAME] and [PERSON_NAME] 📰 News outl…" at bounding box center [739, 641] width 1321 height 1213
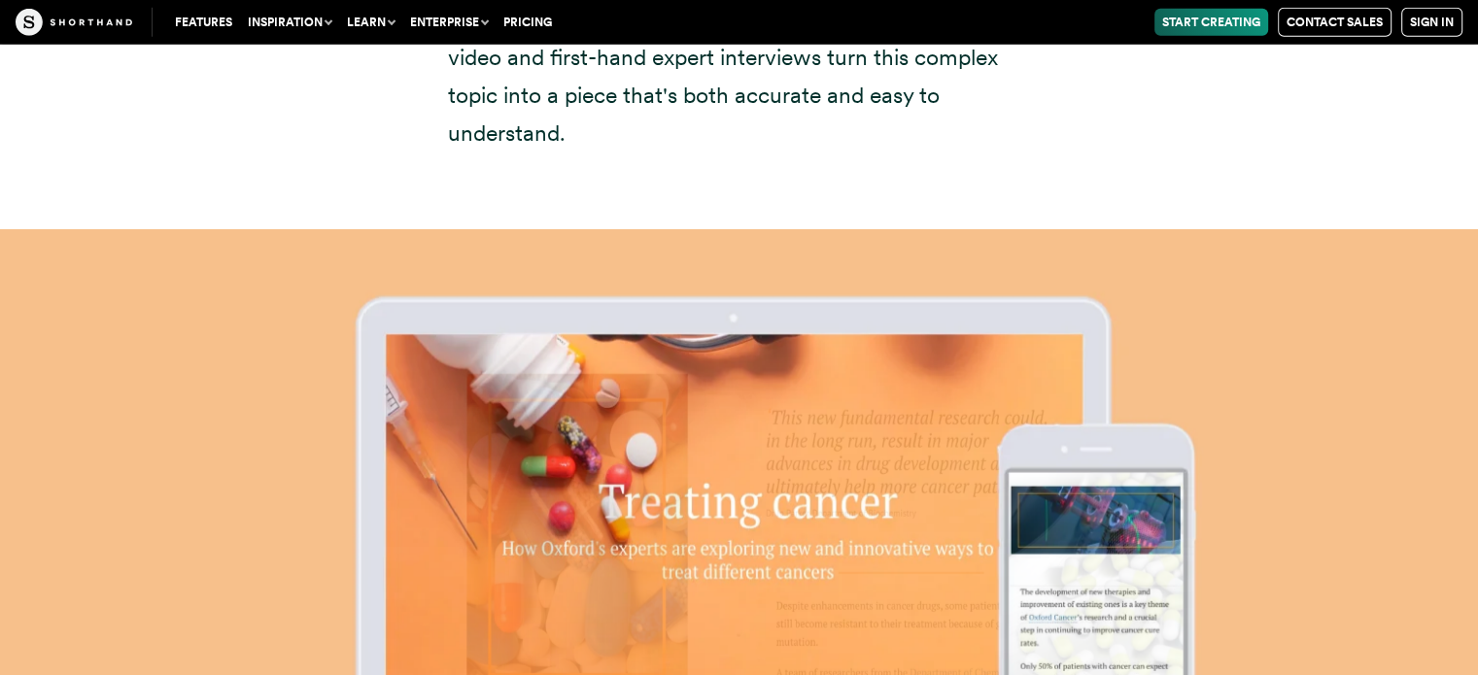
scroll to position [12662, 0]
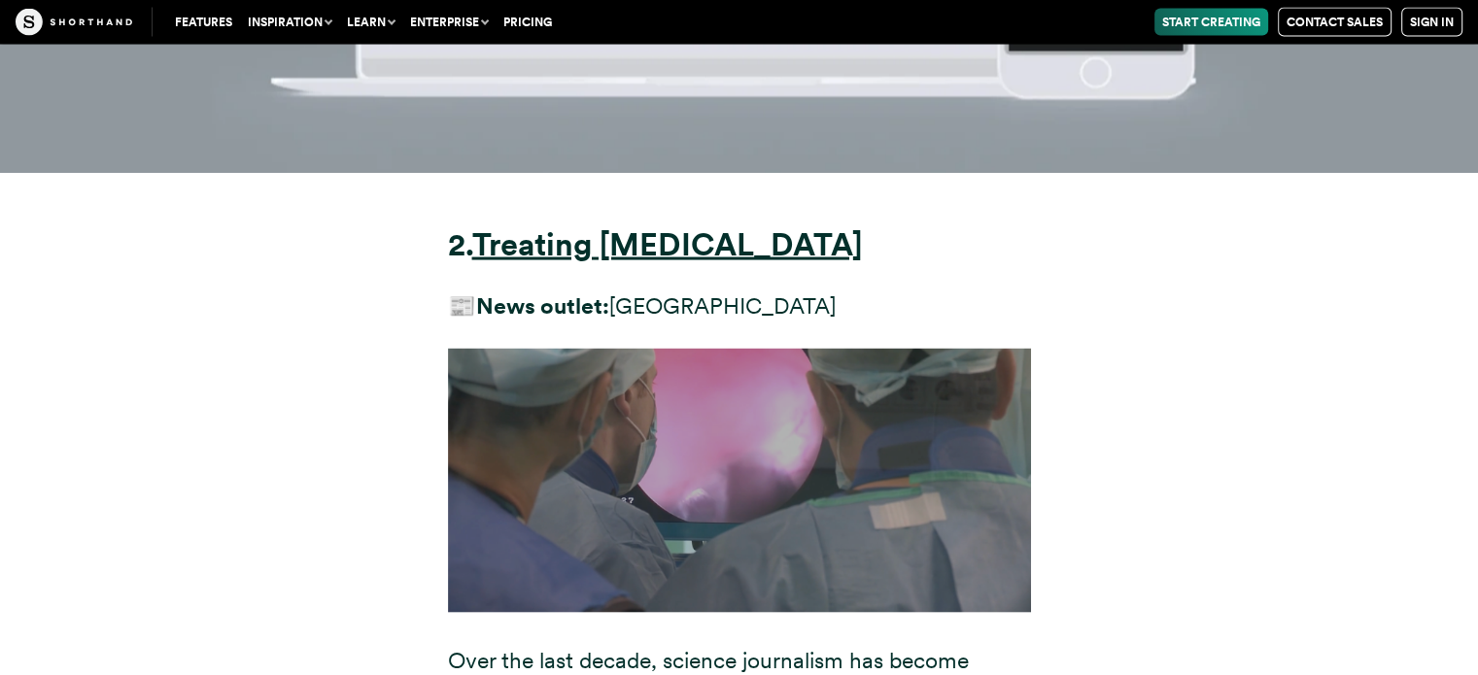
scroll to position [11108, 0]
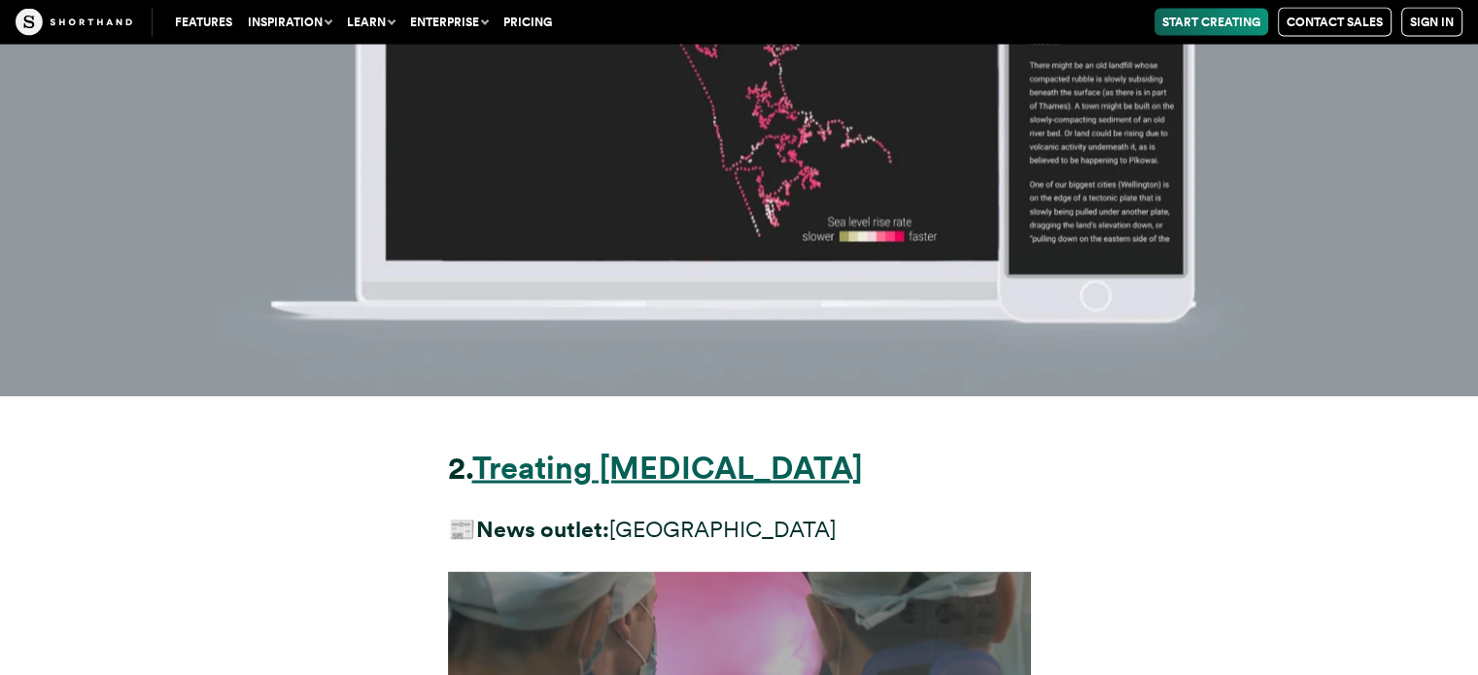
click at [595, 449] on strong "Treating [MEDICAL_DATA]" at bounding box center [667, 468] width 390 height 38
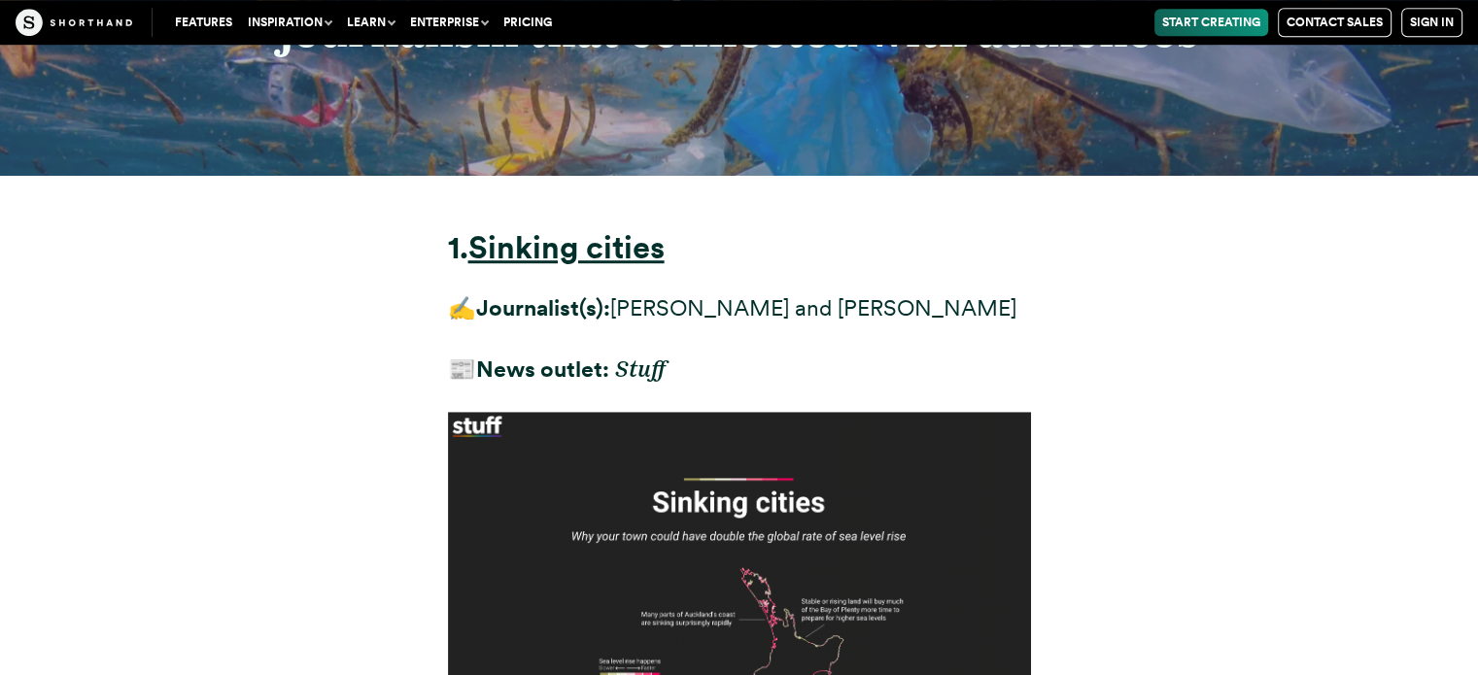
scroll to position [8484, 0]
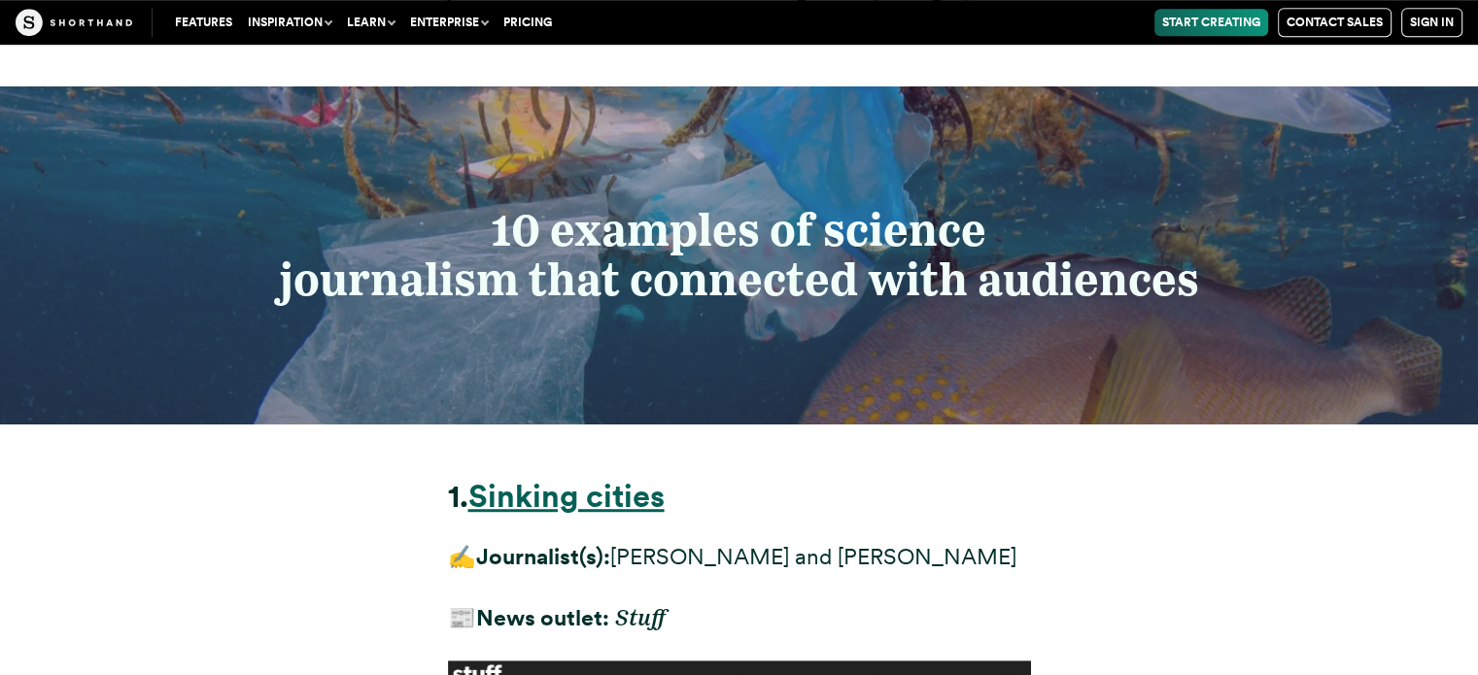
click at [540, 477] on strong "Sinking cities" at bounding box center [566, 496] width 196 height 38
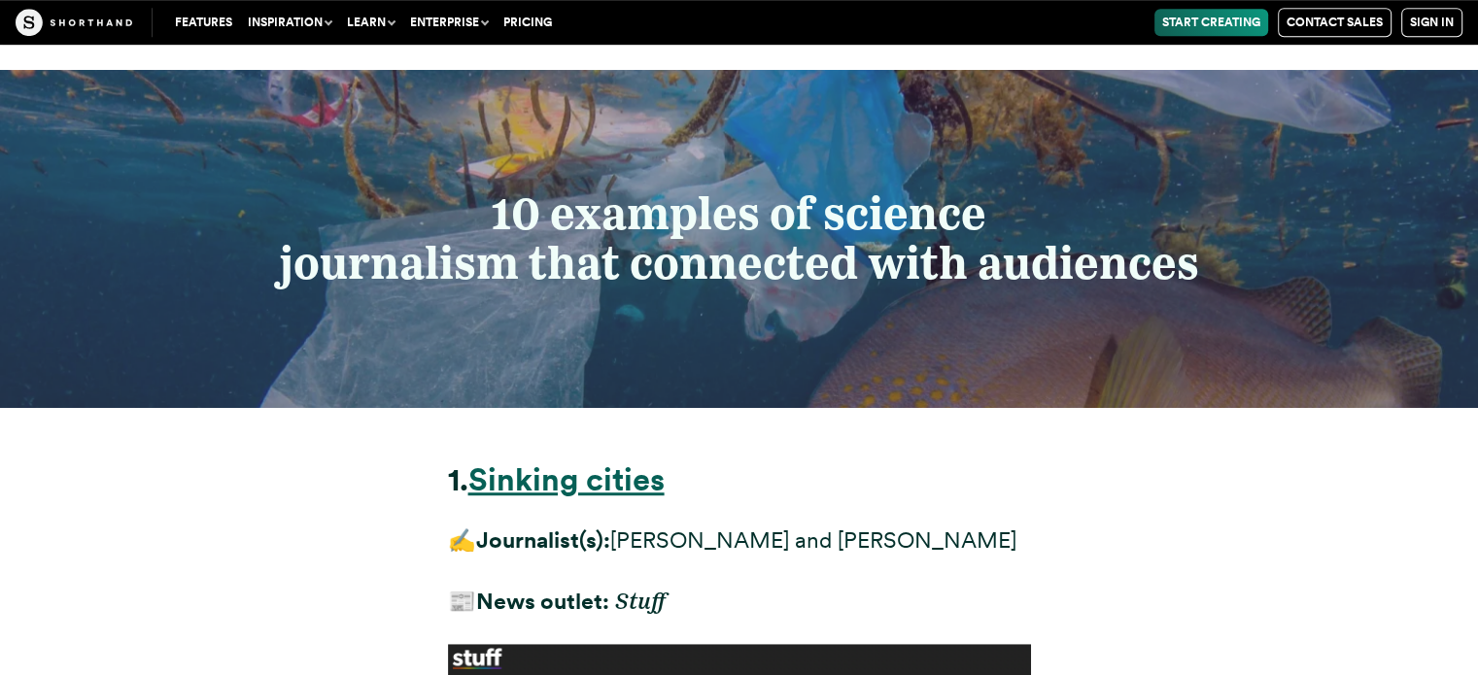
scroll to position [8581, 0]
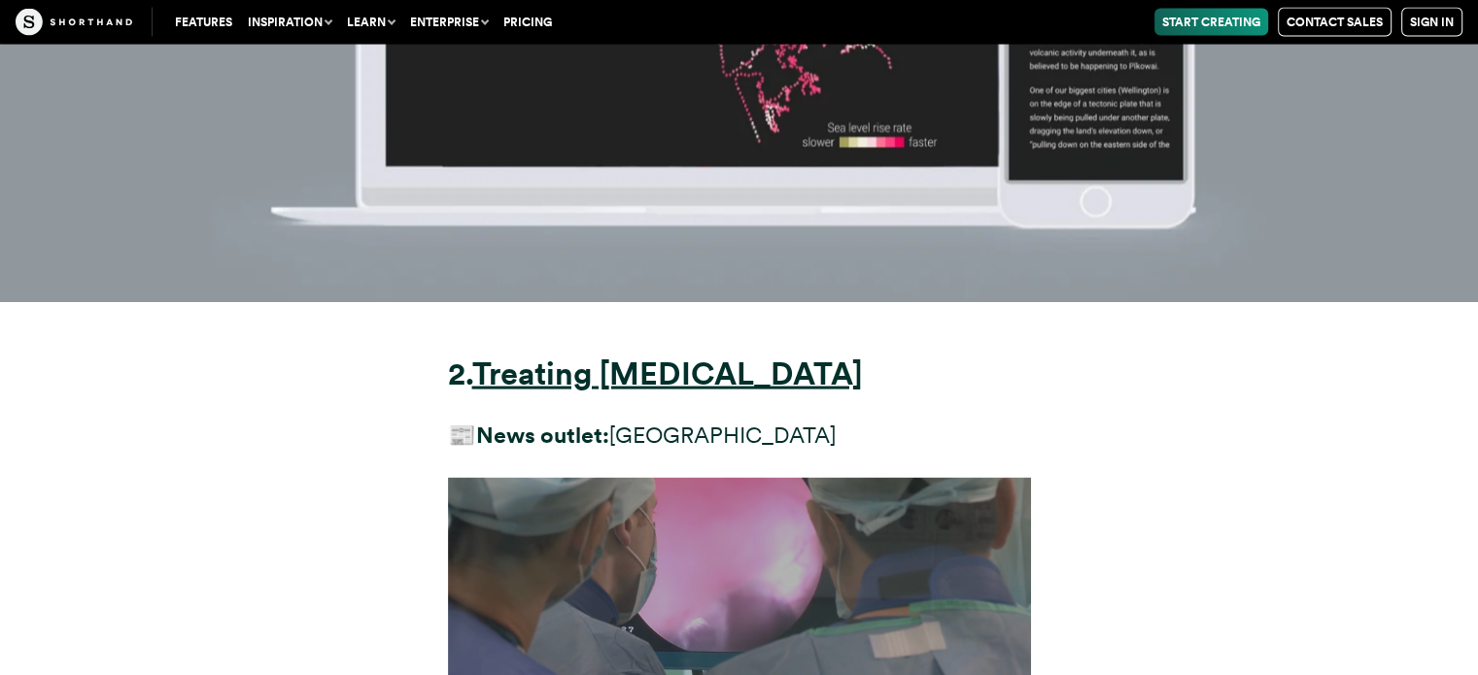
scroll to position [11205, 0]
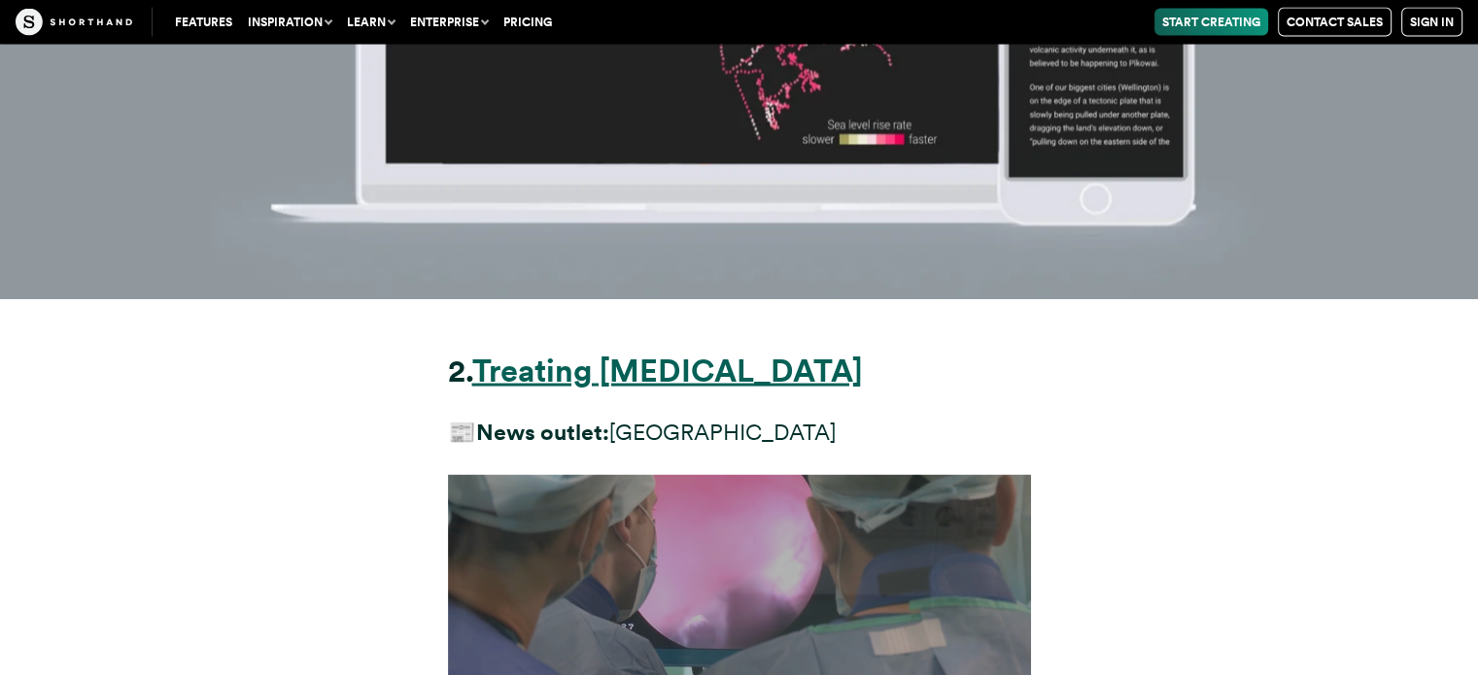
click at [616, 352] on strong "Treating [MEDICAL_DATA]" at bounding box center [667, 371] width 390 height 38
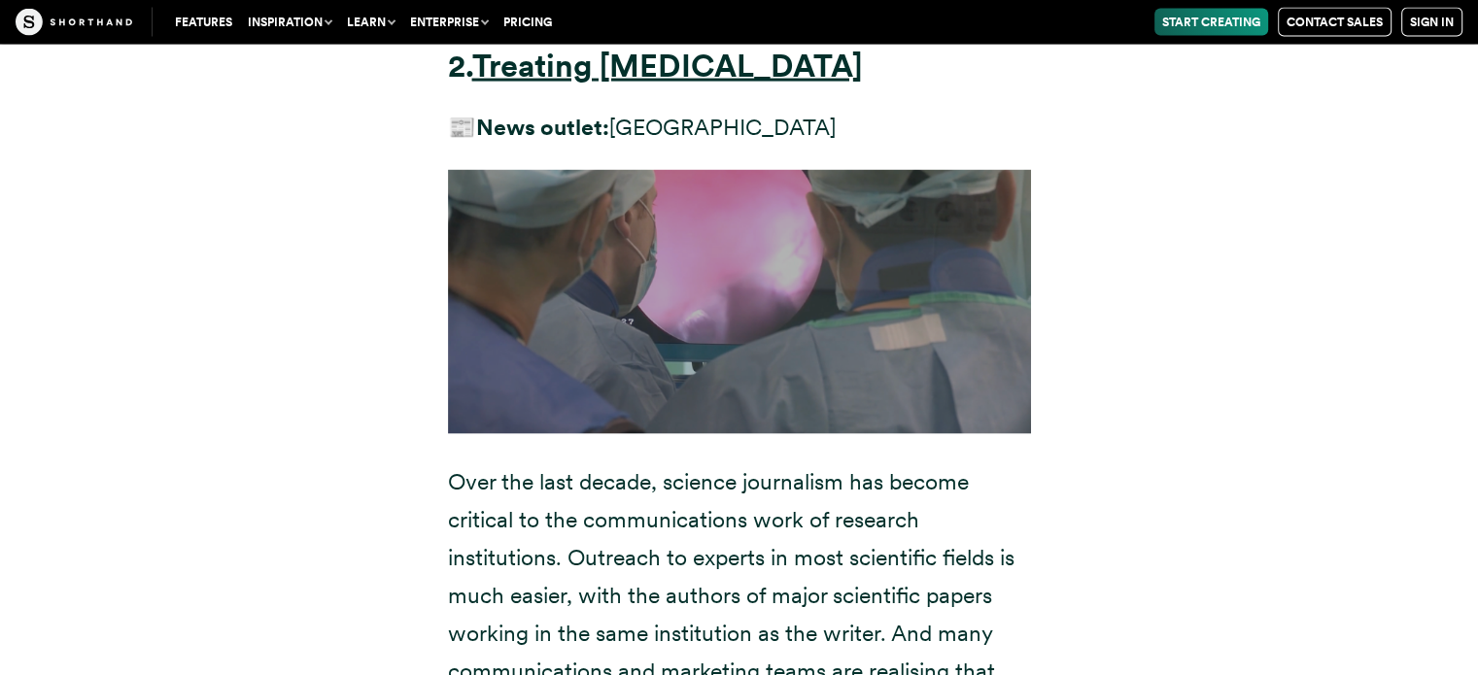
scroll to position [11302, 0]
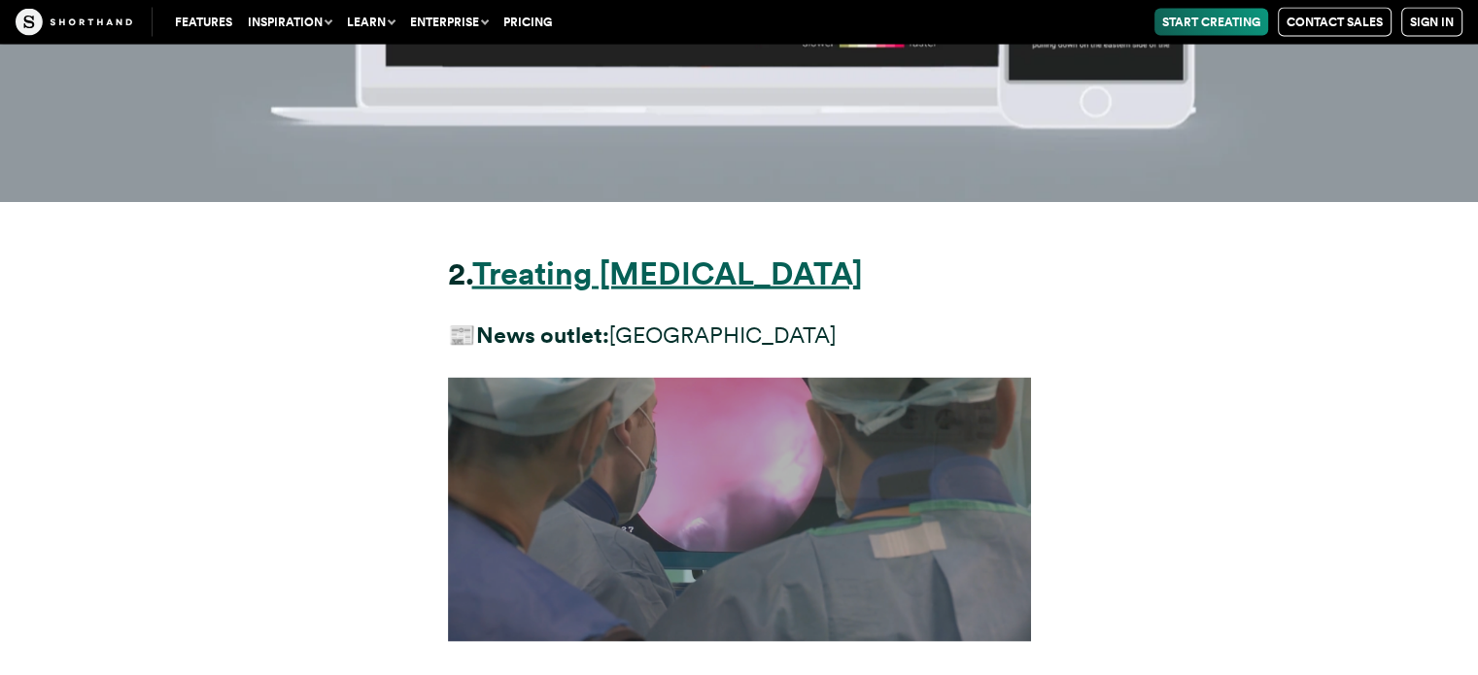
click at [584, 255] on strong "Treating [MEDICAL_DATA]" at bounding box center [667, 274] width 390 height 38
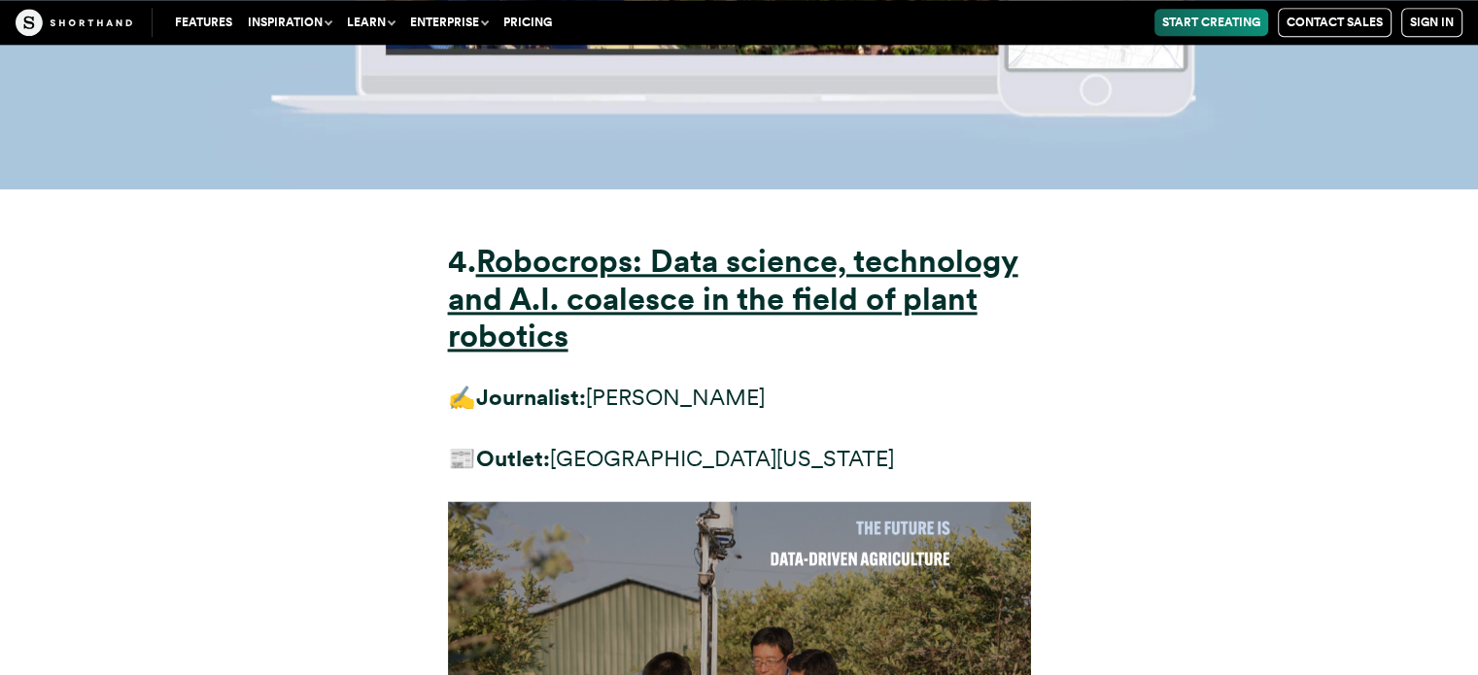
scroll to position [17132, 0]
